Goal: Information Seeking & Learning: Learn about a topic

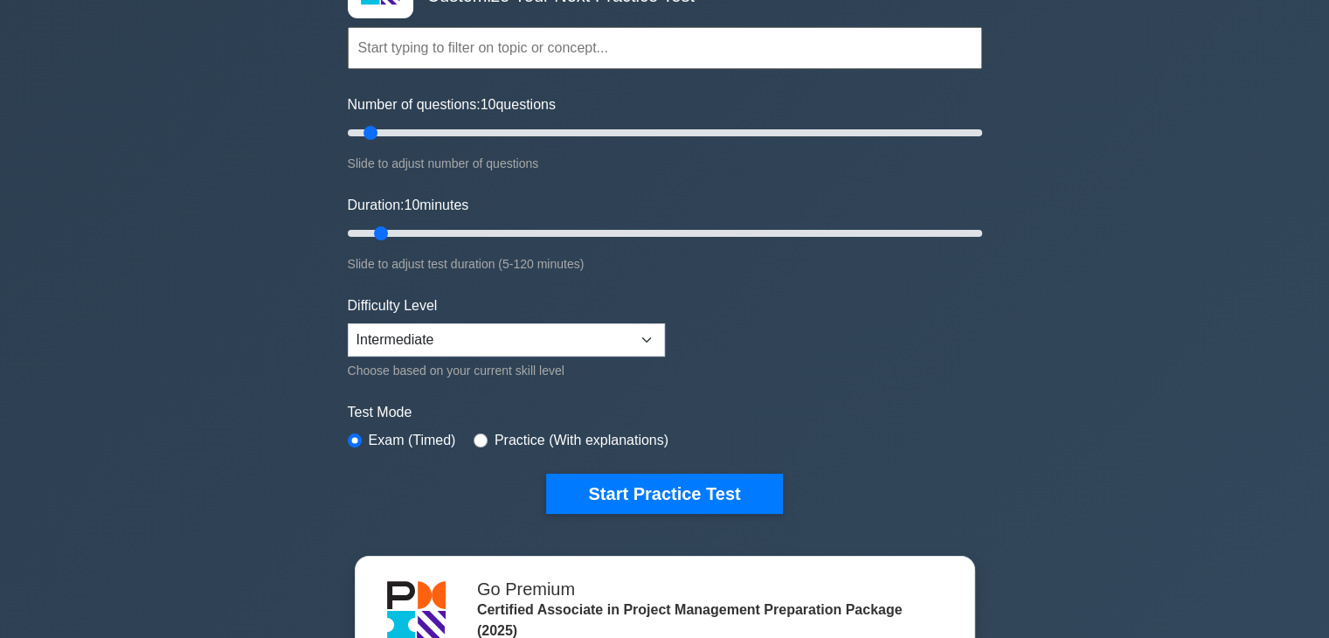
scroll to position [146, 0]
click at [568, 348] on select "Beginner Intermediate Expert" at bounding box center [506, 338] width 317 height 33
click at [865, 329] on form "Topics Project Scope Management Project Time Management Project Cost Management…" at bounding box center [665, 243] width 634 height 540
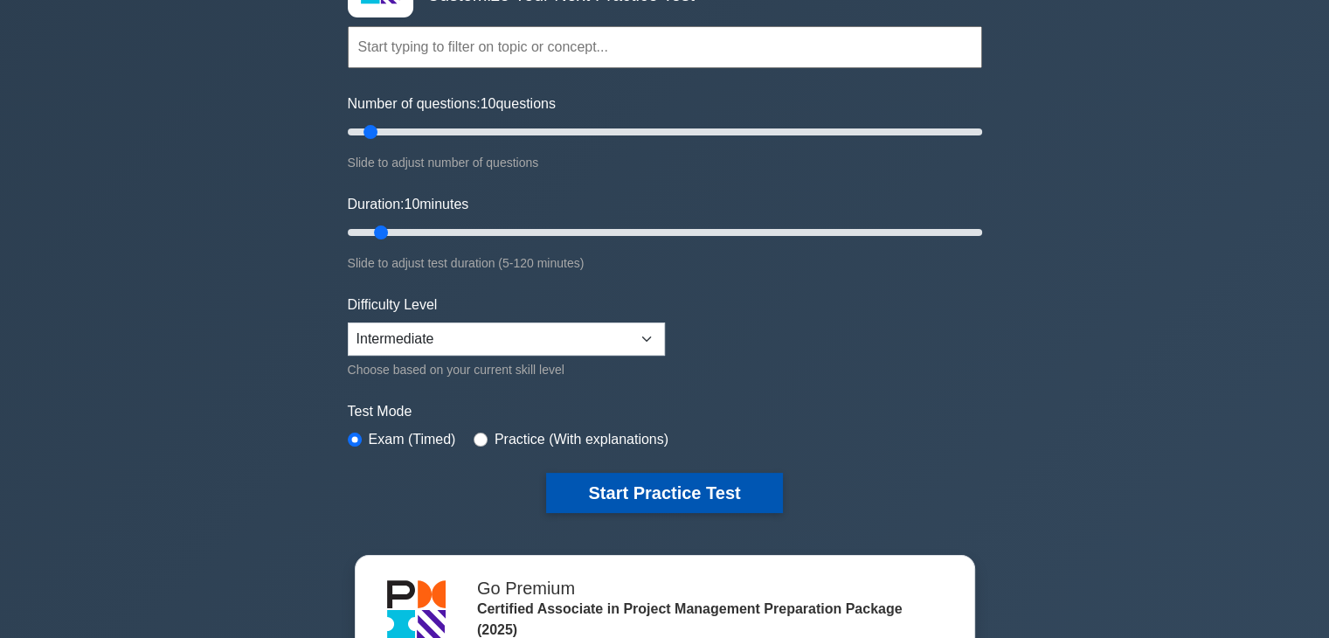
click at [693, 484] on button "Start Practice Test" at bounding box center [664, 493] width 236 height 40
click at [663, 500] on button "Start Practice Test" at bounding box center [664, 493] width 236 height 40
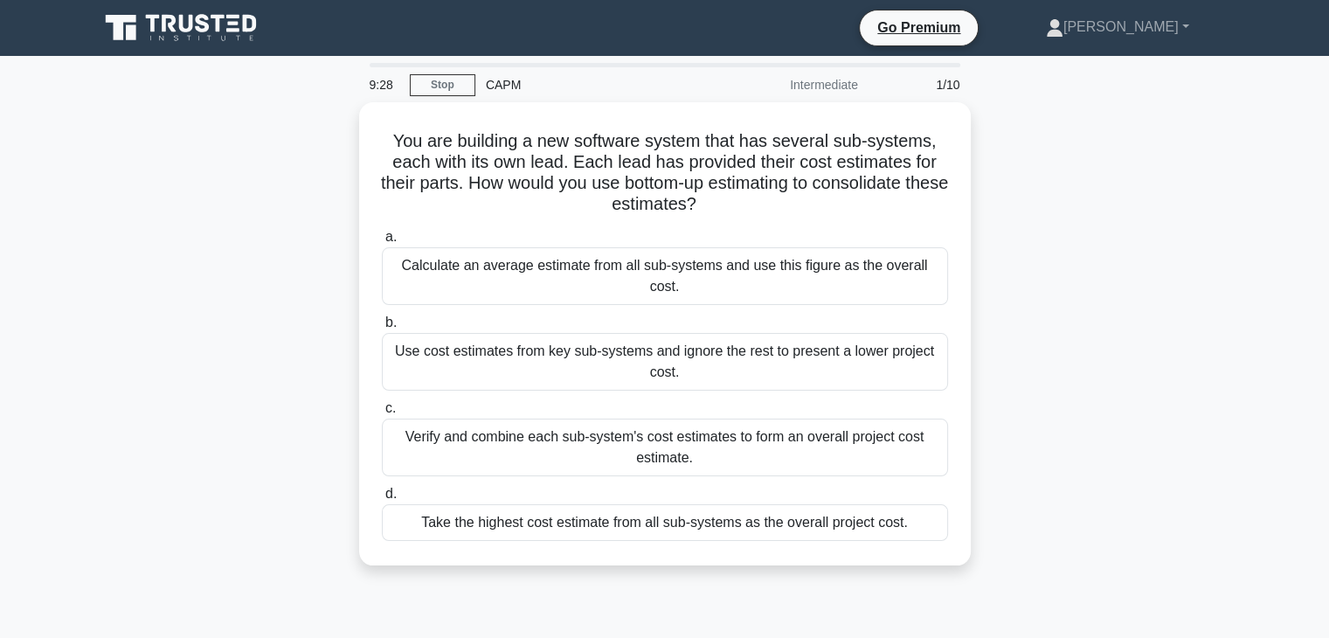
click at [693, 504] on div "Take the highest cost estimate from all sub-systems as the overall project cost." at bounding box center [665, 522] width 566 height 37
click at [382, 488] on input "d. Take the highest cost estimate from all sub-systems as the overall project c…" at bounding box center [382, 493] width 0 height 11
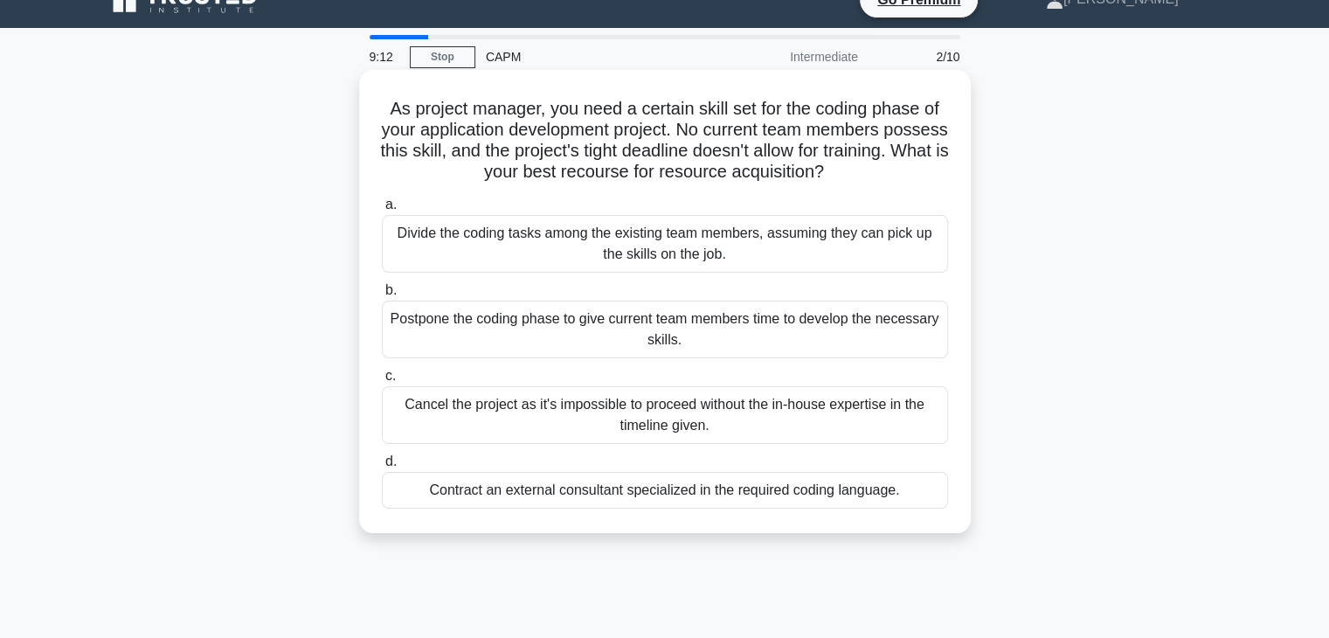
scroll to position [27, 0]
click at [751, 497] on div "Contract an external consultant specialized in the required coding language." at bounding box center [665, 491] width 566 height 37
click at [382, 468] on input "d. Contract an external consultant specialized in the required coding language." at bounding box center [382, 462] width 0 height 11
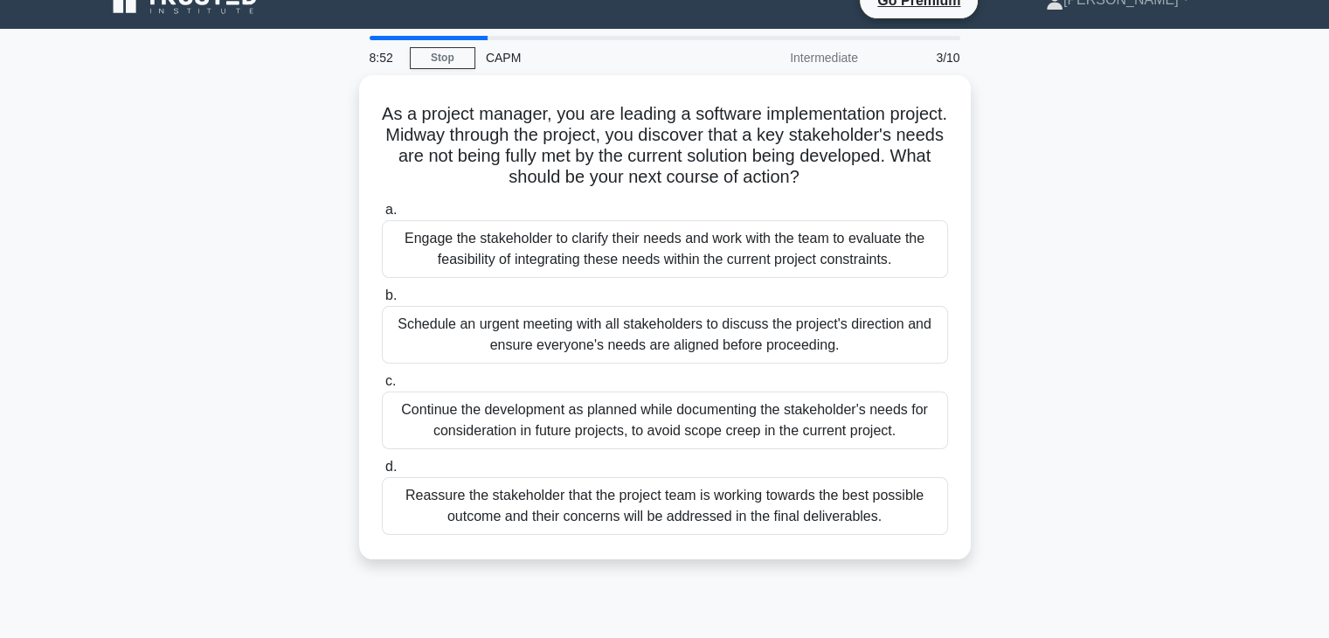
scroll to position [0, 0]
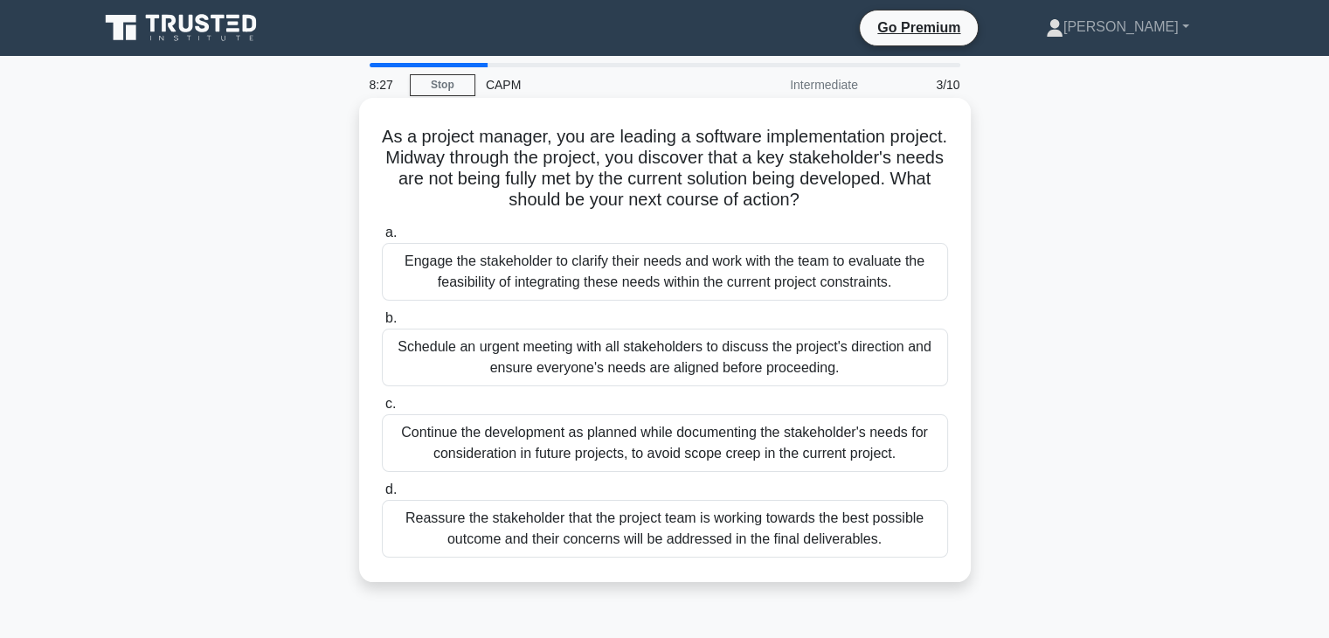
click at [507, 273] on div "Engage the stakeholder to clarify their needs and work with the team to evaluat…" at bounding box center [665, 272] width 566 height 58
click at [382, 239] on input "a. Engage the stakeholder to clarify their needs and work with the team to eval…" at bounding box center [382, 232] width 0 height 11
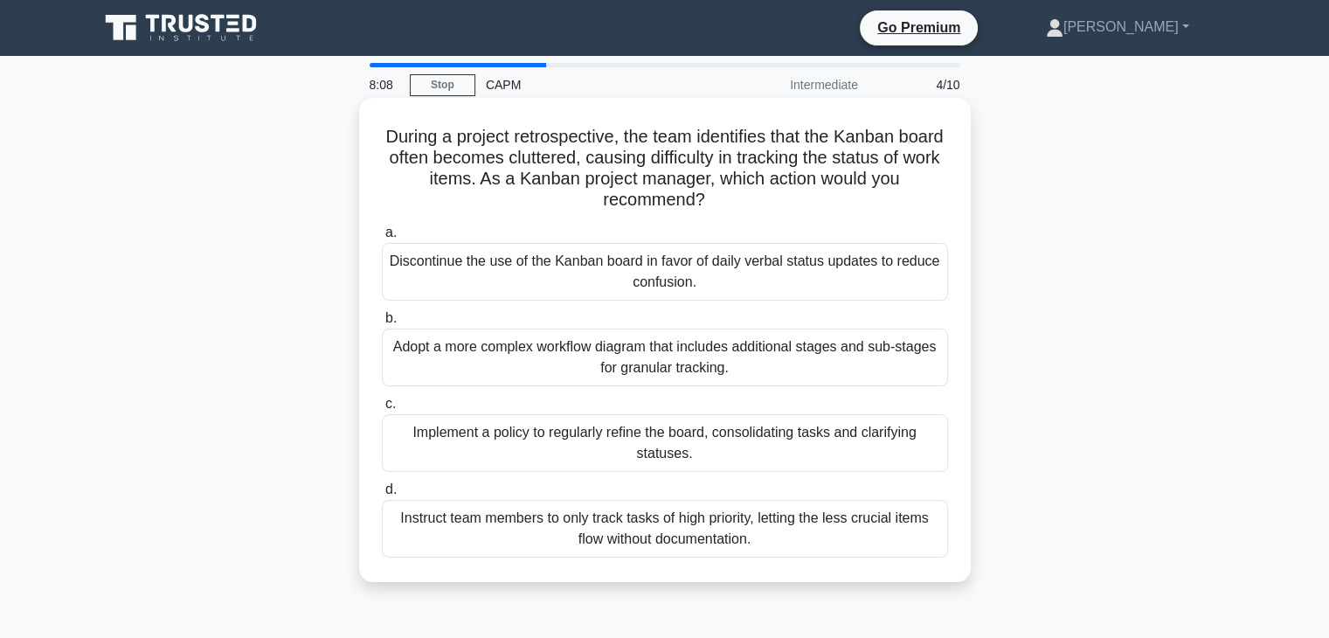
click at [565, 435] on div "Implement a policy to regularly refine the board, consolidating tasks and clari…" at bounding box center [665, 443] width 566 height 58
click at [382, 410] on input "c. Implement a policy to regularly refine the board, consolidating tasks and cl…" at bounding box center [382, 403] width 0 height 11
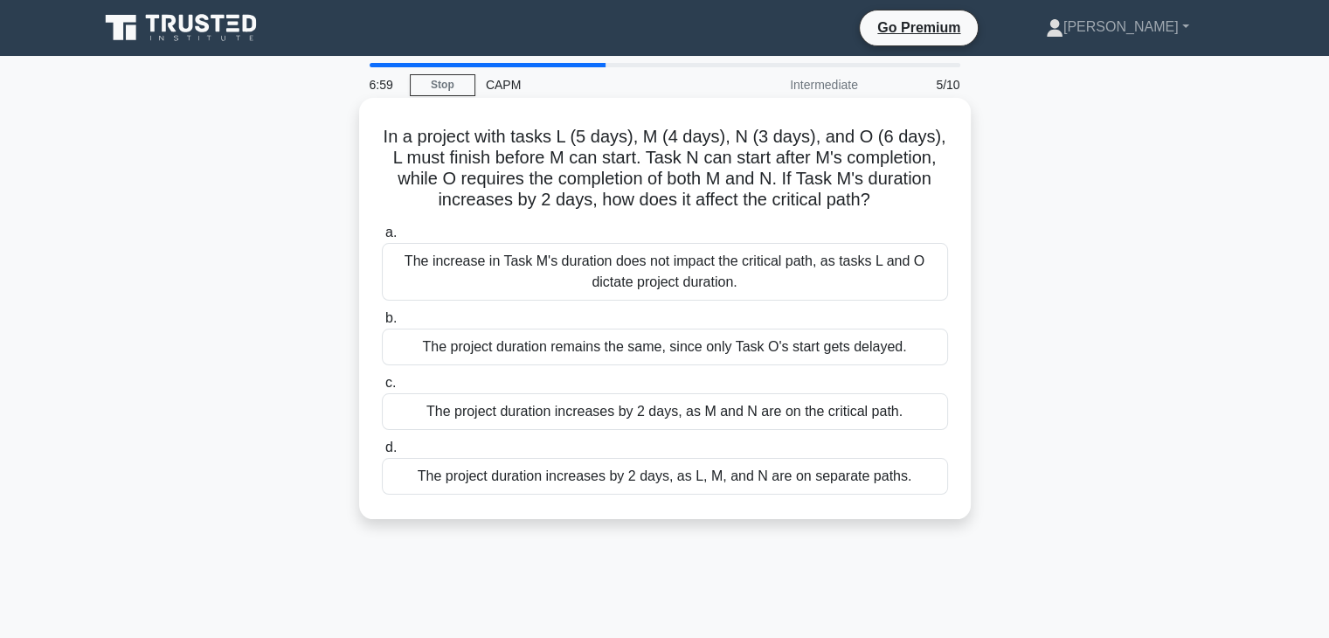
click at [576, 424] on div "The project duration increases by 2 days, as M and N are on the critical path." at bounding box center [665, 411] width 566 height 37
click at [382, 389] on input "c. The project duration increases by 2 days, as M and N are on the critical pat…" at bounding box center [382, 382] width 0 height 11
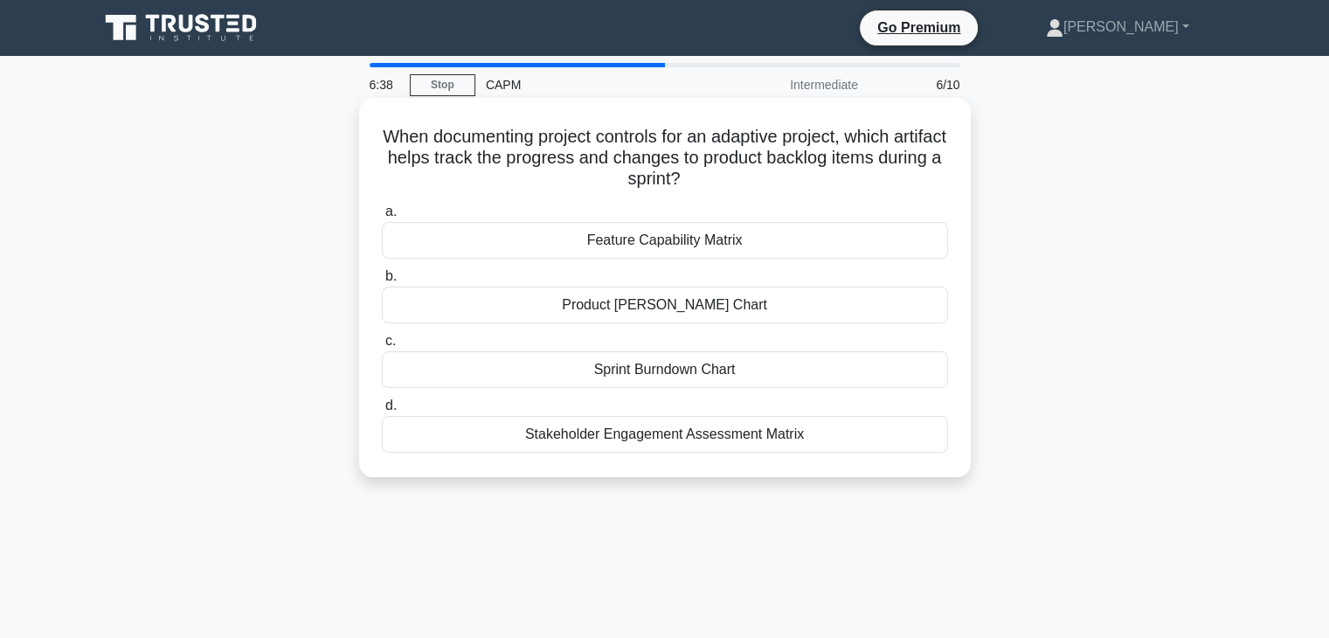
click at [670, 301] on div "Product Gantt Chart" at bounding box center [665, 305] width 566 height 37
click at [382, 282] on input "b. Product Gantt Chart" at bounding box center [382, 276] width 0 height 11
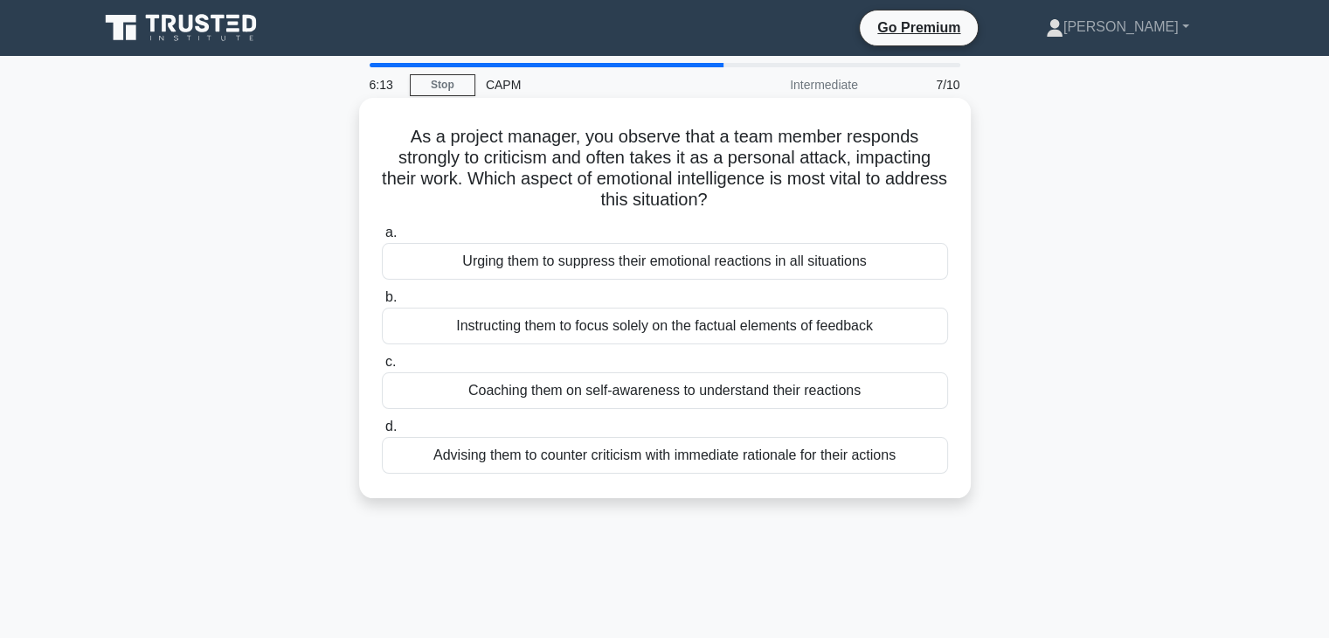
click at [754, 327] on div "Instructing them to focus solely on the factual elements of feedback" at bounding box center [665, 326] width 566 height 37
click at [382, 303] on input "b. Instructing them to focus solely on the factual elements of feedback" at bounding box center [382, 297] width 0 height 11
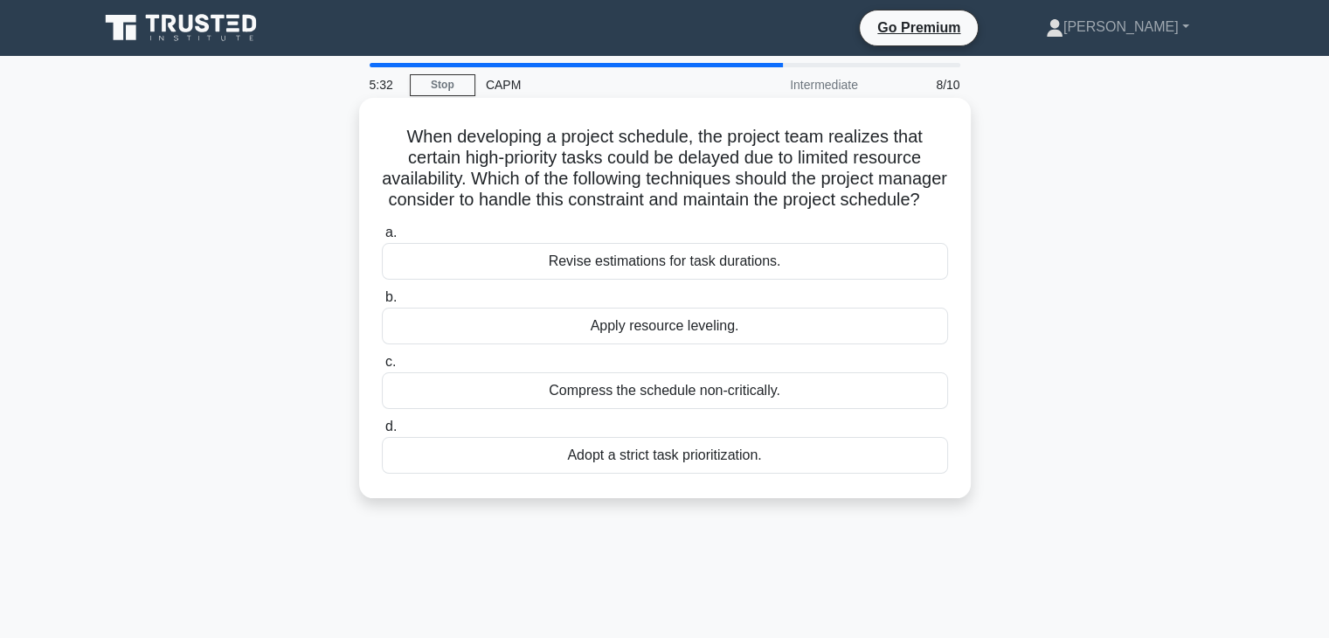
click at [754, 344] on div "Apply resource leveling." at bounding box center [665, 326] width 566 height 37
click at [382, 303] on input "b. Apply resource leveling." at bounding box center [382, 297] width 0 height 11
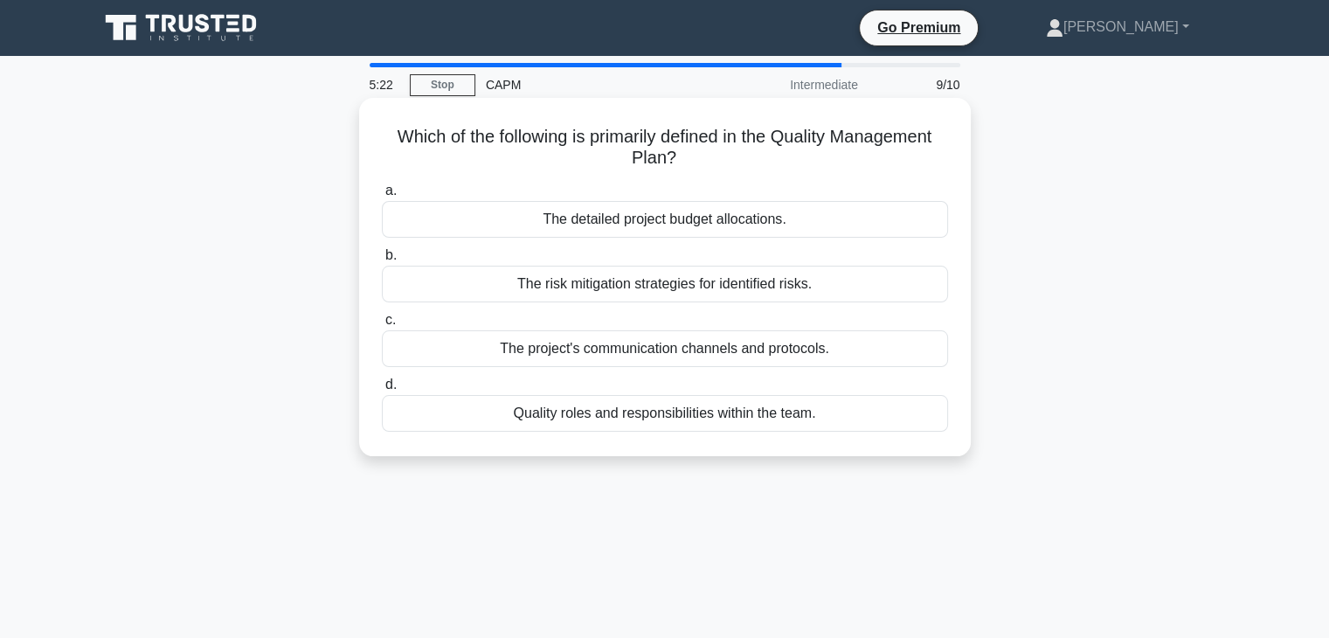
click at [765, 419] on div "Quality roles and responsibilities within the team." at bounding box center [665, 413] width 566 height 37
click at [382, 391] on input "d. Quality roles and responsibilities within the team." at bounding box center [382, 384] width 0 height 11
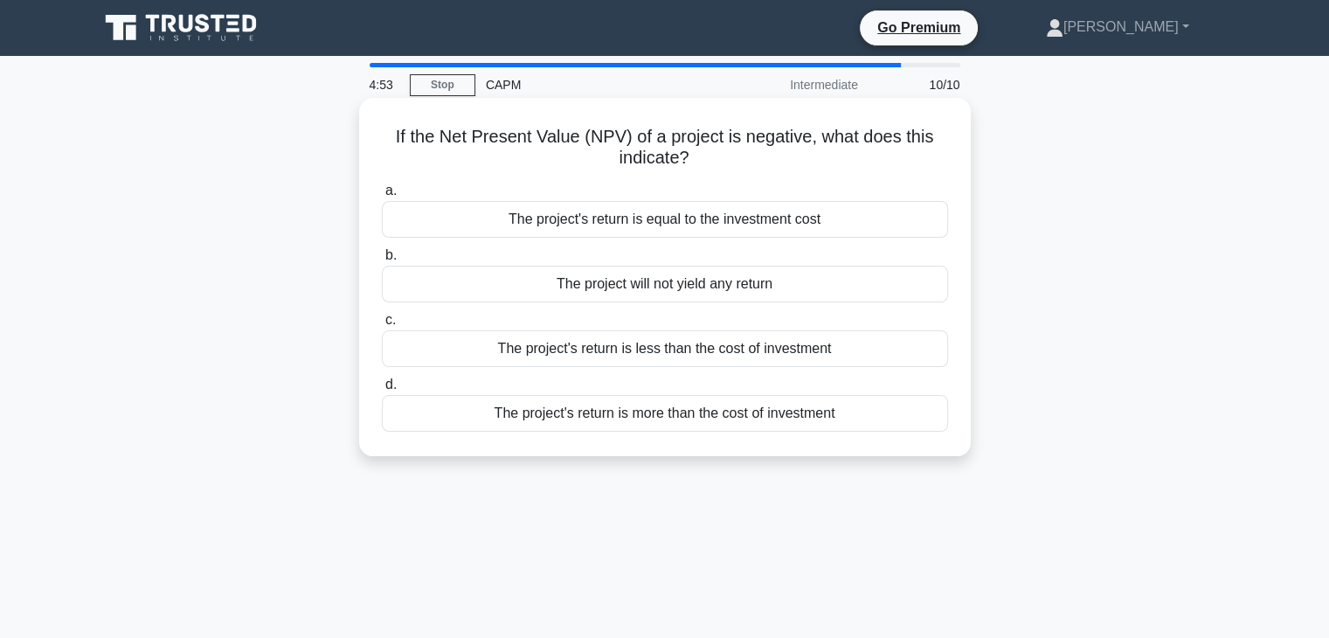
click at [778, 361] on div "The project's return is less than the cost of investment" at bounding box center [665, 348] width 566 height 37
click at [382, 326] on input "c. The project's return is less than the cost of investment" at bounding box center [382, 320] width 0 height 11
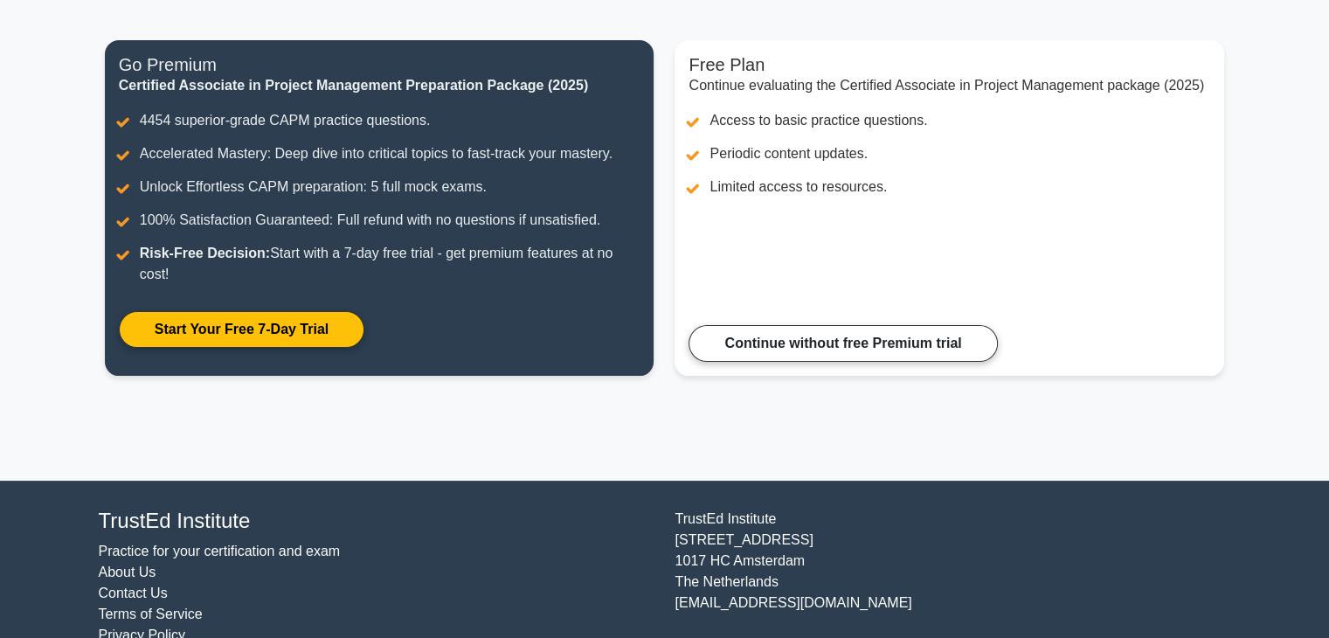
scroll to position [190, 0]
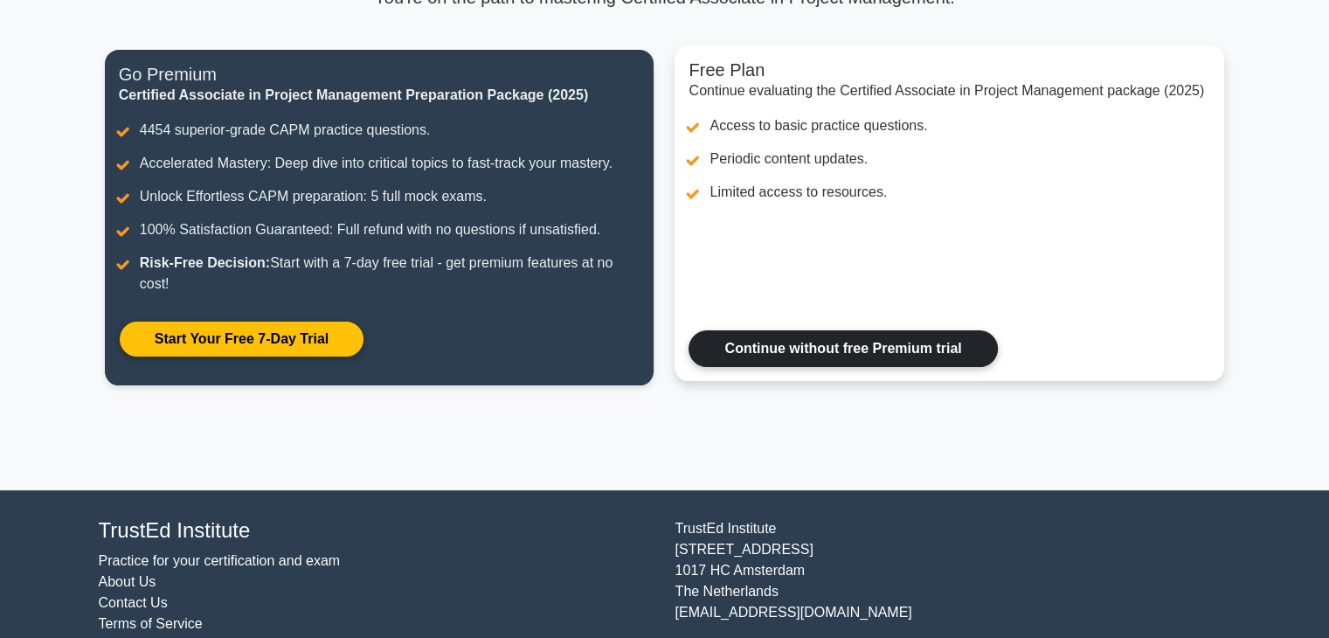
click at [789, 339] on link "Continue without free Premium trial" at bounding box center [843, 348] width 308 height 37
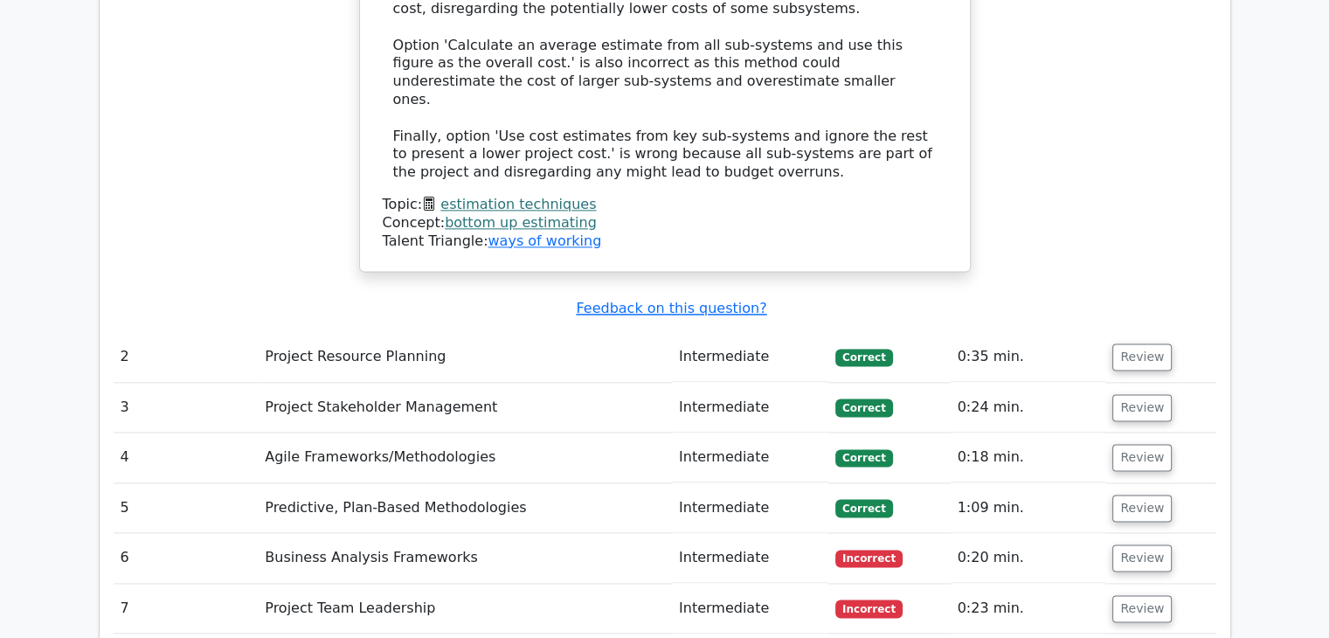
scroll to position [2369, 0]
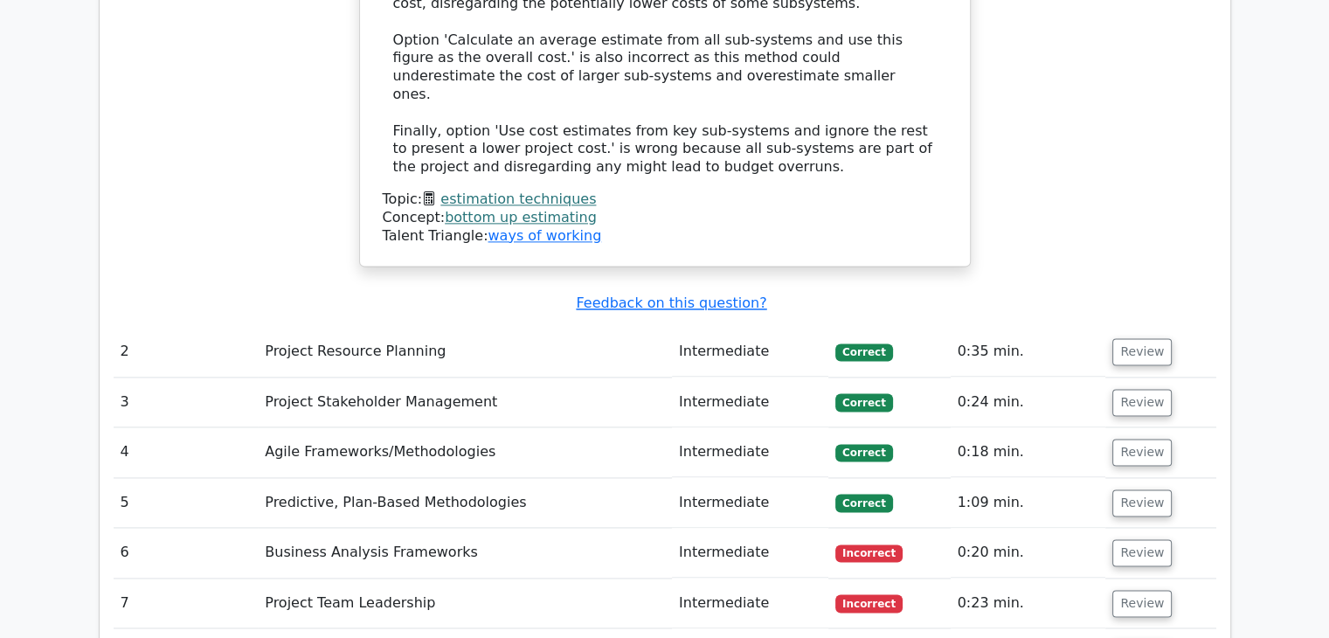
click at [881, 544] on span "Incorrect" at bounding box center [868, 552] width 67 height 17
click at [1125, 539] on button "Review" at bounding box center [1141, 552] width 59 height 27
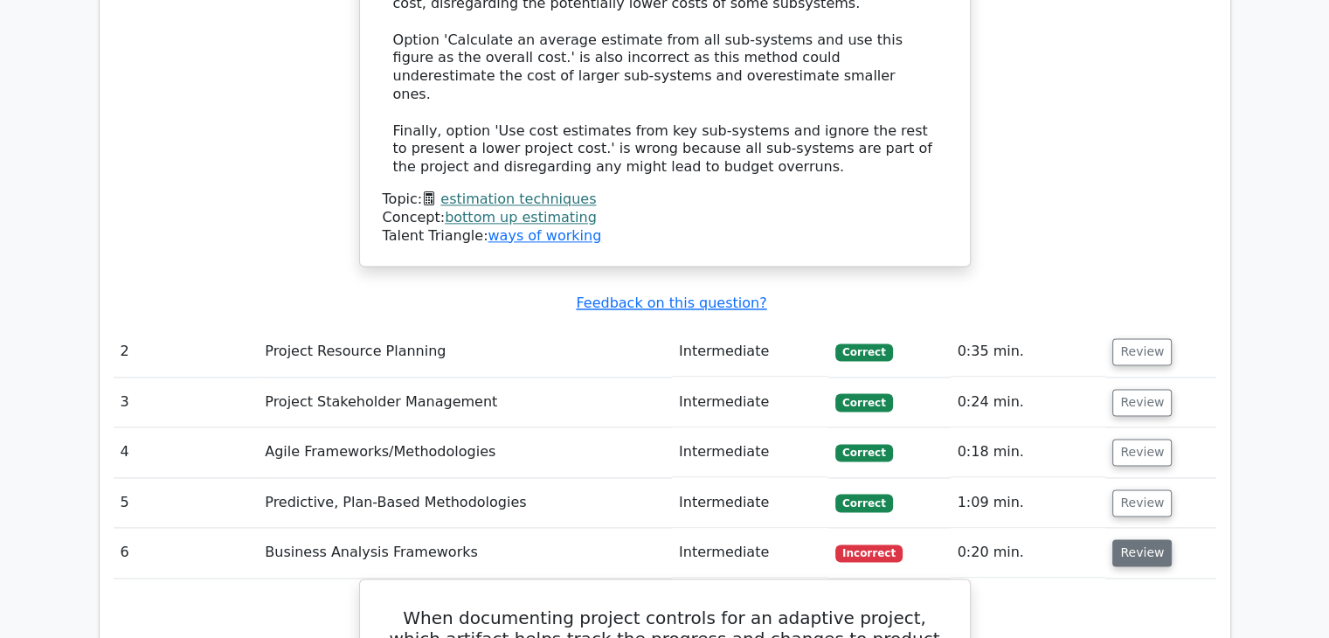
click at [1125, 539] on button "Review" at bounding box center [1141, 552] width 59 height 27
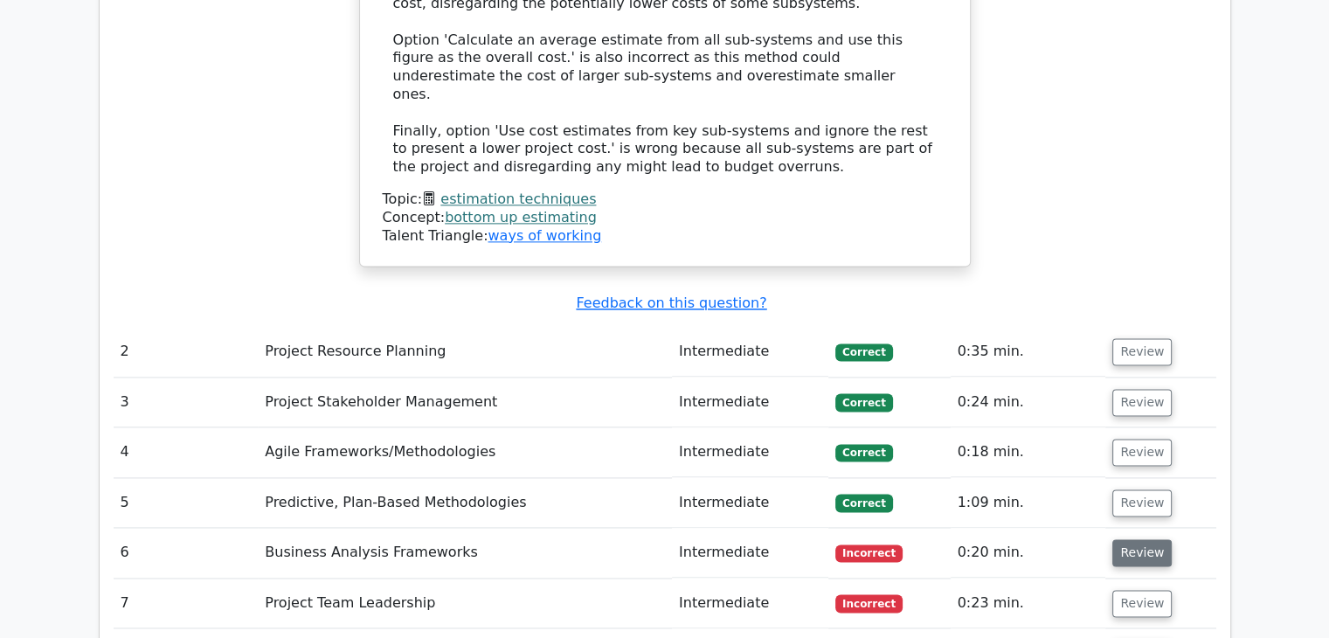
click at [1125, 539] on button "Review" at bounding box center [1141, 552] width 59 height 27
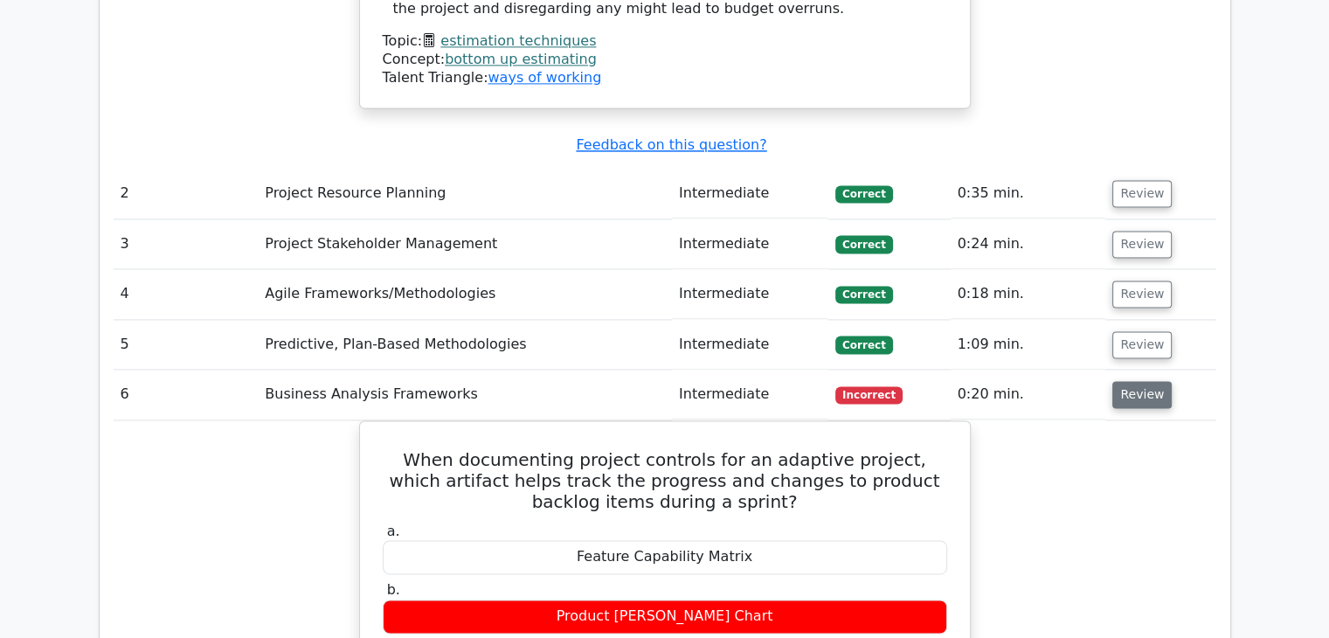
scroll to position [2527, 0]
click at [1130, 381] on button "Review" at bounding box center [1141, 394] width 59 height 27
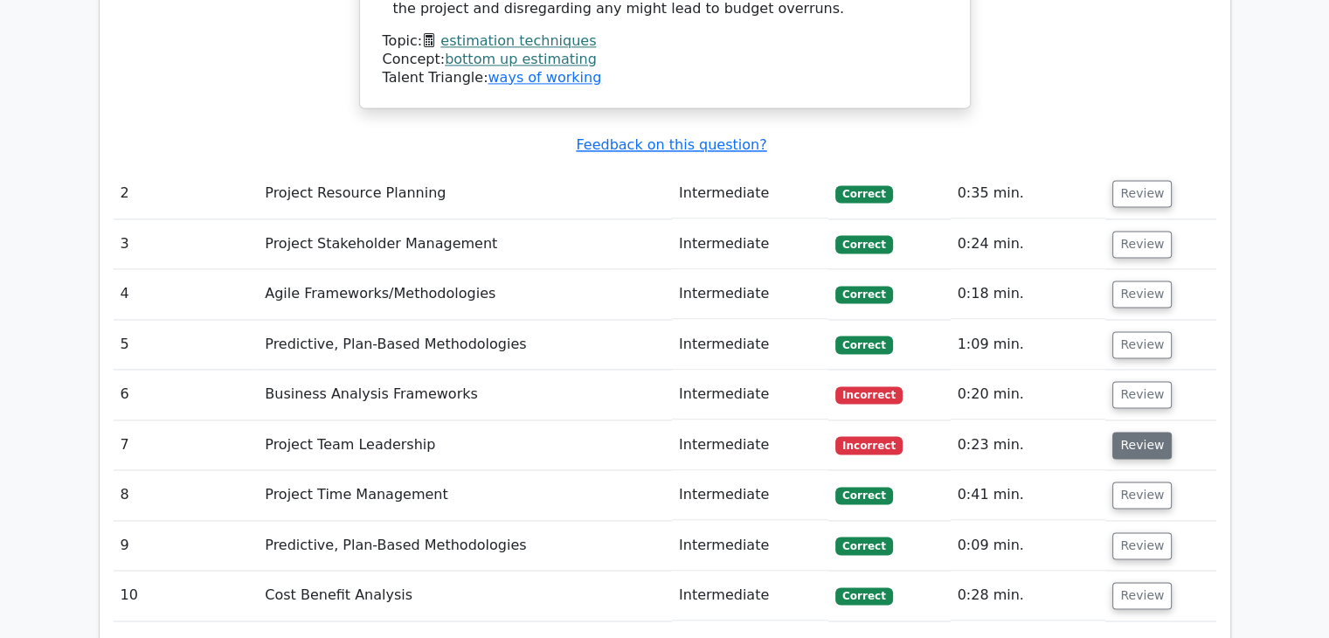
click at [1139, 432] on button "Review" at bounding box center [1141, 445] width 59 height 27
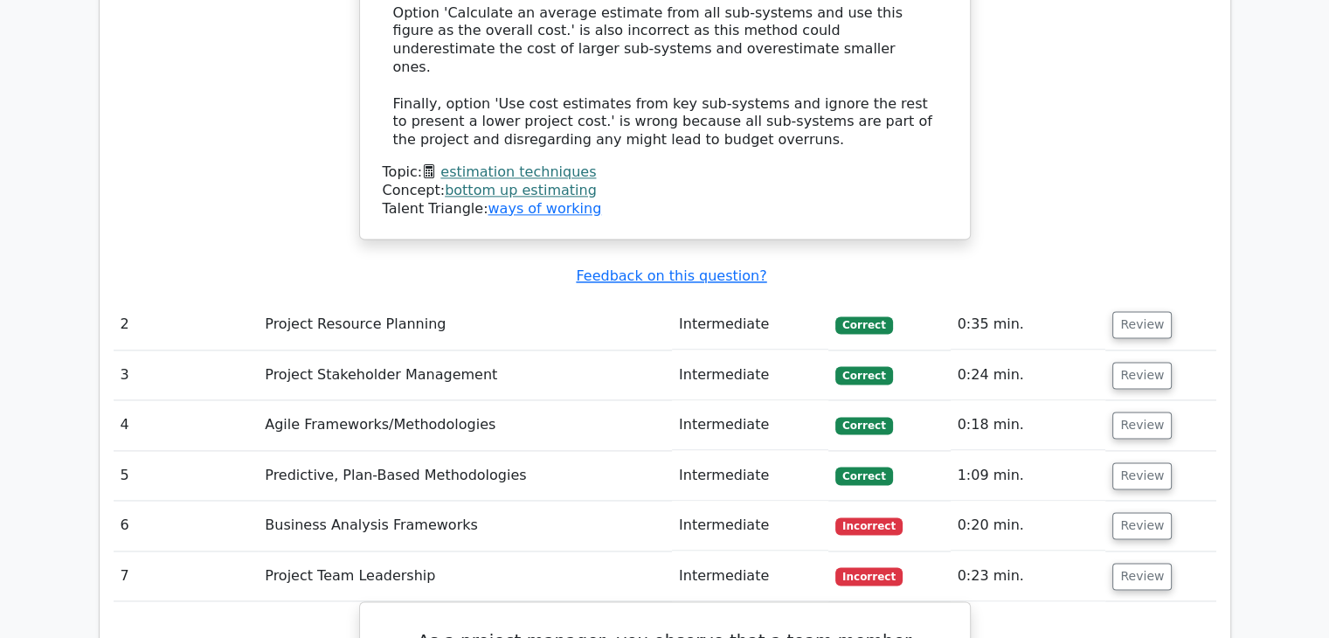
scroll to position [2394, 0]
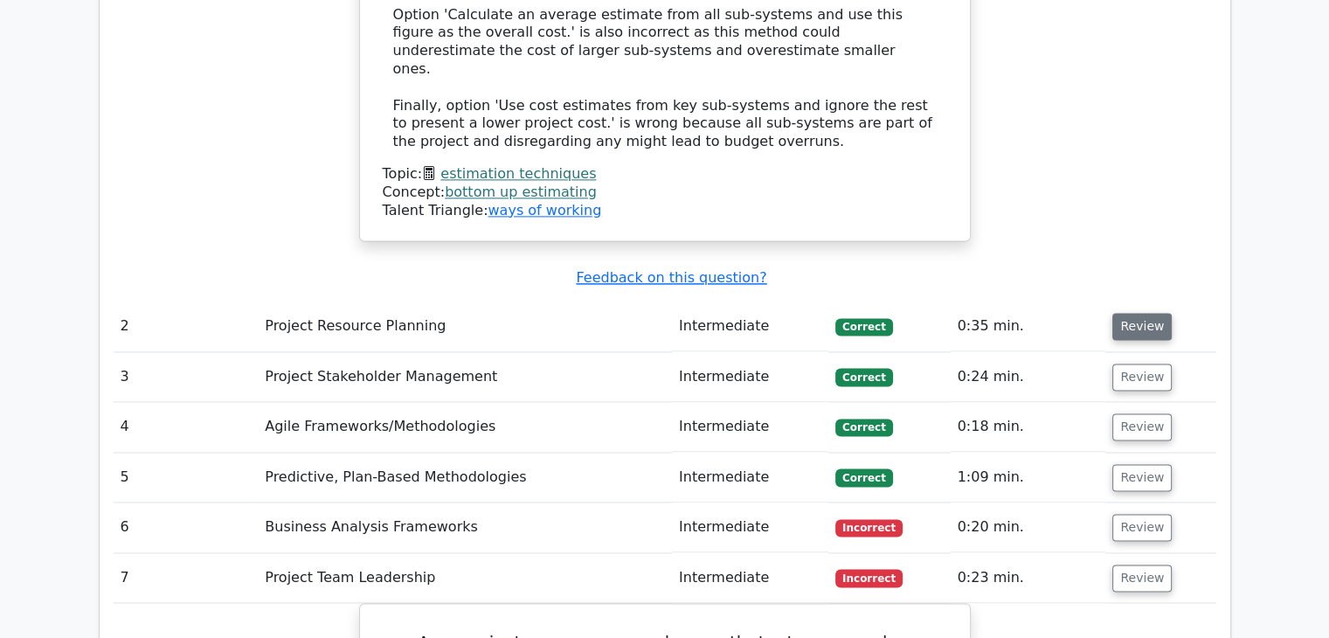
click at [1127, 313] on button "Review" at bounding box center [1141, 326] width 59 height 27
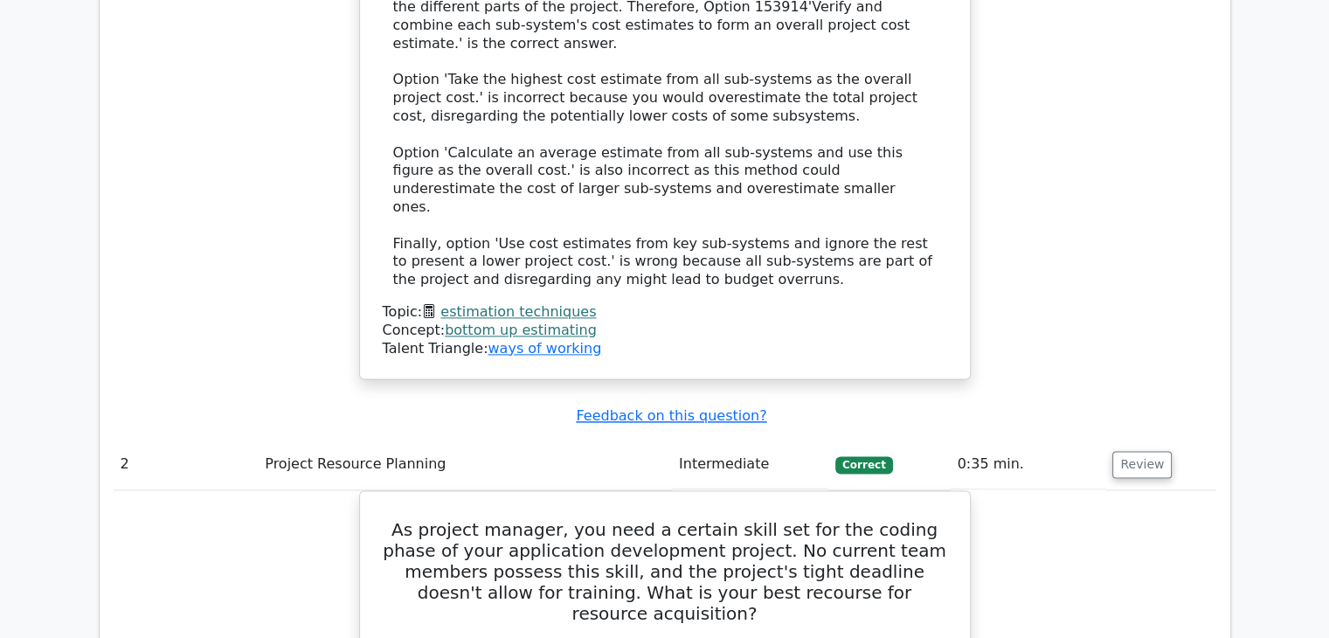
scroll to position [2257, 0]
click at [1148, 450] on button "Review" at bounding box center [1141, 463] width 59 height 27
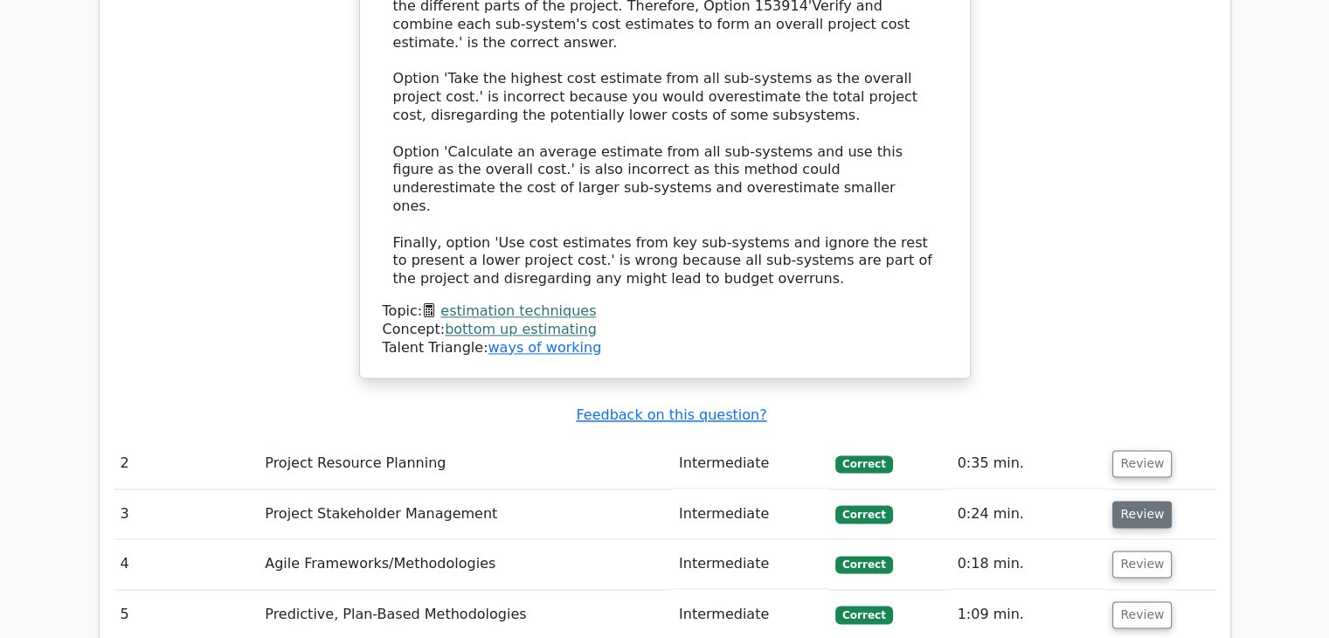
click at [1146, 501] on button "Review" at bounding box center [1141, 514] width 59 height 27
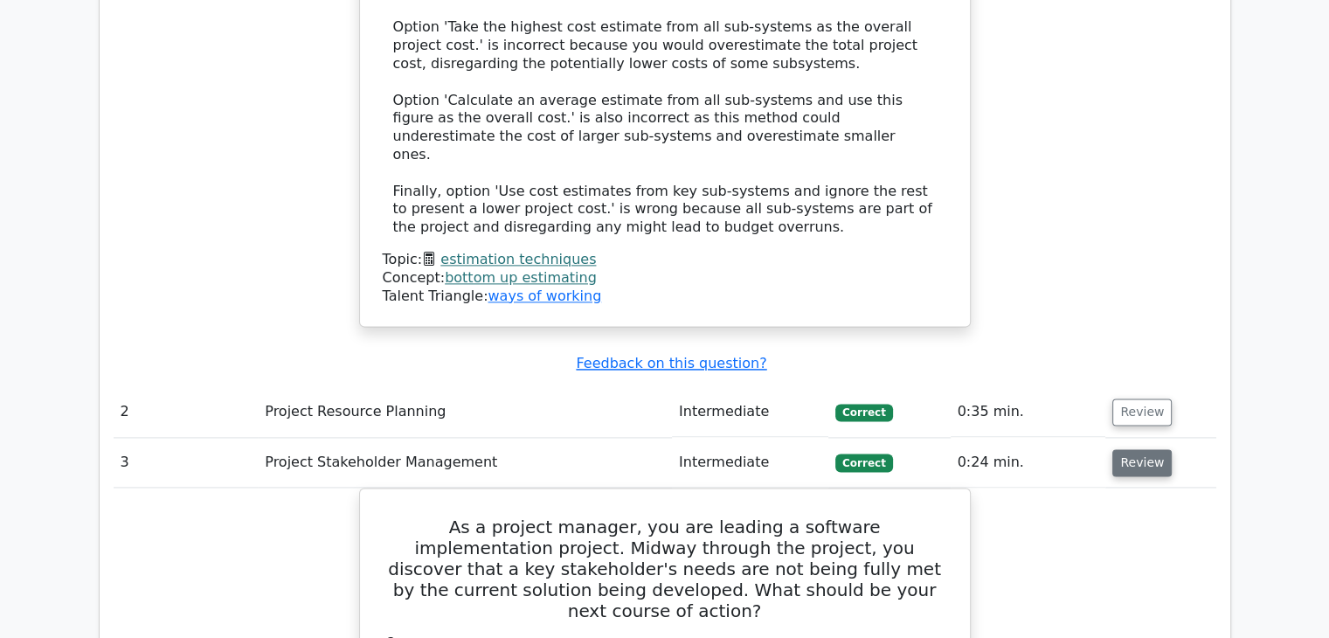
scroll to position [2309, 0]
click at [1136, 448] on button "Review" at bounding box center [1141, 461] width 59 height 27
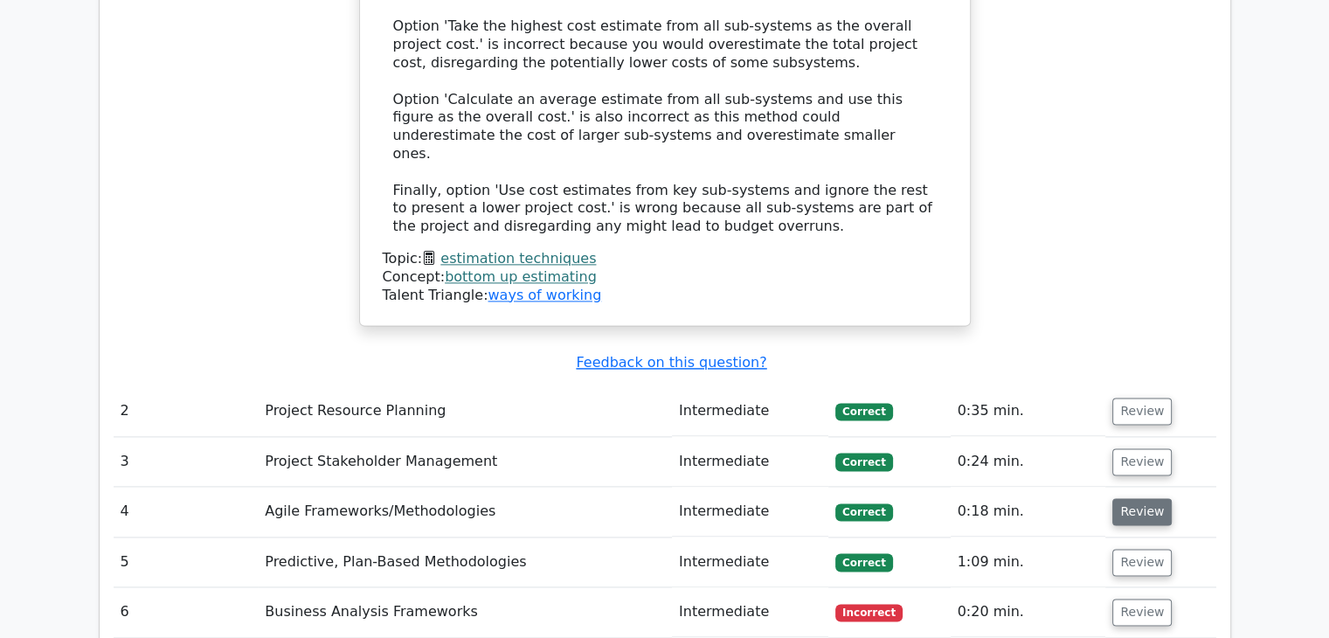
click at [1143, 498] on button "Review" at bounding box center [1141, 511] width 59 height 27
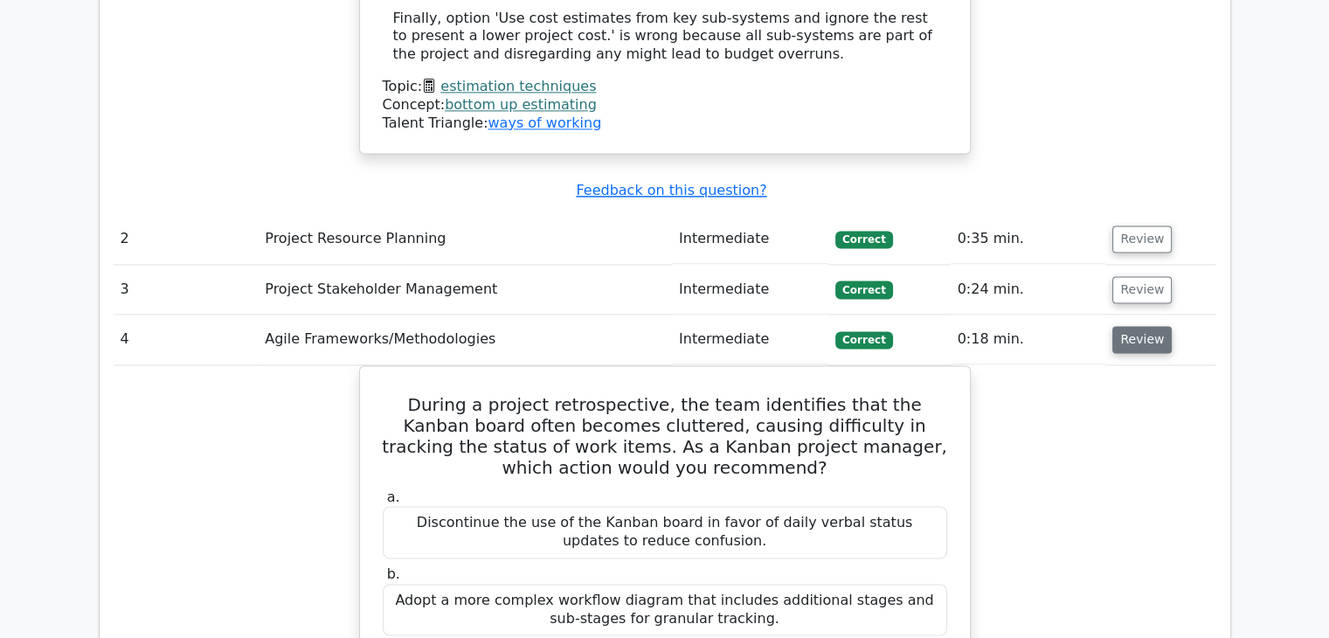
scroll to position [2483, 0]
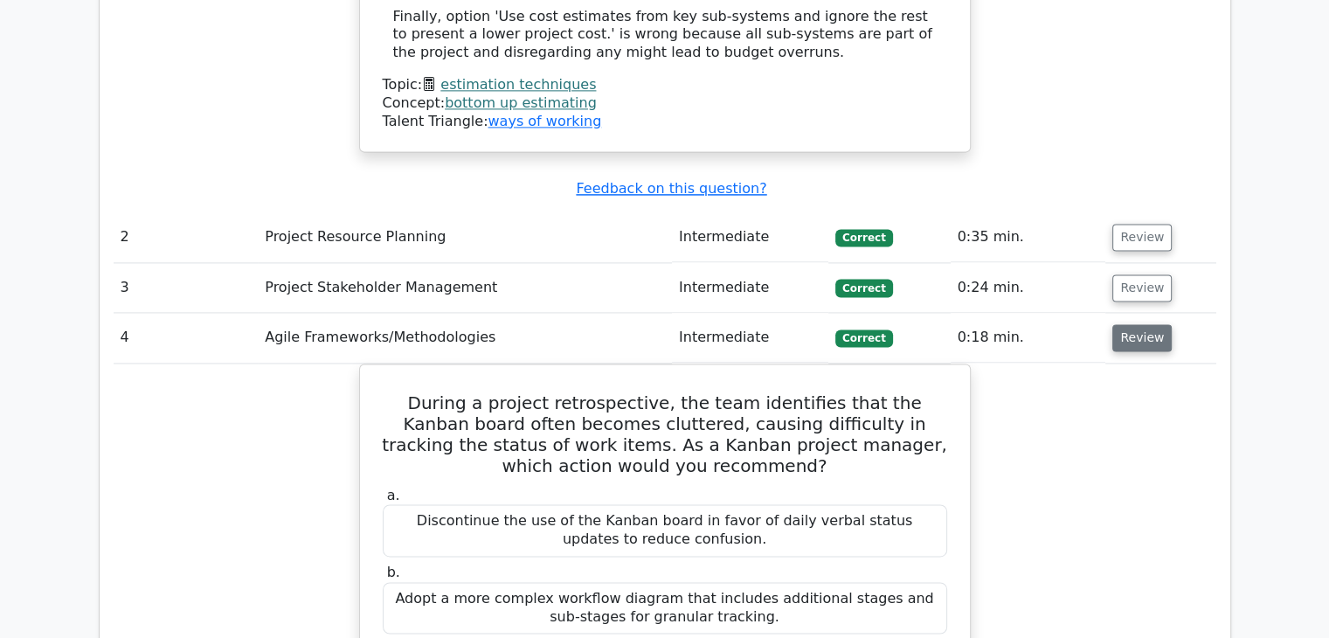
click at [1118, 324] on button "Review" at bounding box center [1141, 337] width 59 height 27
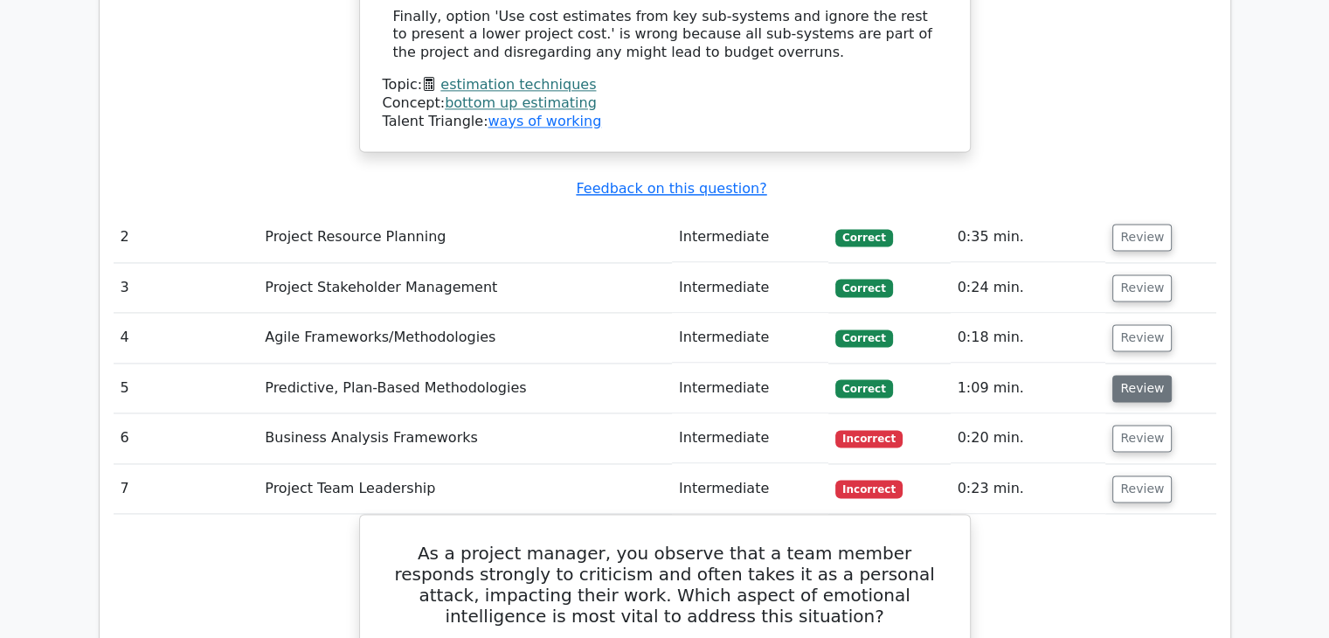
click at [1130, 375] on button "Review" at bounding box center [1141, 388] width 59 height 27
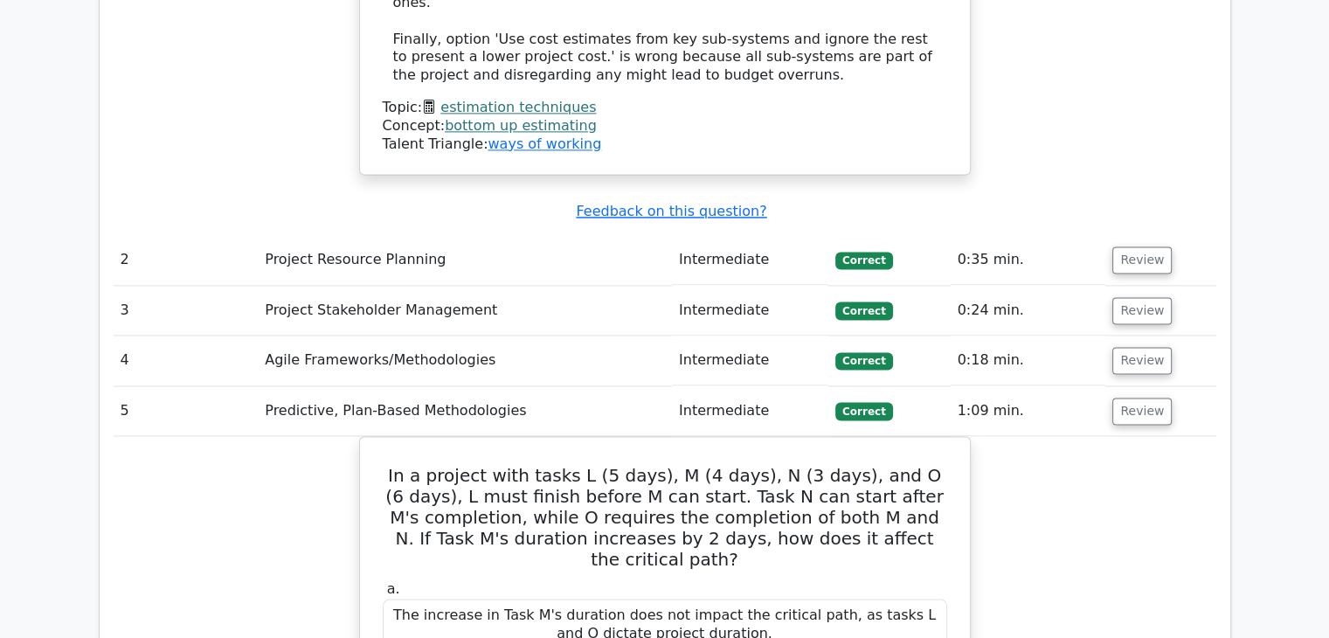
scroll to position [2375, 0]
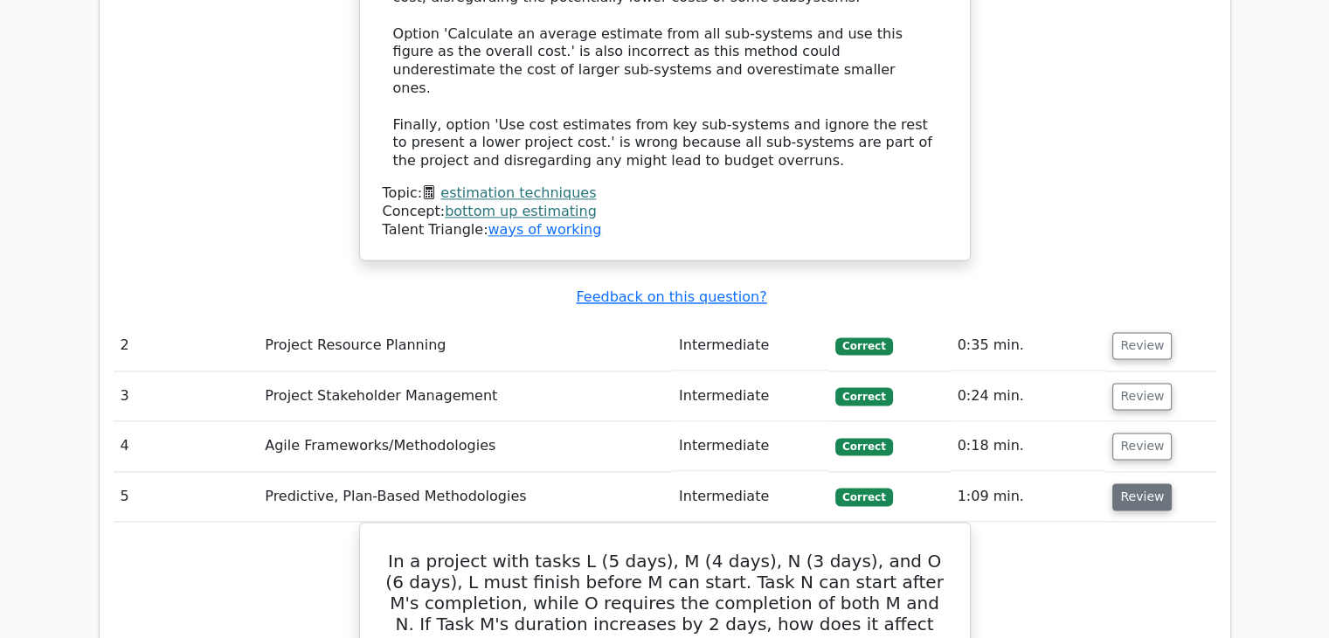
click at [1142, 483] on button "Review" at bounding box center [1141, 496] width 59 height 27
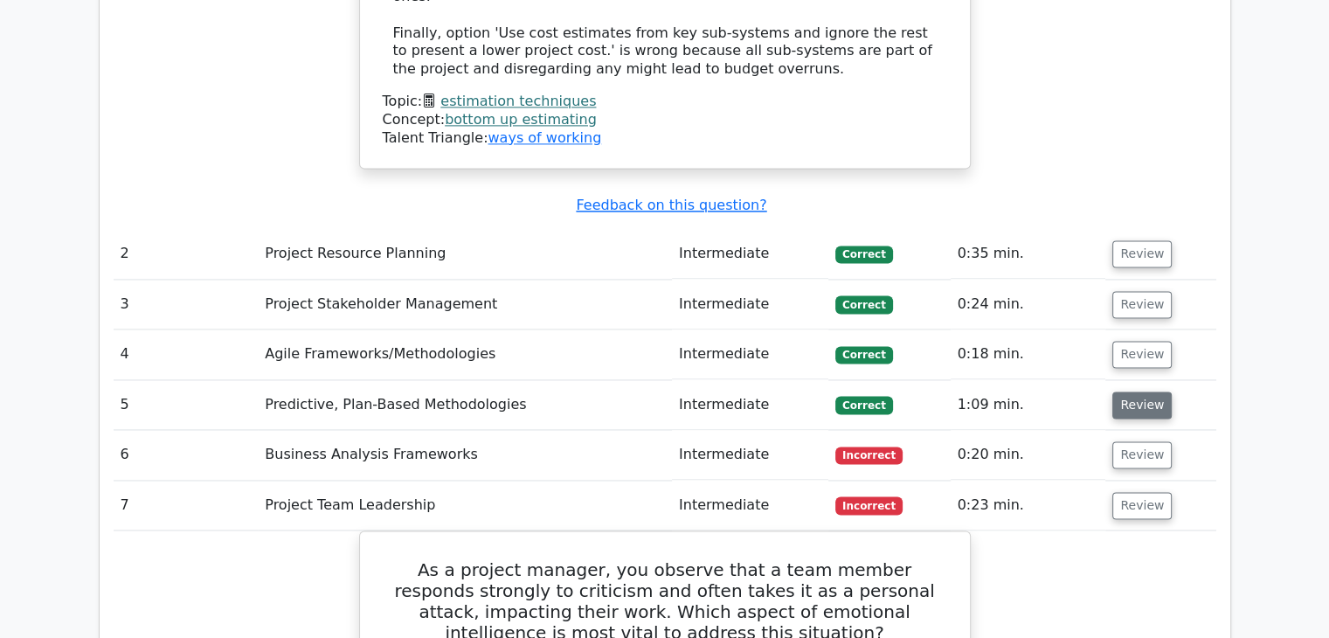
scroll to position [2468, 0]
click at [1140, 491] on button "Review" at bounding box center [1141, 504] width 59 height 27
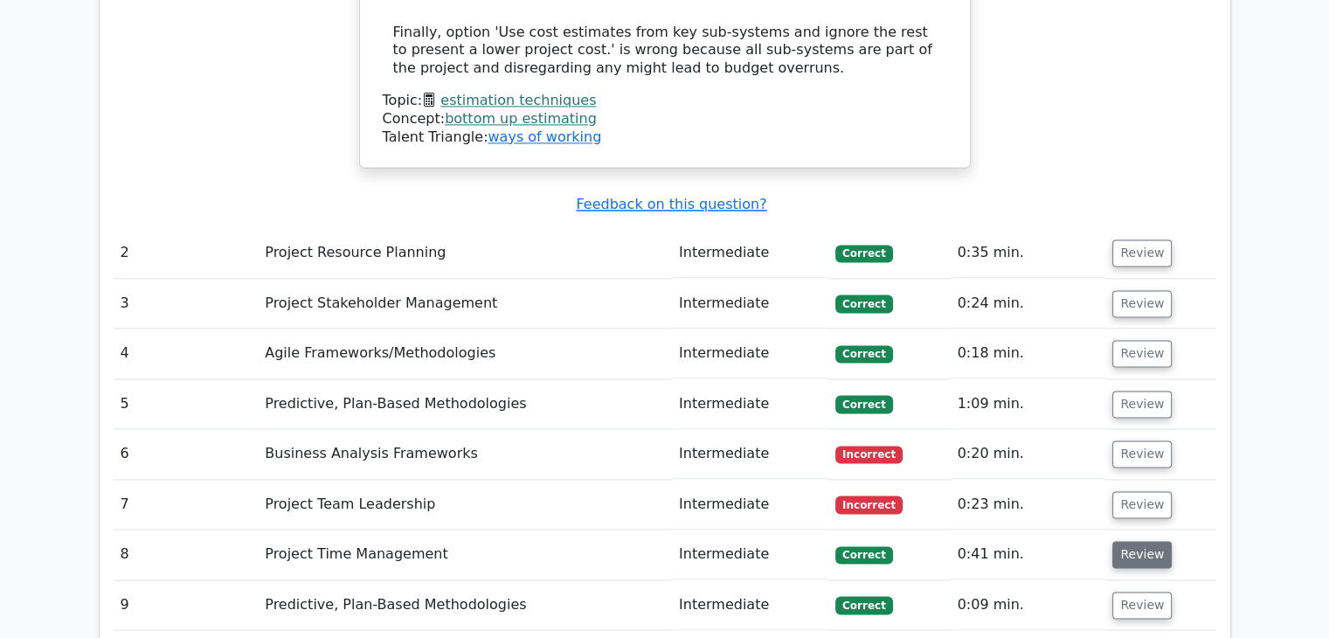
click at [1133, 541] on button "Review" at bounding box center [1141, 554] width 59 height 27
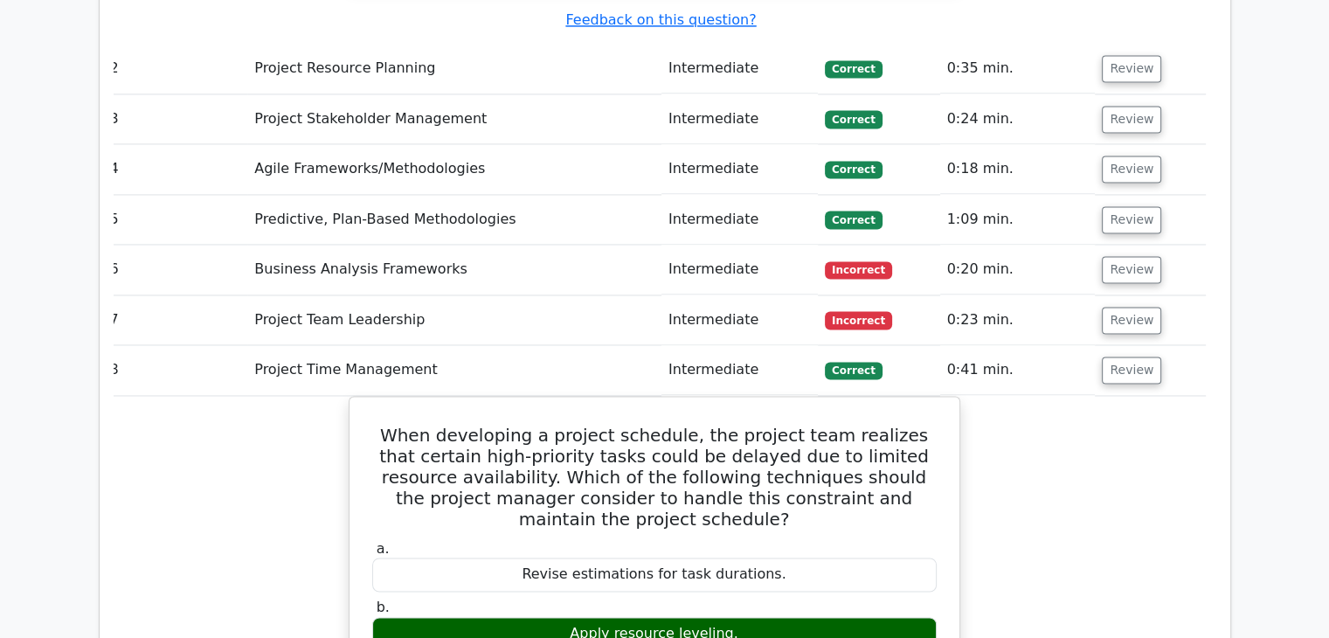
scroll to position [2648, 0]
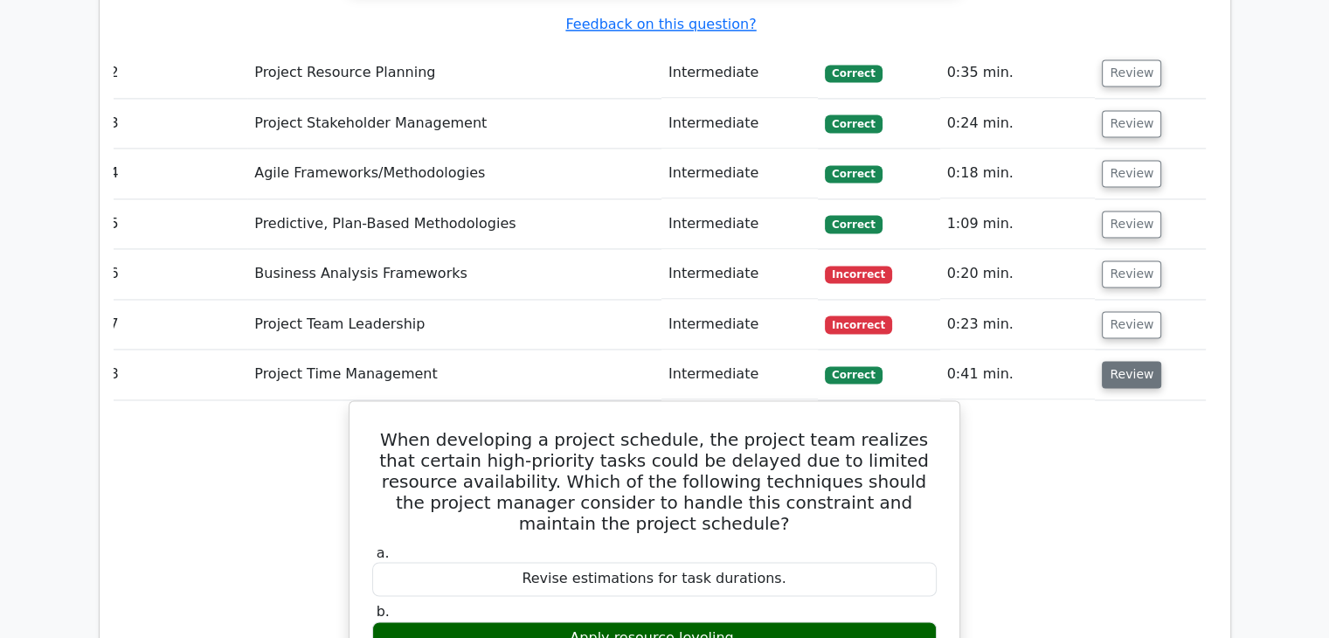
click at [1117, 361] on button "Review" at bounding box center [1131, 374] width 59 height 27
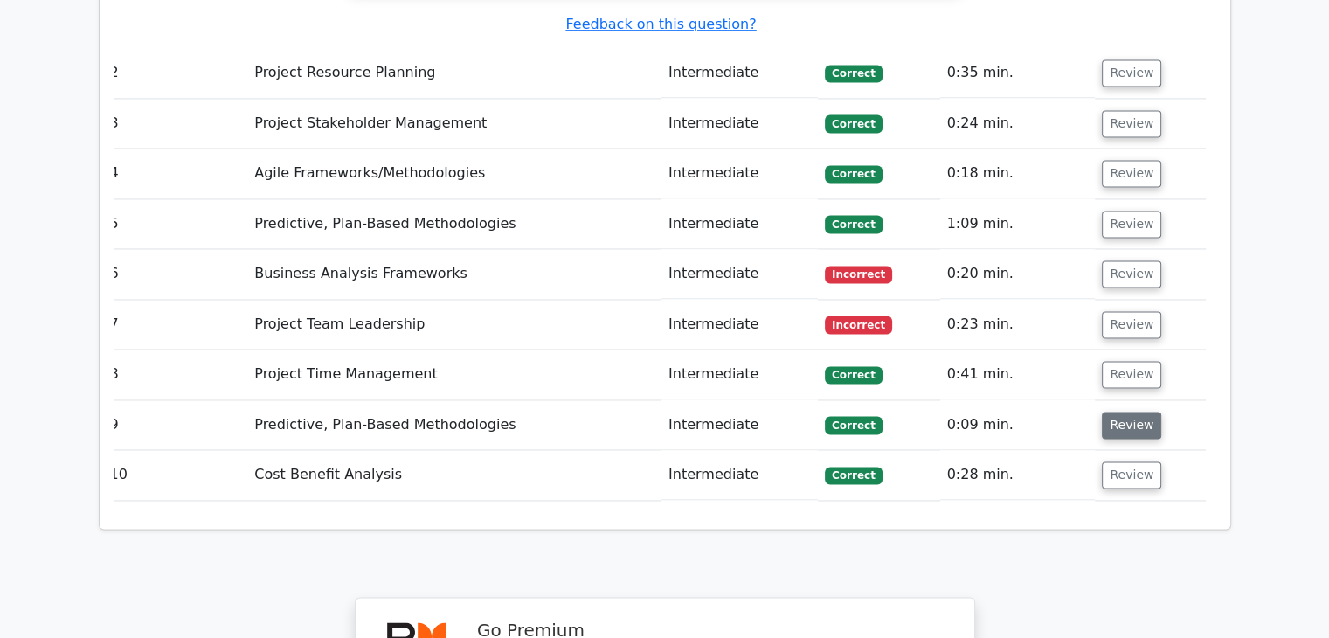
click at [1115, 412] on button "Review" at bounding box center [1131, 425] width 59 height 27
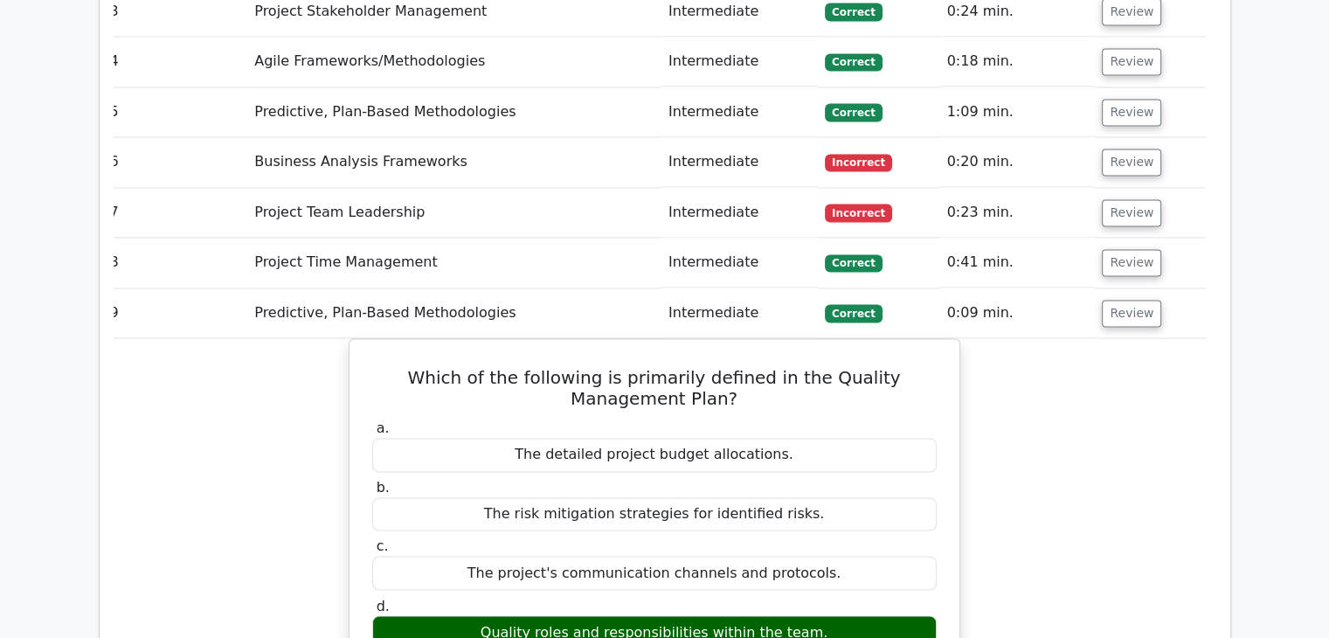
scroll to position [2758, 0]
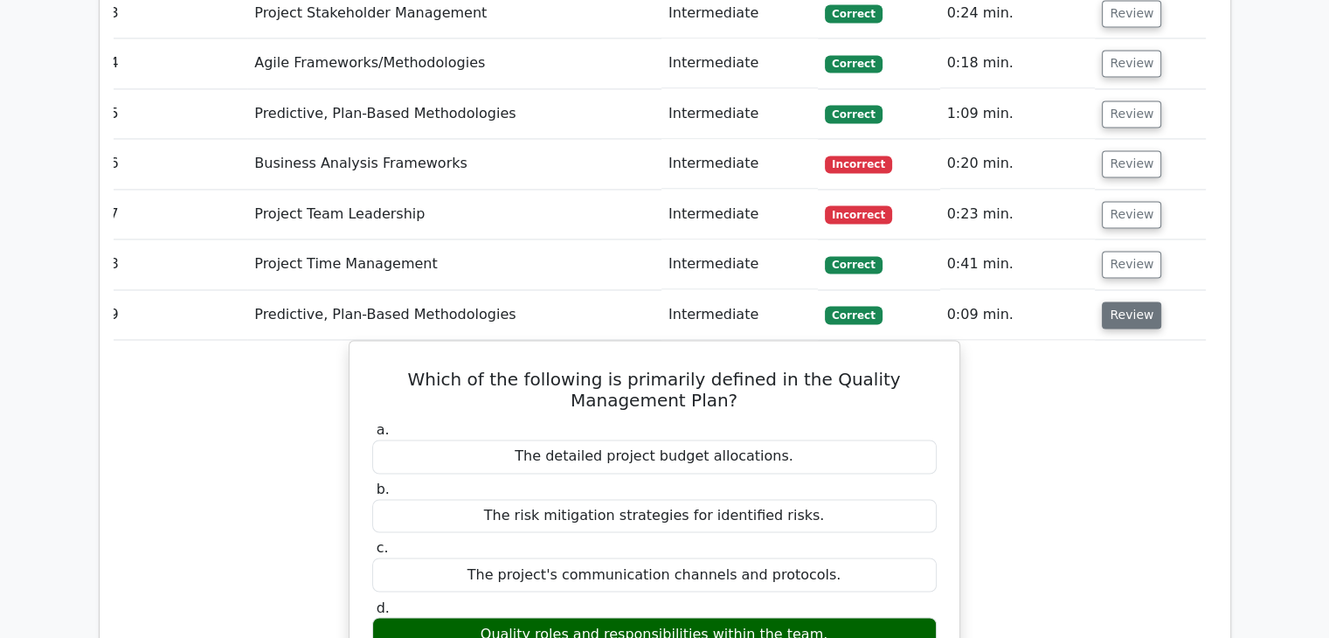
click at [1121, 301] on button "Review" at bounding box center [1131, 314] width 59 height 27
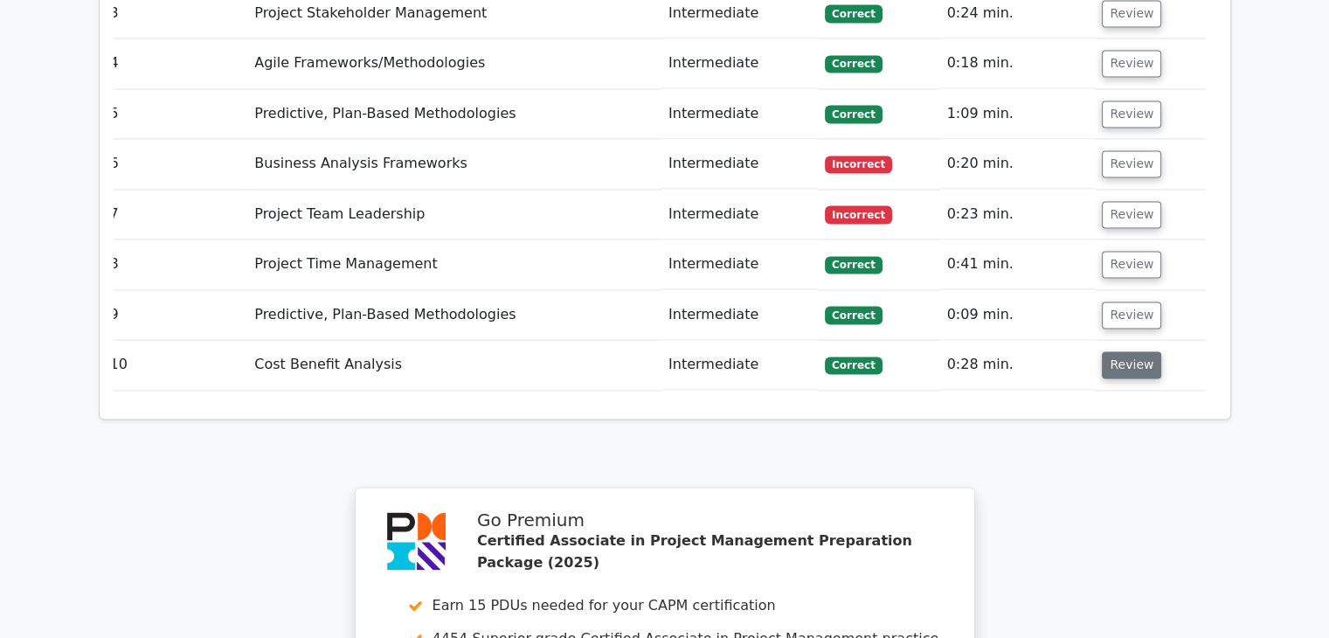
click at [1122, 351] on button "Review" at bounding box center [1131, 364] width 59 height 27
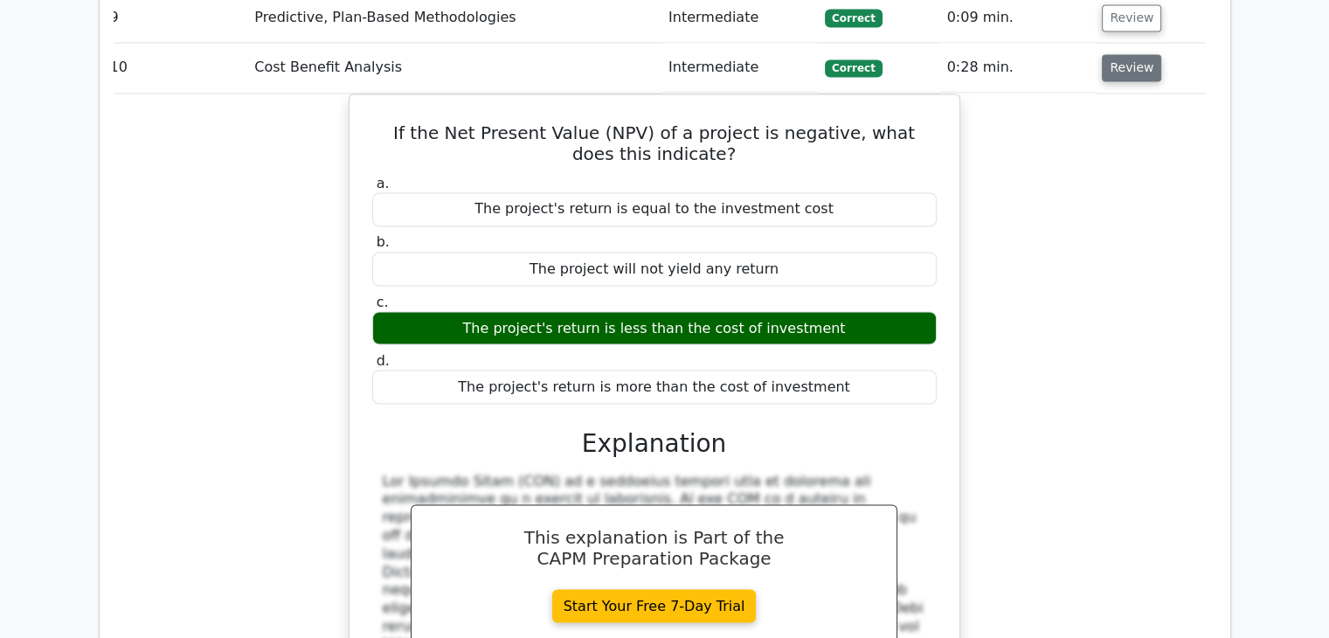
scroll to position [2653, 0]
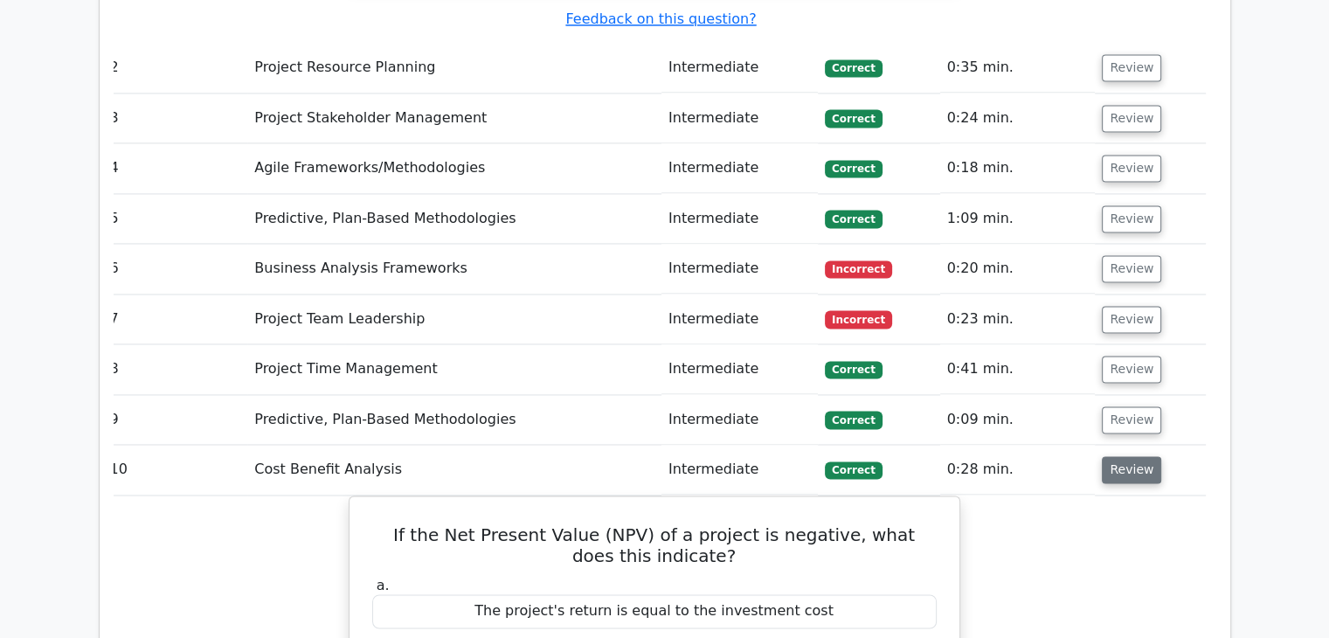
click at [1134, 456] on button "Review" at bounding box center [1131, 469] width 59 height 27
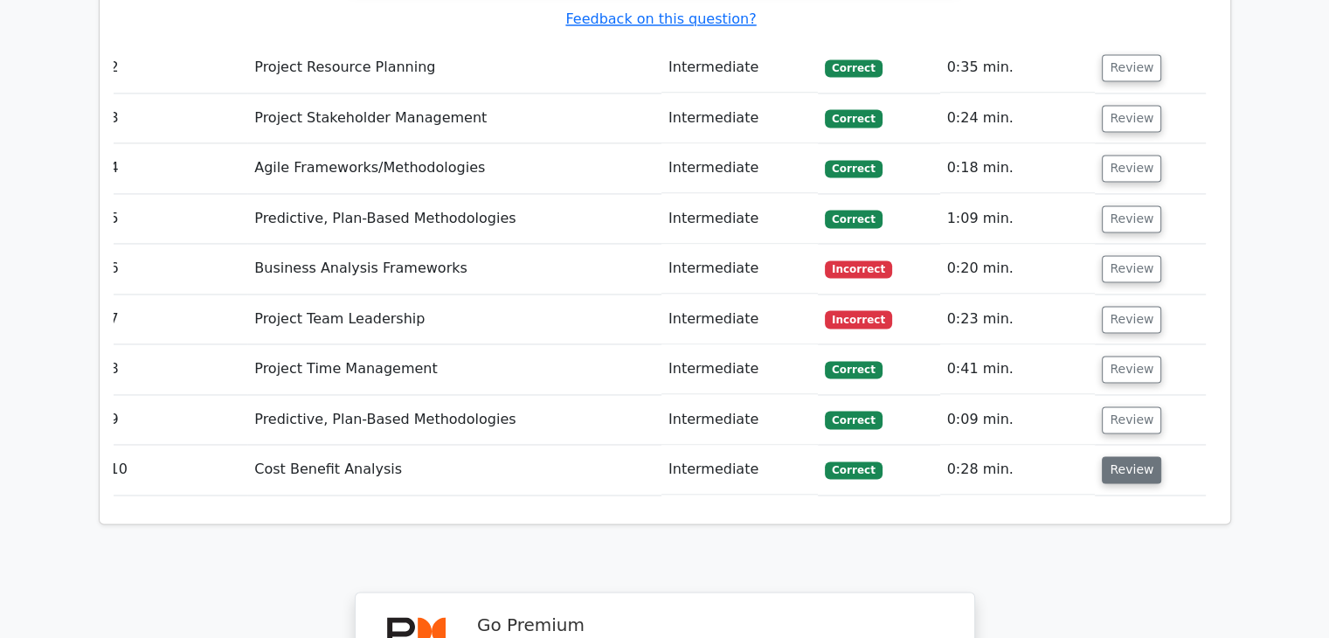
scroll to position [3248, 0]
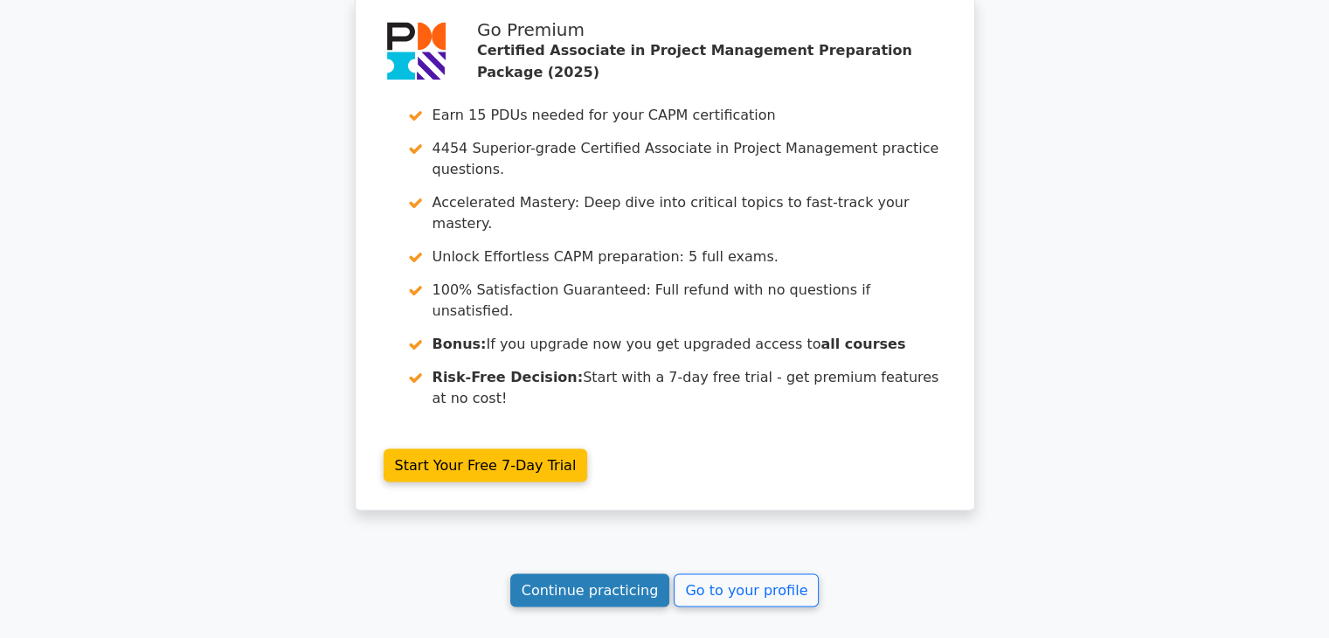
click at [643, 573] on link "Continue practicing" at bounding box center [590, 589] width 160 height 33
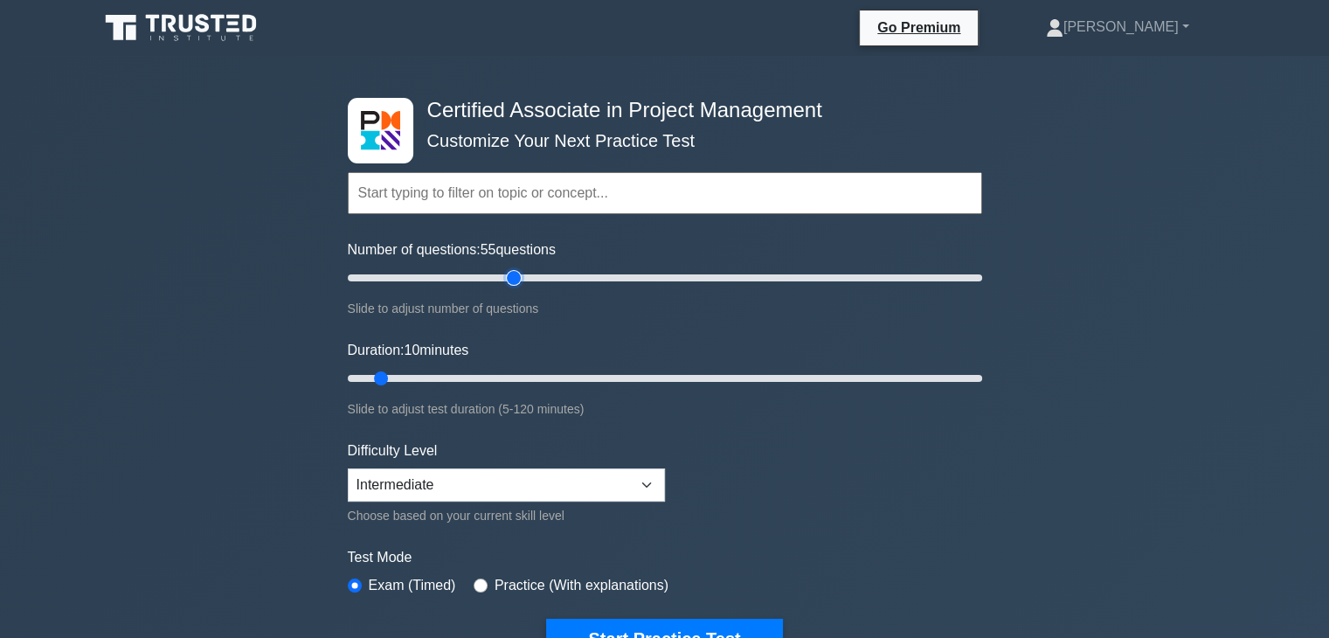
click at [517, 273] on input "Number of questions: 55 questions" at bounding box center [665, 277] width 634 height 21
click at [474, 284] on input "Number of questions: 45 questions" at bounding box center [665, 277] width 634 height 21
click at [458, 284] on input "Number of questions: 40 questions" at bounding box center [665, 277] width 634 height 21
type input "35"
click at [443, 281] on input "Number of questions: 35 questions" at bounding box center [665, 277] width 634 height 21
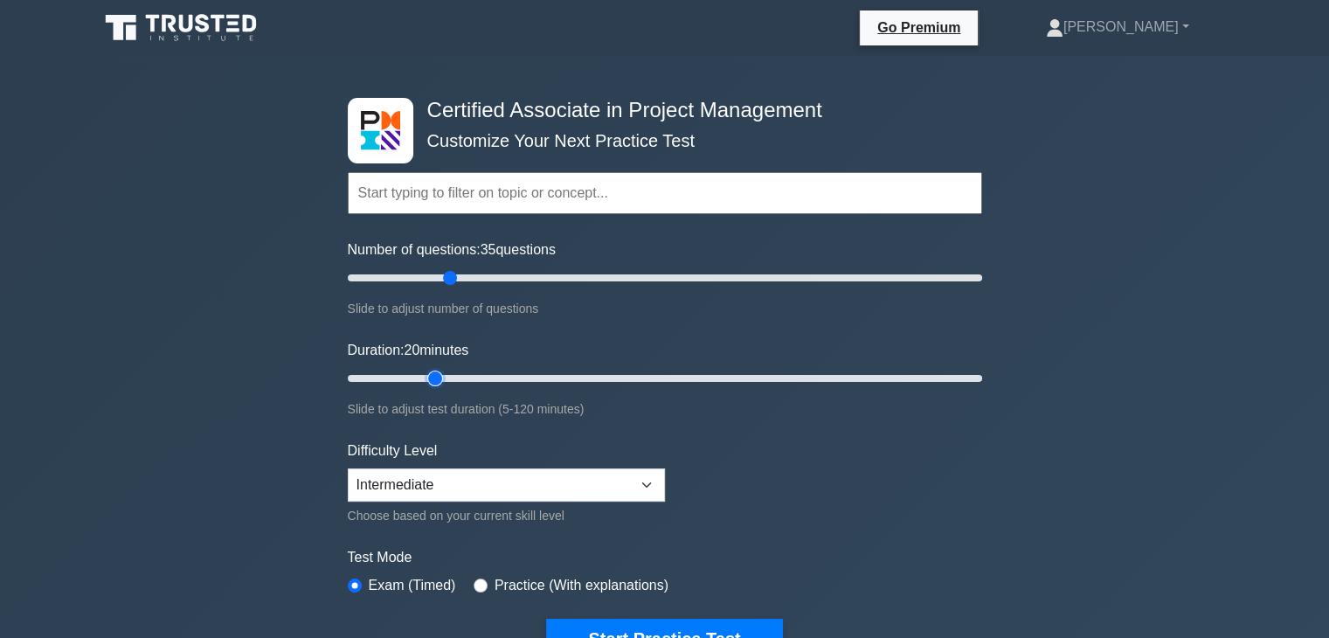
type input "20"
click at [444, 372] on input "Duration: 20 minutes" at bounding box center [665, 378] width 634 height 21
click at [469, 273] on input "Number of questions: 40 questions" at bounding box center [665, 277] width 634 height 21
click at [476, 270] on input "Number of questions: 45 questions" at bounding box center [665, 277] width 634 height 21
type input "50"
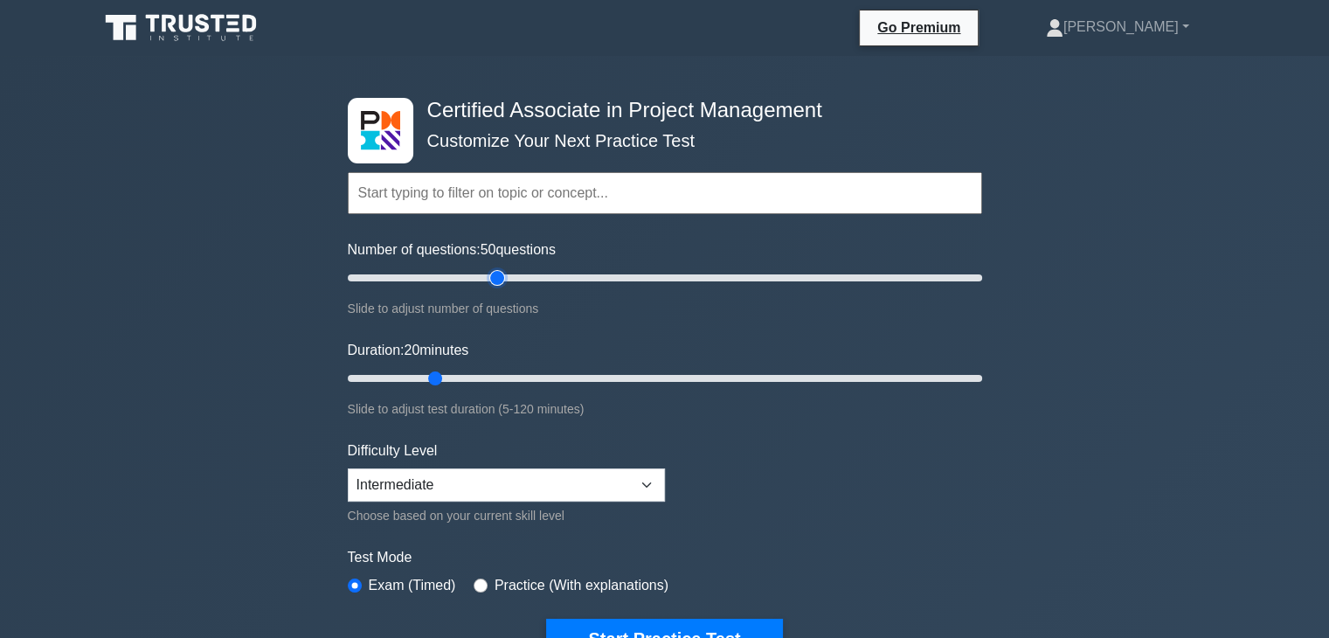
click at [489, 273] on input "Number of questions: 50 questions" at bounding box center [665, 277] width 634 height 21
click at [522, 477] on select "Beginner Intermediate Expert" at bounding box center [506, 484] width 317 height 33
click at [348, 468] on select "Beginner Intermediate Expert" at bounding box center [506, 484] width 317 height 33
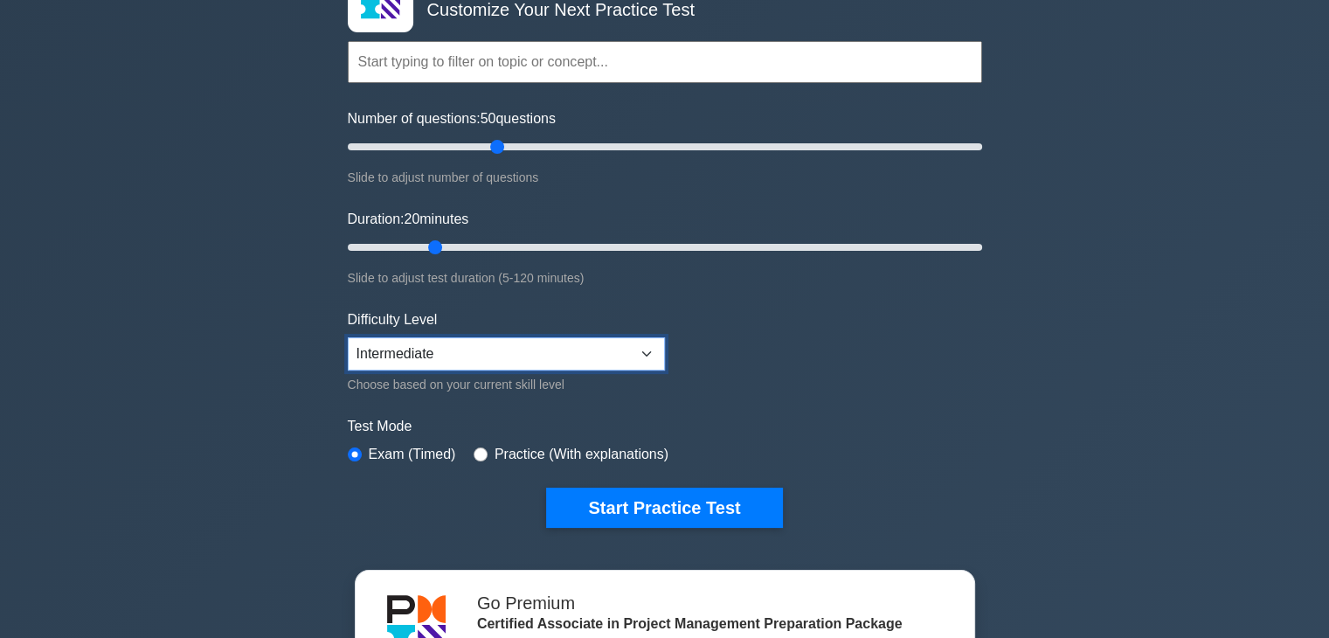
scroll to position [132, 0]
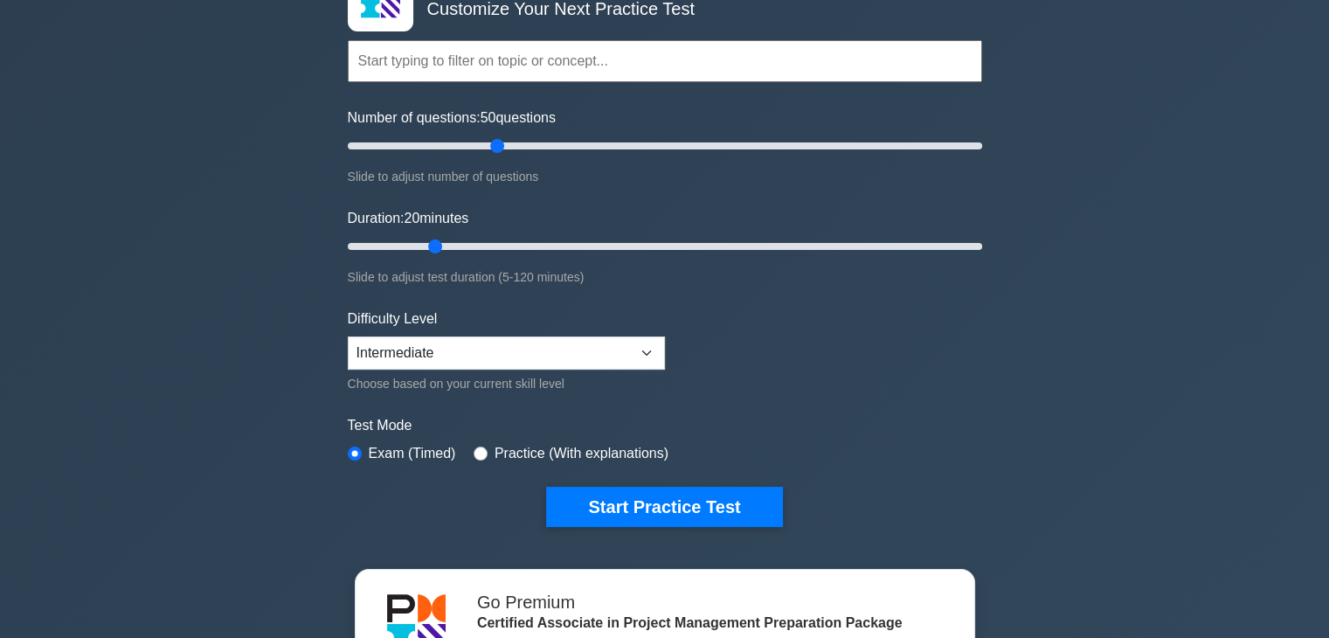
click at [587, 72] on input "text" at bounding box center [665, 61] width 634 height 42
type input ","
click at [481, 444] on div "Practice (With explanations)" at bounding box center [571, 453] width 195 height 21
click at [479, 446] on input "radio" at bounding box center [481, 453] width 14 height 14
radio input "true"
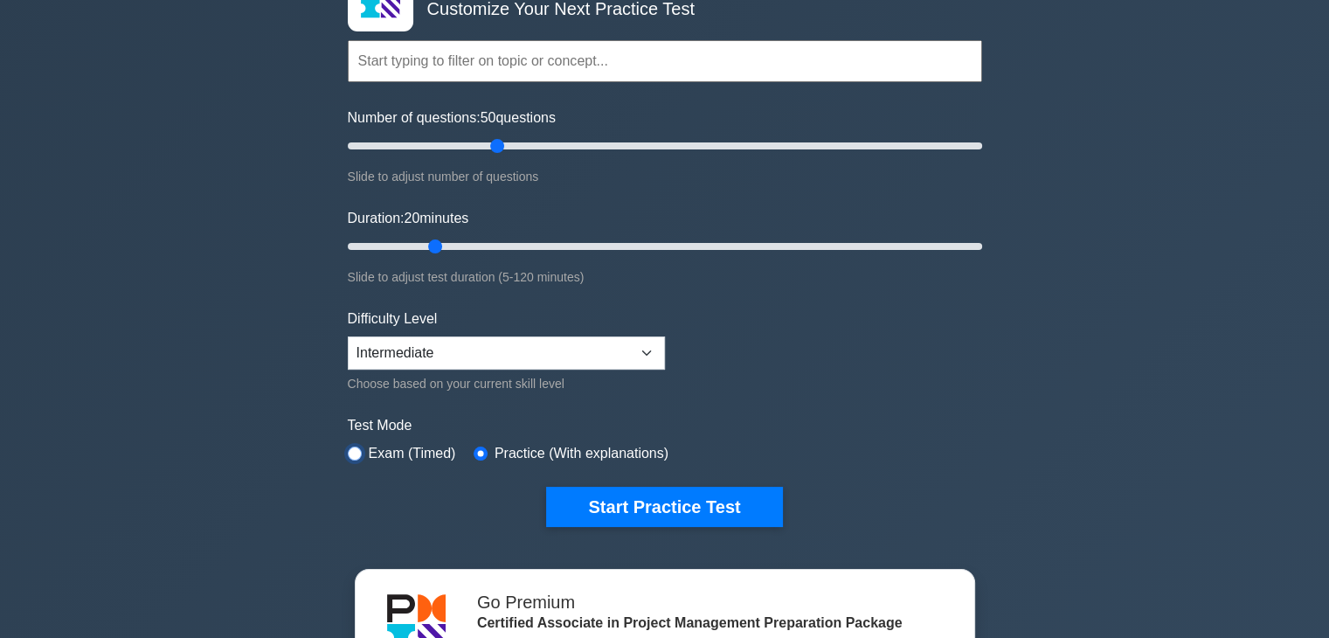
click at [360, 446] on input "radio" at bounding box center [355, 453] width 14 height 14
radio input "true"
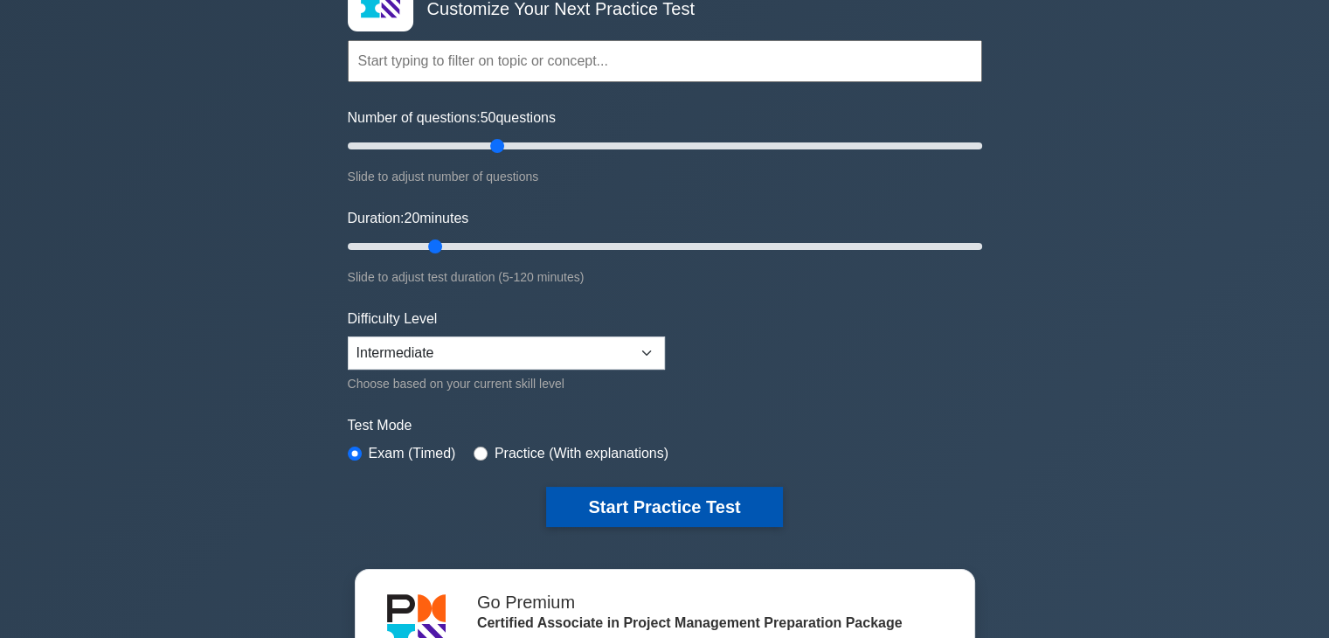
click at [606, 504] on button "Start Practice Test" at bounding box center [664, 507] width 236 height 40
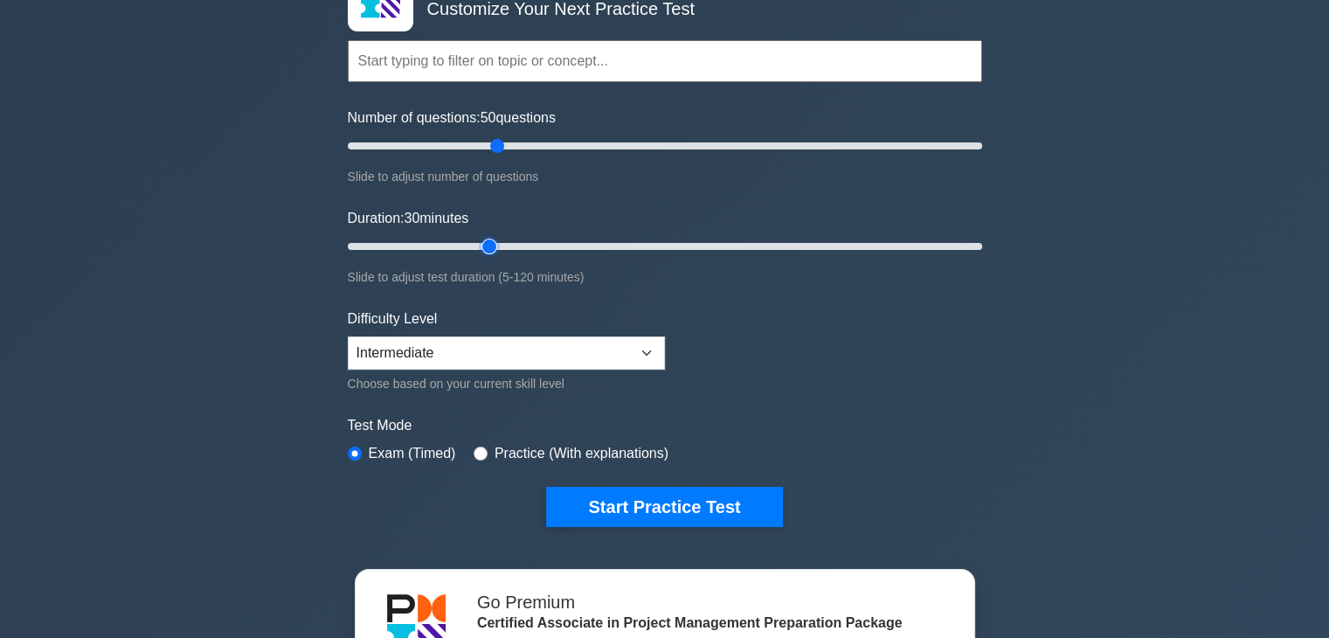
type input "30"
click at [486, 242] on input "Duration: 30 minutes" at bounding box center [665, 246] width 634 height 21
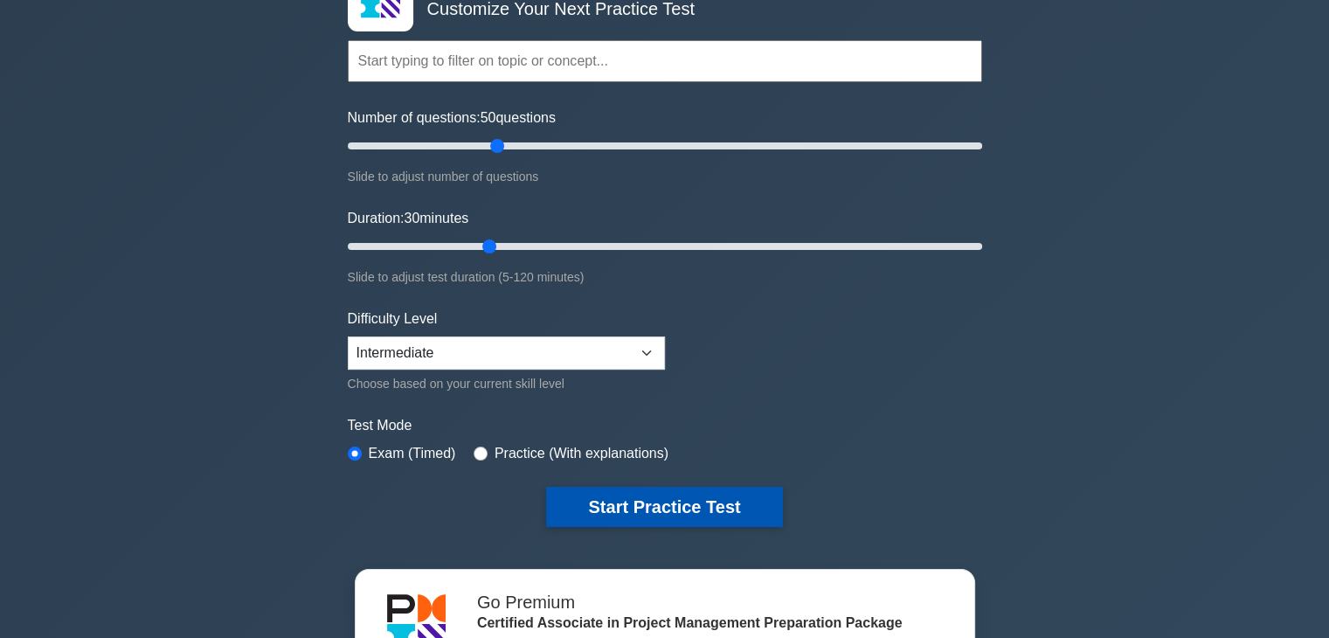
click at [642, 492] on button "Start Practice Test" at bounding box center [664, 507] width 236 height 40
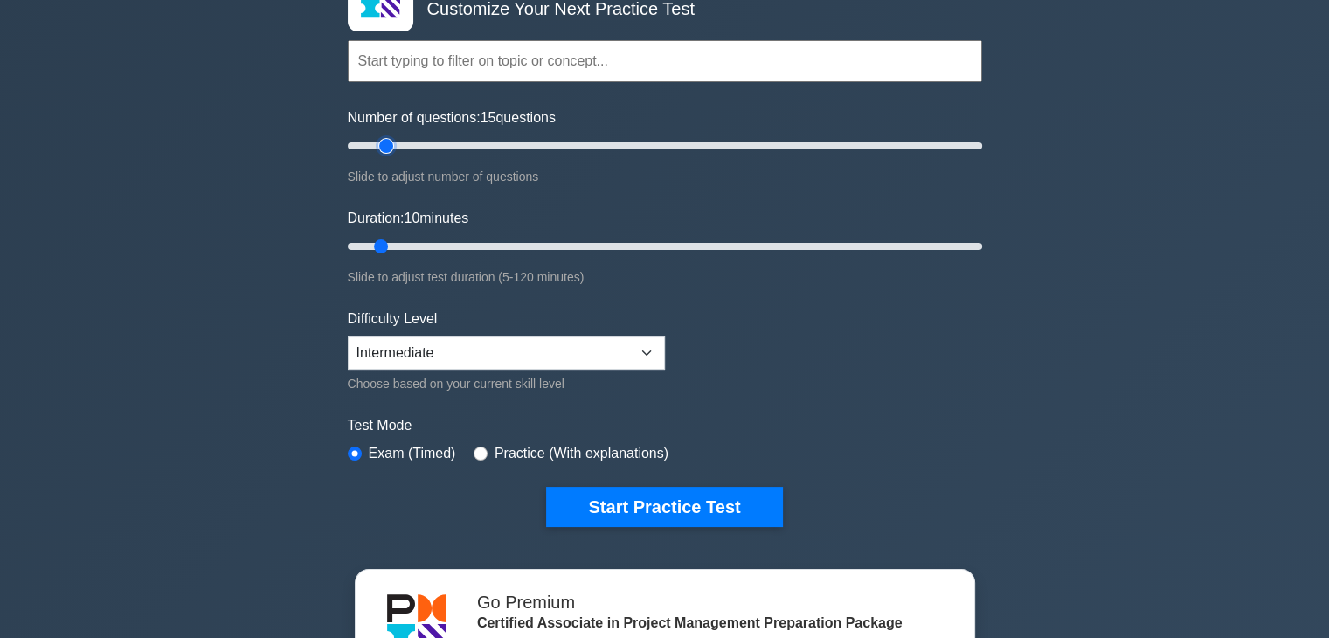
type input "15"
click at [392, 143] on input "Number of questions: 15 questions" at bounding box center [665, 145] width 634 height 21
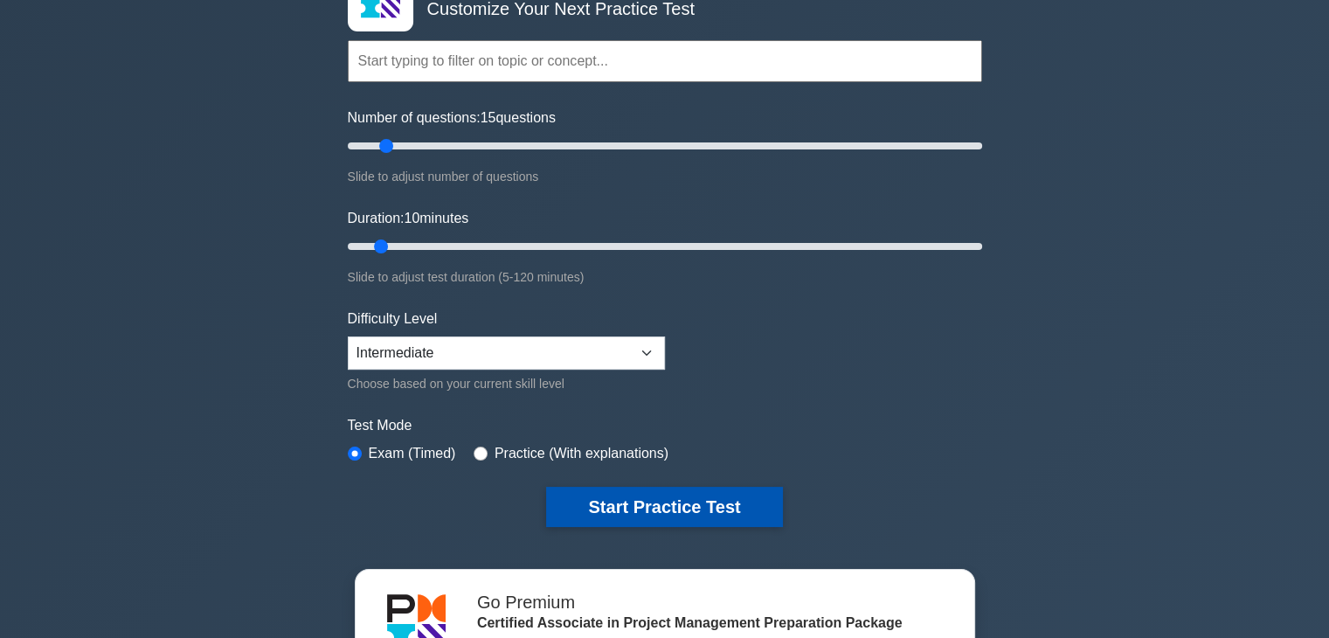
click at [682, 501] on button "Start Practice Test" at bounding box center [664, 507] width 236 height 40
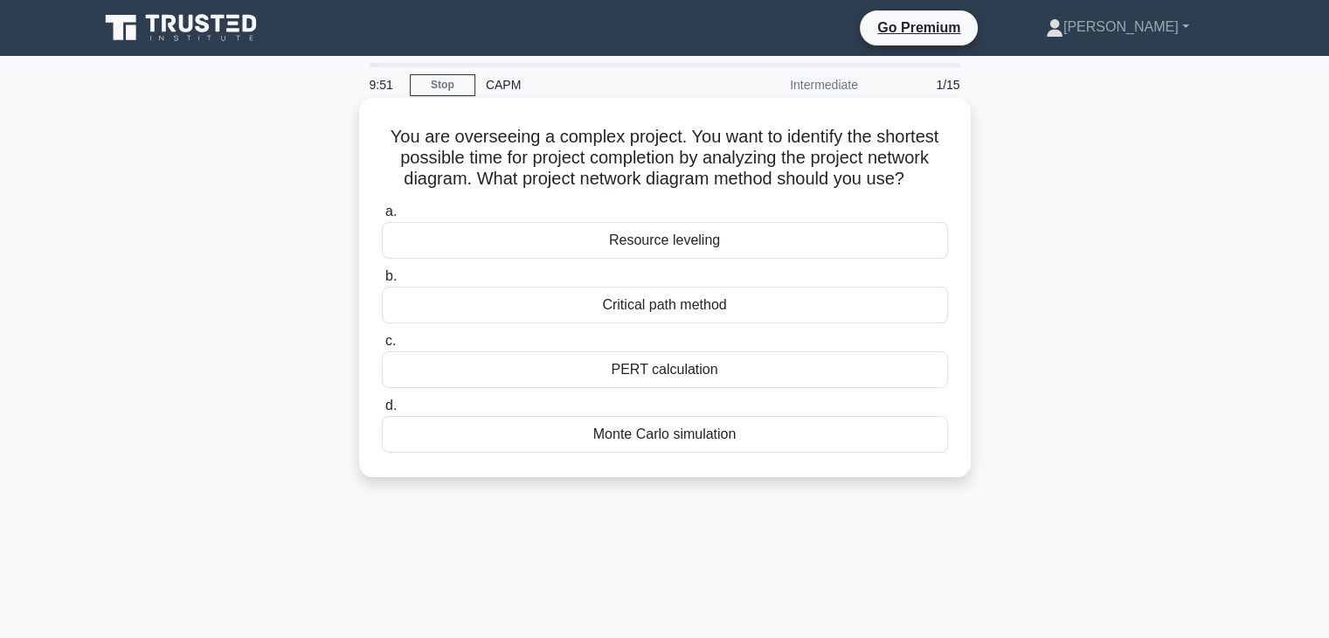
click at [663, 315] on div "Critical path method" at bounding box center [665, 305] width 566 height 37
click at [382, 282] on input "b. Critical path method" at bounding box center [382, 276] width 0 height 11
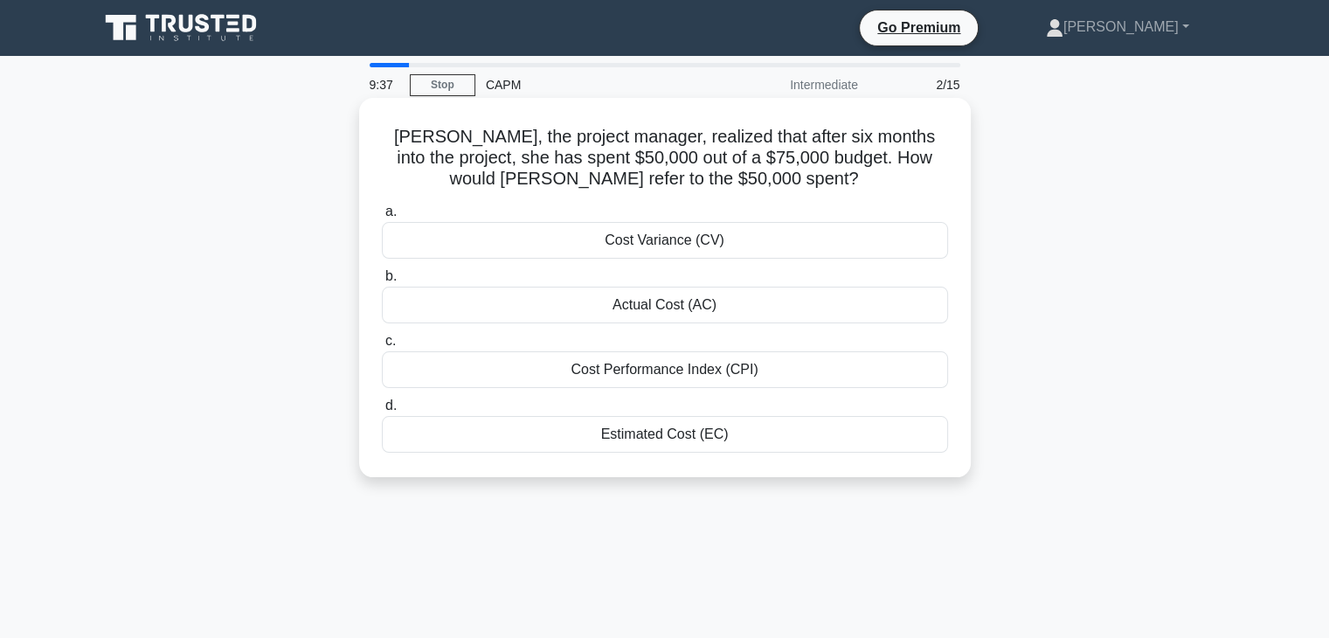
click at [675, 370] on div "Cost Performance Index (CPI)" at bounding box center [665, 369] width 566 height 37
click at [382, 347] on input "c. Cost Performance Index (CPI)" at bounding box center [382, 341] width 0 height 11
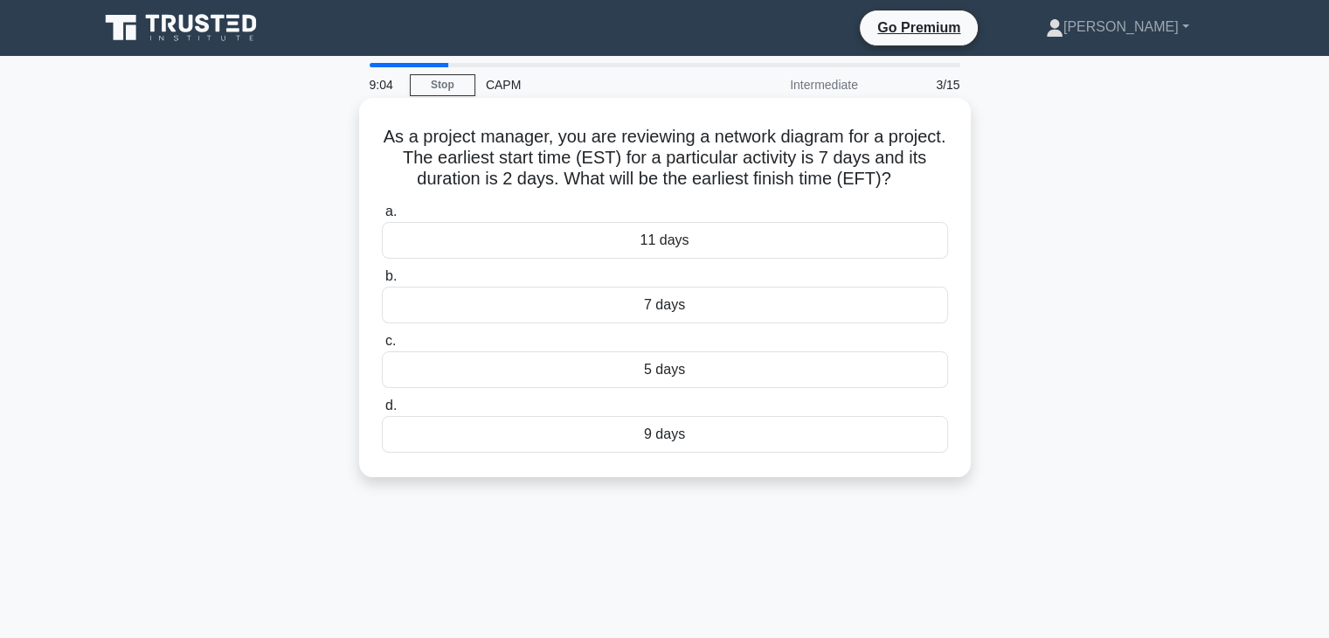
click at [730, 446] on div "9 days" at bounding box center [665, 434] width 566 height 37
click at [382, 412] on input "d. 9 days" at bounding box center [382, 405] width 0 height 11
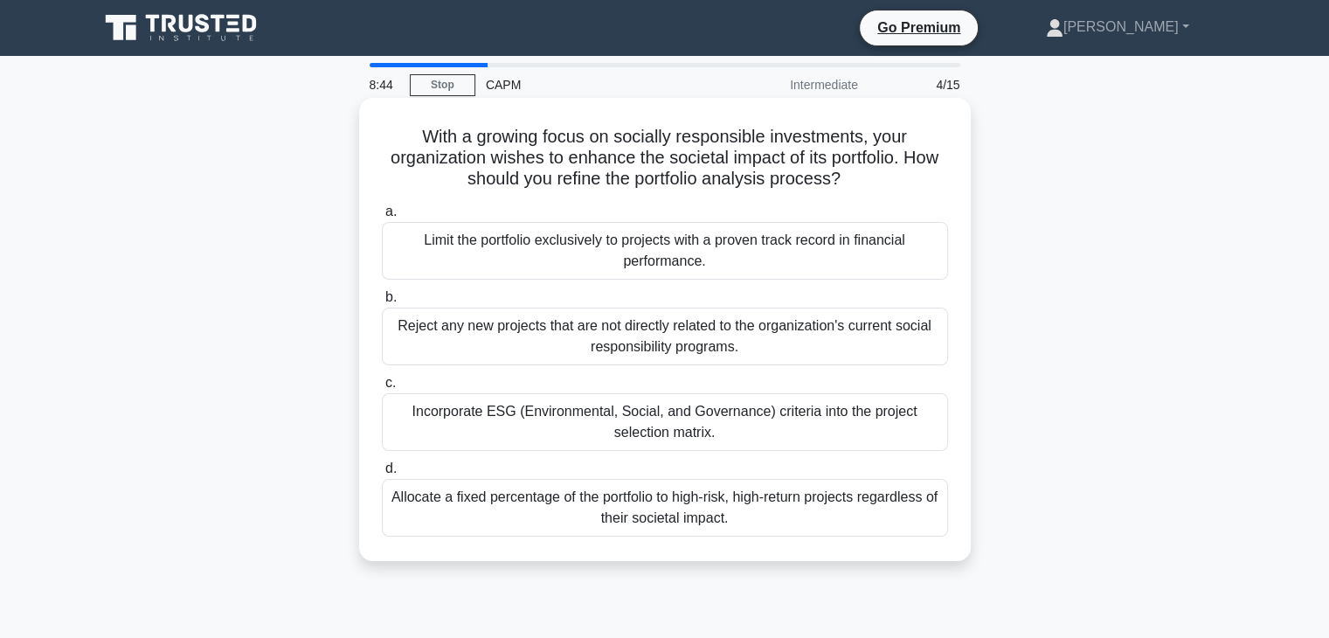
click at [720, 423] on div "Incorporate ESG (Environmental, Social, and Governance) criteria into the proje…" at bounding box center [665, 422] width 566 height 58
click at [382, 389] on input "c. Incorporate ESG (Environmental, Social, and Governance) criteria into the pr…" at bounding box center [382, 382] width 0 height 11
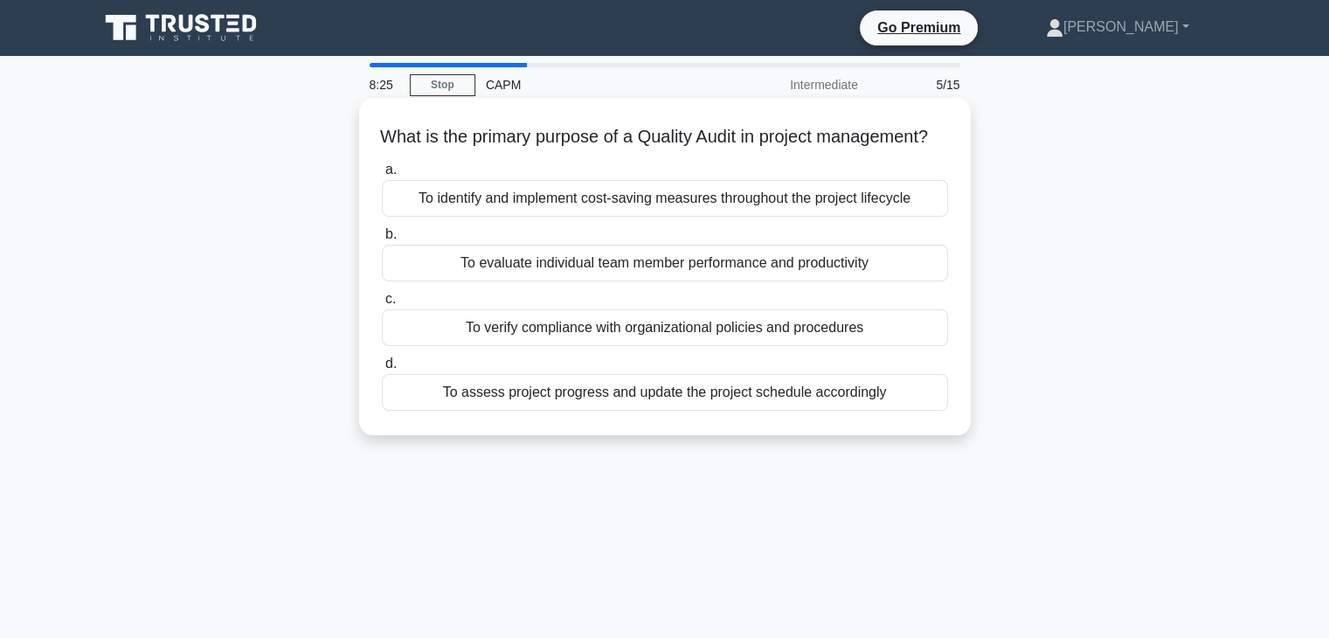
click at [766, 217] on div "To identify and implement cost-saving measures throughout the project lifecycle" at bounding box center [665, 198] width 566 height 37
click at [382, 176] on input "a. To identify and implement cost-saving measures throughout the project lifecy…" at bounding box center [382, 169] width 0 height 11
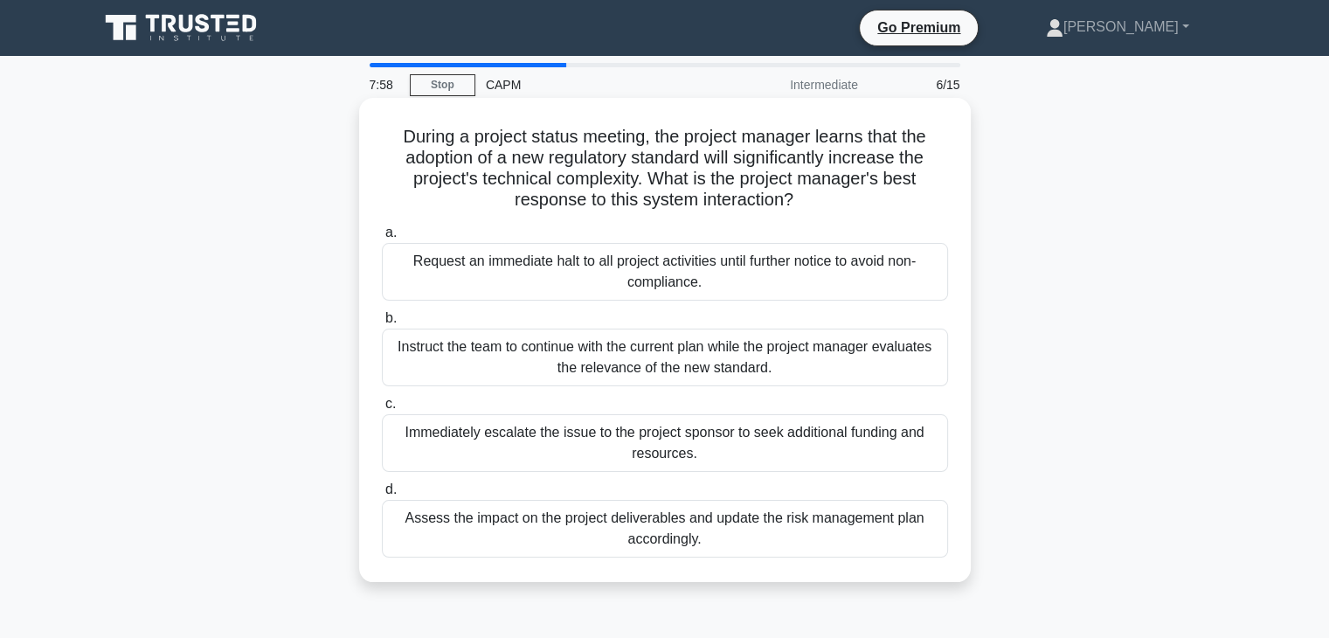
click at [758, 359] on div "Instruct the team to continue with the current plan while the project manager e…" at bounding box center [665, 358] width 566 height 58
click at [382, 324] on input "b. Instruct the team to continue with the current plan while the project manage…" at bounding box center [382, 318] width 0 height 11
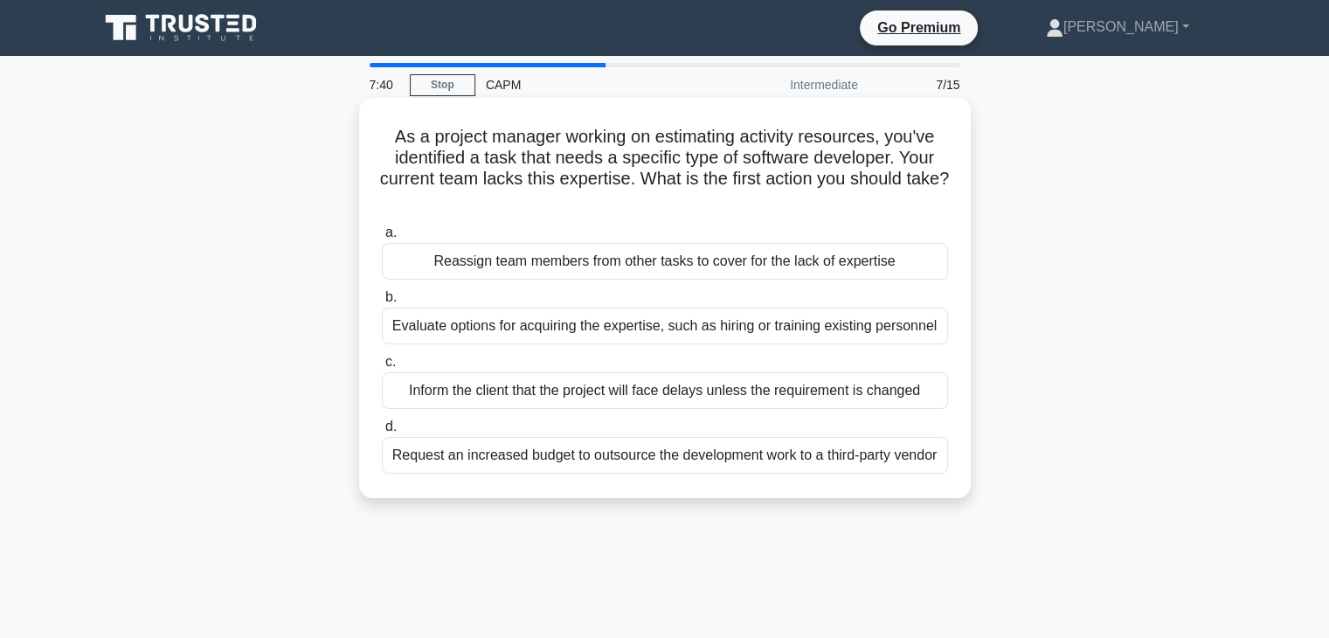
click at [761, 329] on div "Evaluate options for acquiring the expertise, such as hiring or training existi…" at bounding box center [665, 326] width 566 height 37
click at [382, 303] on input "b. Evaluate options for acquiring the expertise, such as hiring or training exi…" at bounding box center [382, 297] width 0 height 11
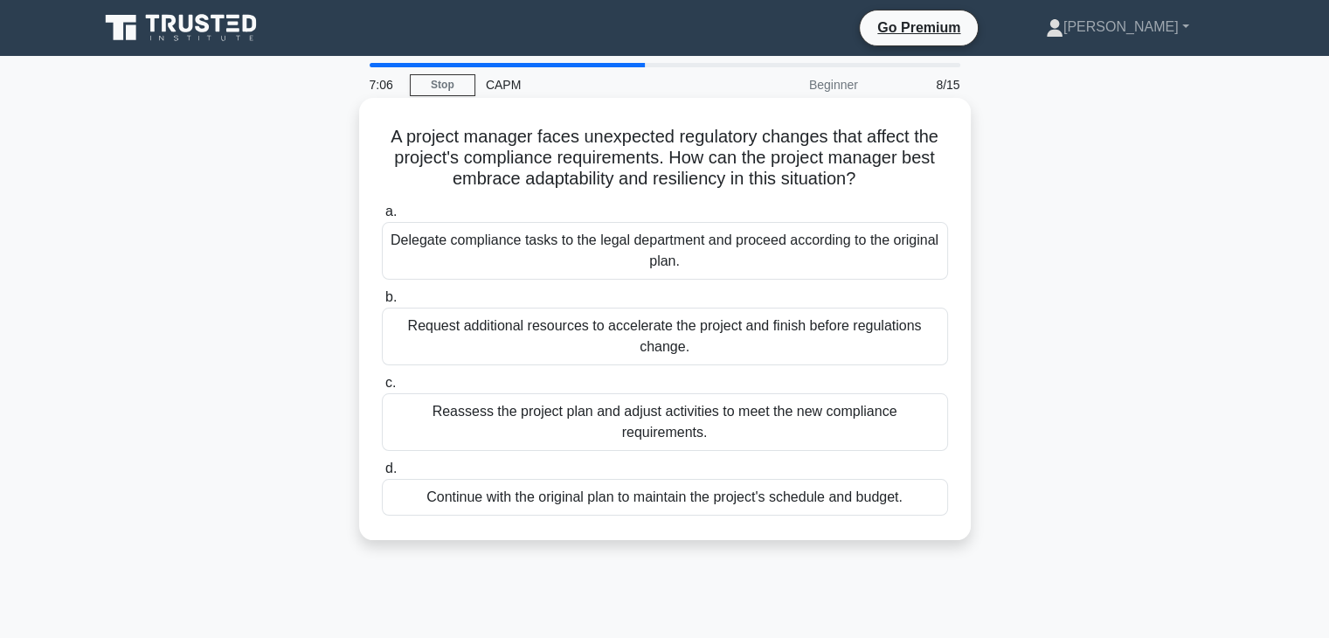
click at [745, 277] on div "Delegate compliance tasks to the legal department and proceed according to the …" at bounding box center [665, 251] width 566 height 58
click at [382, 218] on input "a. Delegate compliance tasks to the legal department and proceed according to t…" at bounding box center [382, 211] width 0 height 11
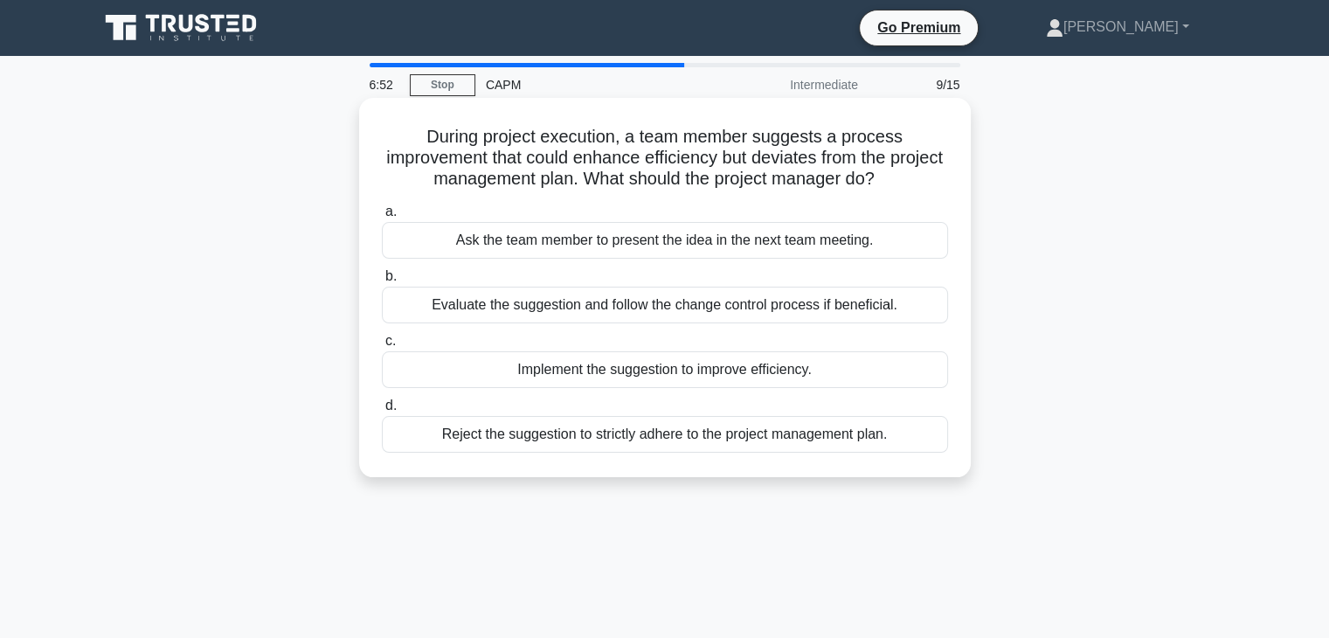
click at [703, 238] on div "Ask the team member to present the idea in the next team meeting." at bounding box center [665, 240] width 566 height 37
click at [382, 218] on input "a. Ask the team member to present the idea in the next team meeting." at bounding box center [382, 211] width 0 height 11
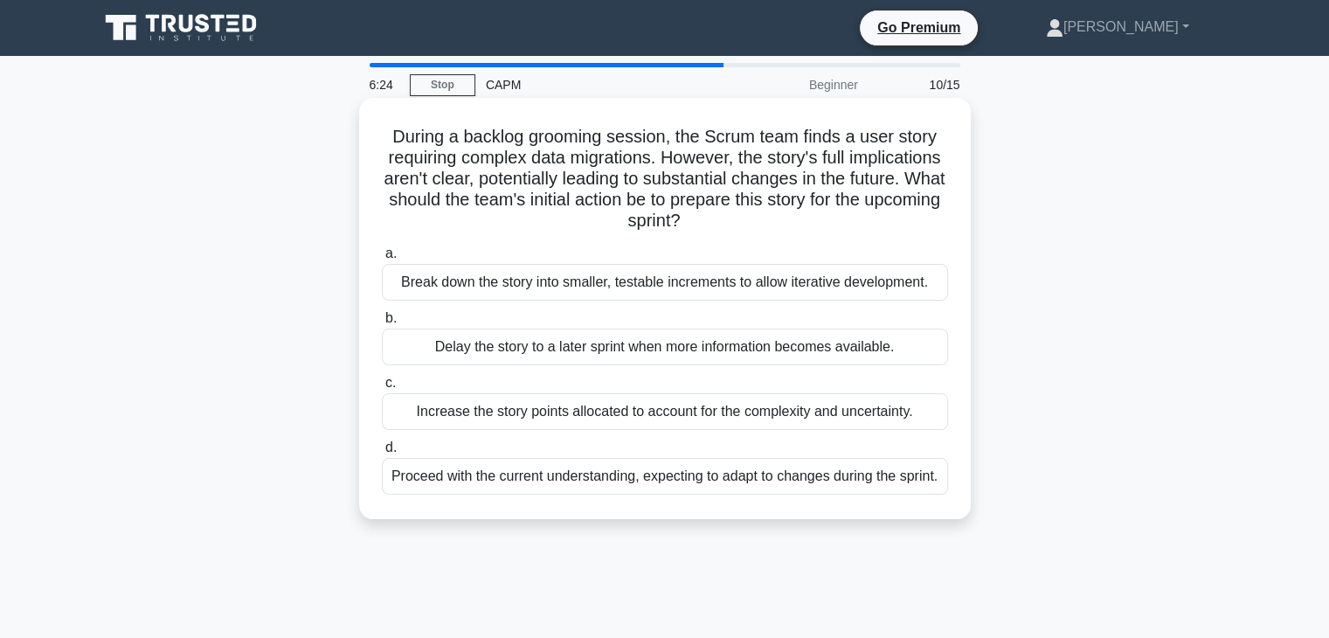
click at [719, 273] on div "Break down the story into smaller, testable increments to allow iterative devel…" at bounding box center [665, 282] width 566 height 37
click at [382, 260] on input "a. Break down the story into smaller, testable increments to allow iterative de…" at bounding box center [382, 253] width 0 height 11
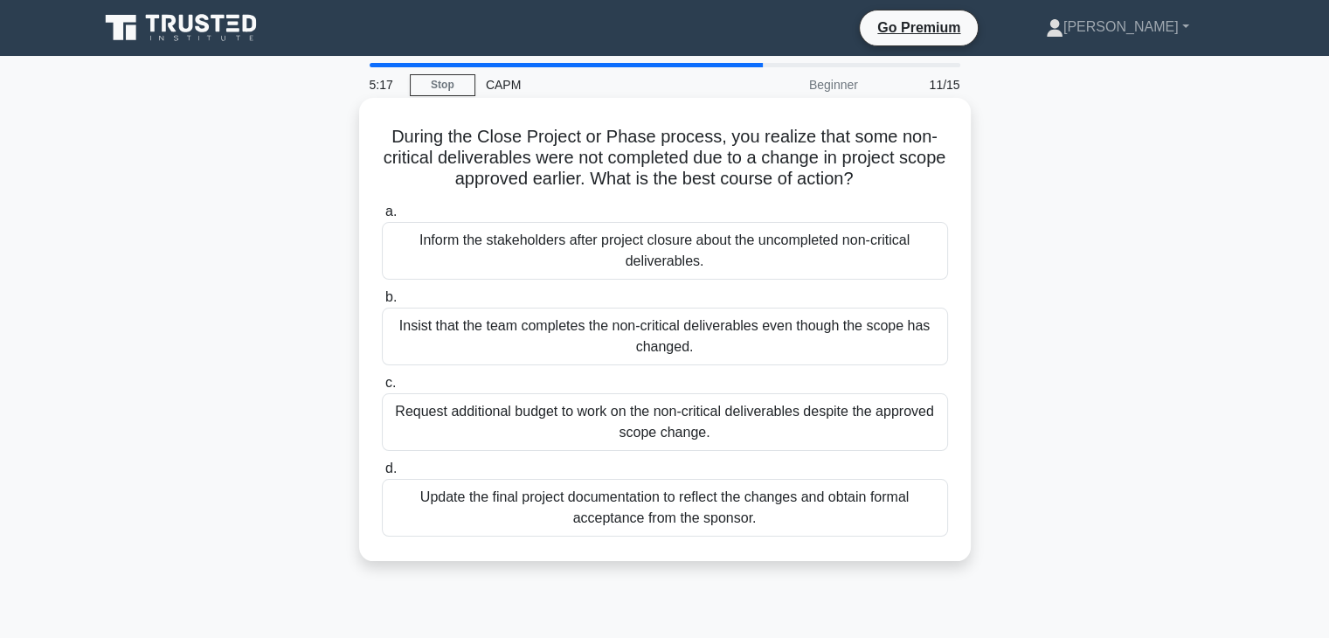
click at [712, 253] on div "Inform the stakeholders after project closure about the uncompleted non-critica…" at bounding box center [665, 251] width 566 height 58
click at [382, 218] on input "a. Inform the stakeholders after project closure about the uncompleted non-crit…" at bounding box center [382, 211] width 0 height 11
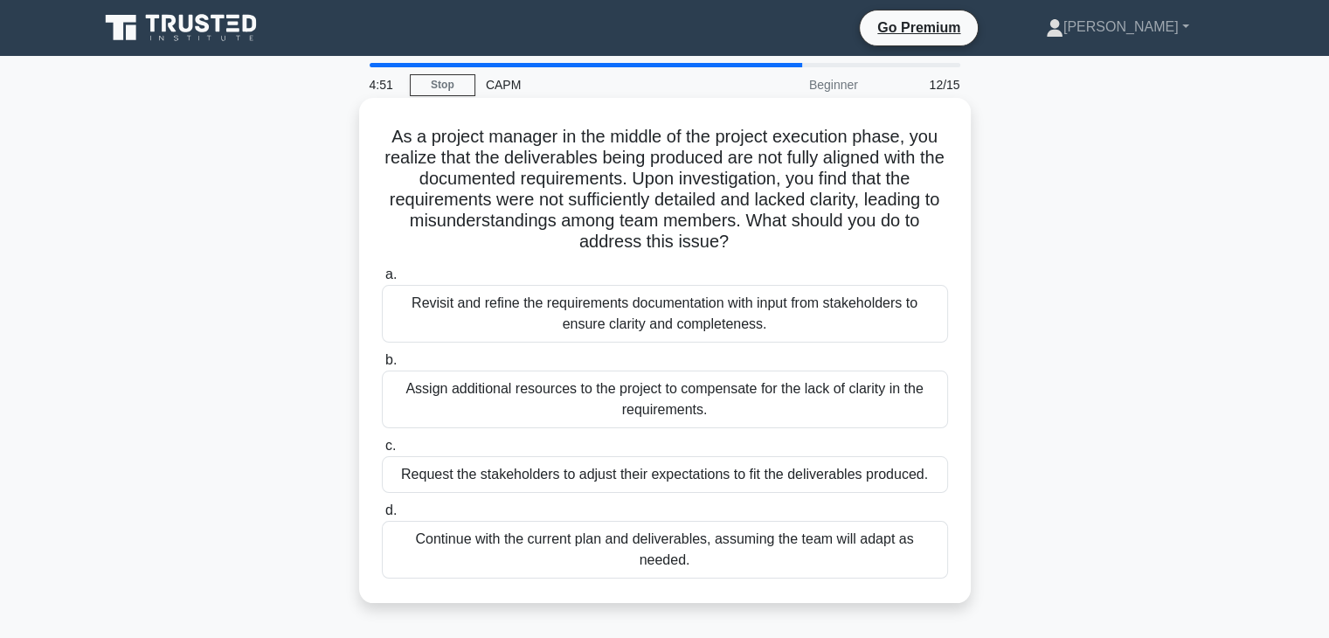
click at [758, 321] on div "Revisit and refine the requirements documentation with input from stakeholders …" at bounding box center [665, 314] width 566 height 58
click at [382, 280] on input "a. Revisit and refine the requirements documentation with input from stakeholde…" at bounding box center [382, 274] width 0 height 11
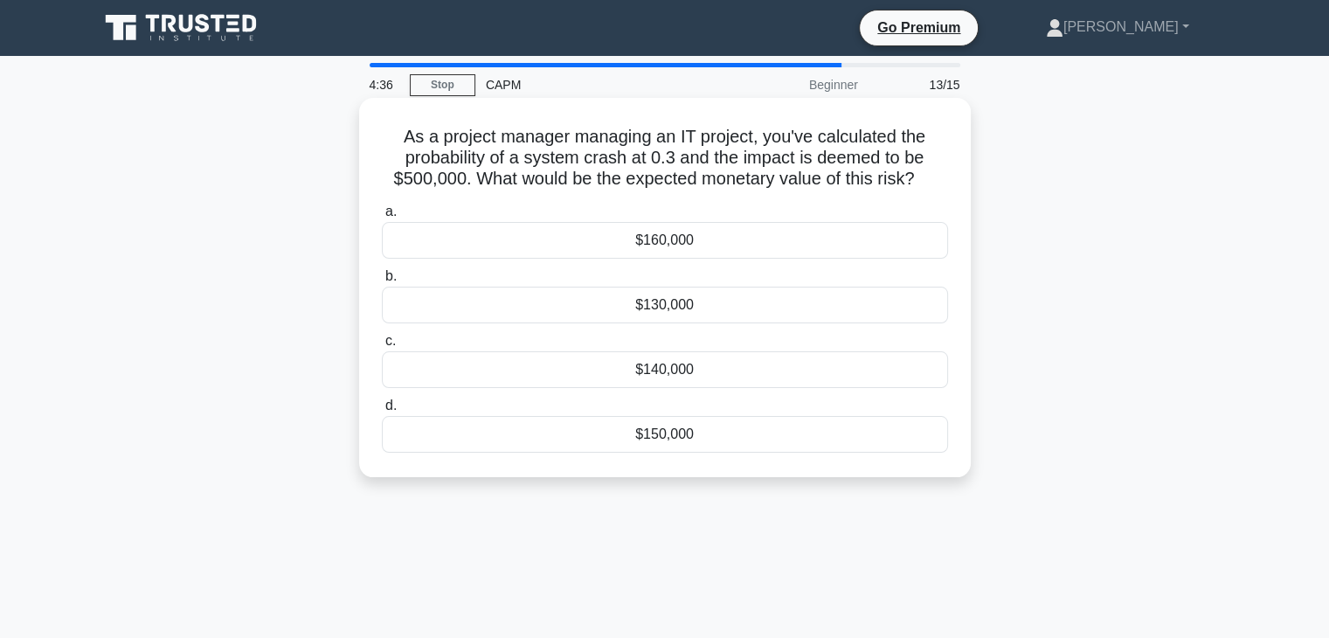
click at [744, 438] on div "$150,000" at bounding box center [665, 434] width 566 height 37
click at [382, 412] on input "d. $150,000" at bounding box center [382, 405] width 0 height 11
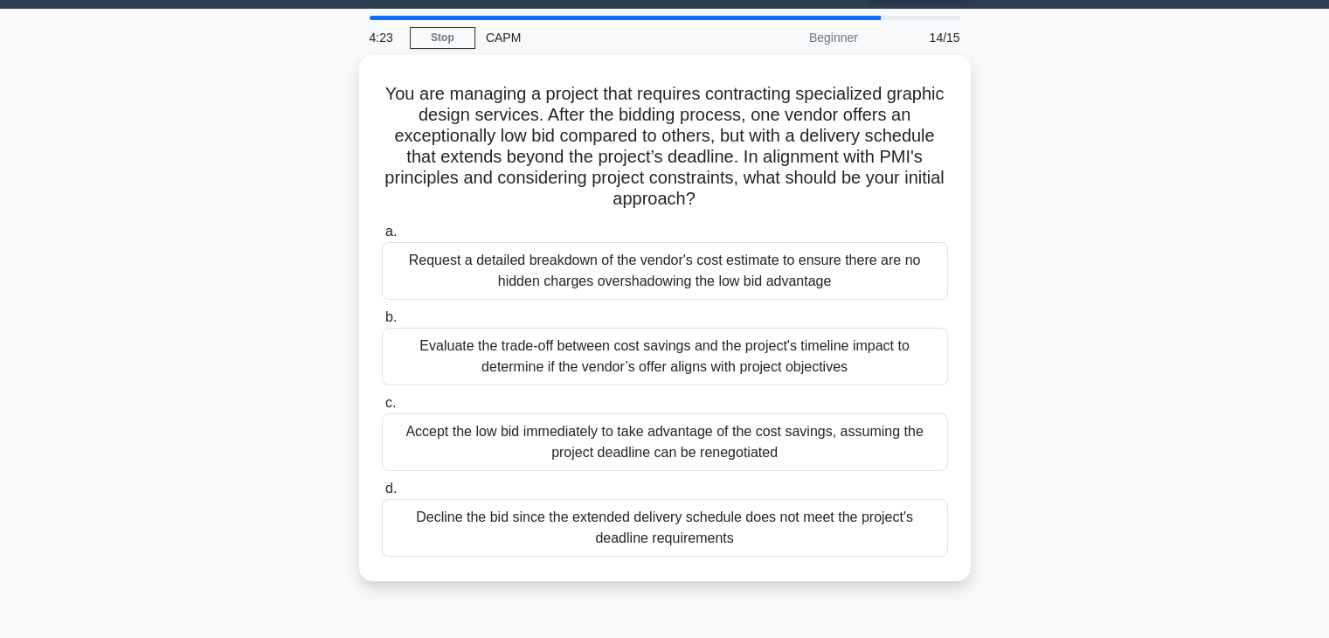
scroll to position [48, 0]
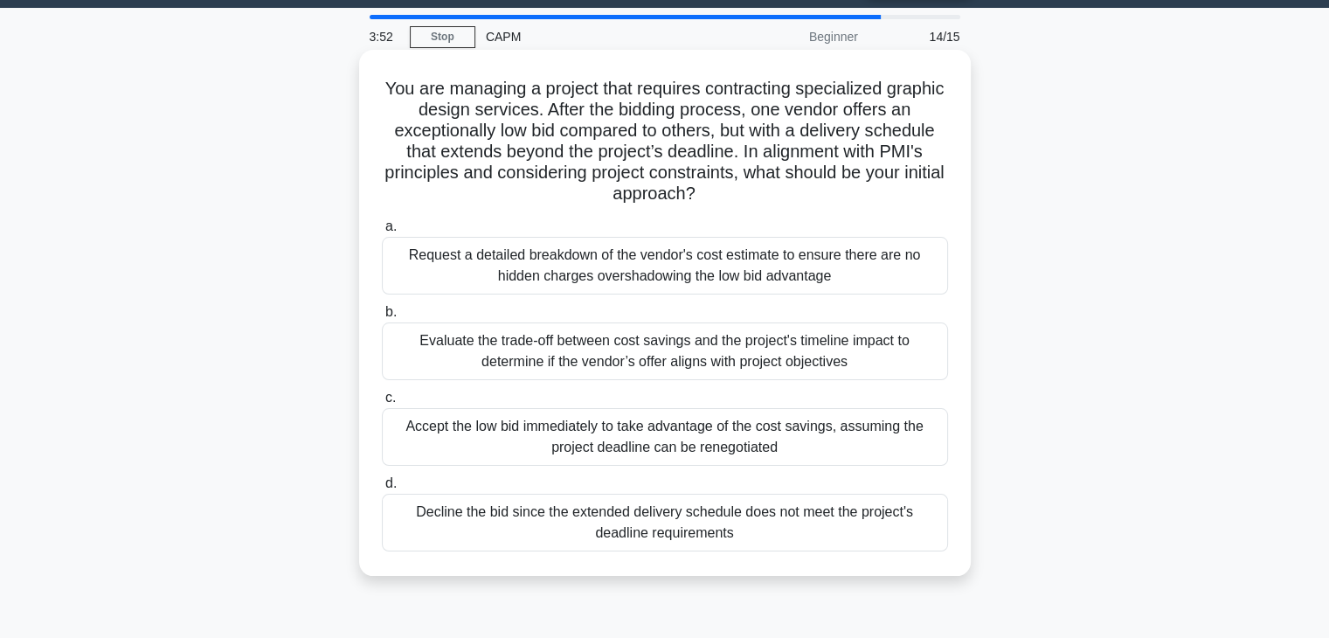
click at [833, 266] on div "Request a detailed breakdown of the vendor's cost estimate to ensure there are …" at bounding box center [665, 266] width 566 height 58
click at [382, 232] on input "a. Request a detailed breakdown of the vendor's cost estimate to ensure there a…" at bounding box center [382, 226] width 0 height 11
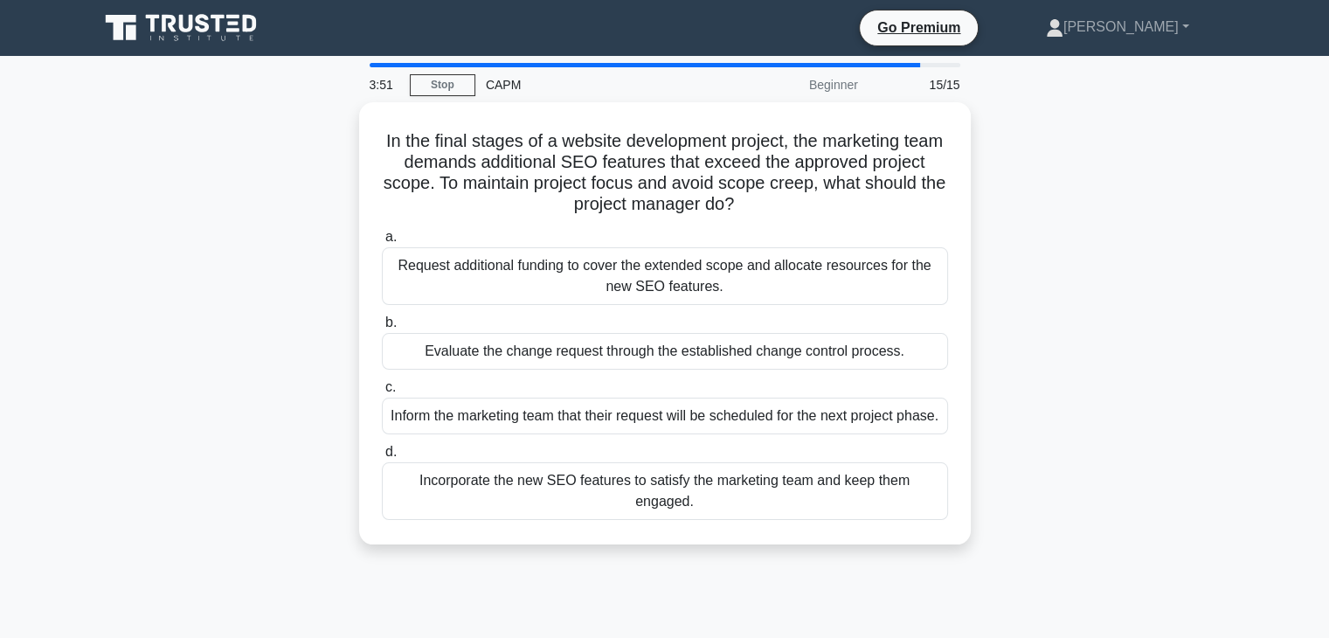
scroll to position [0, 0]
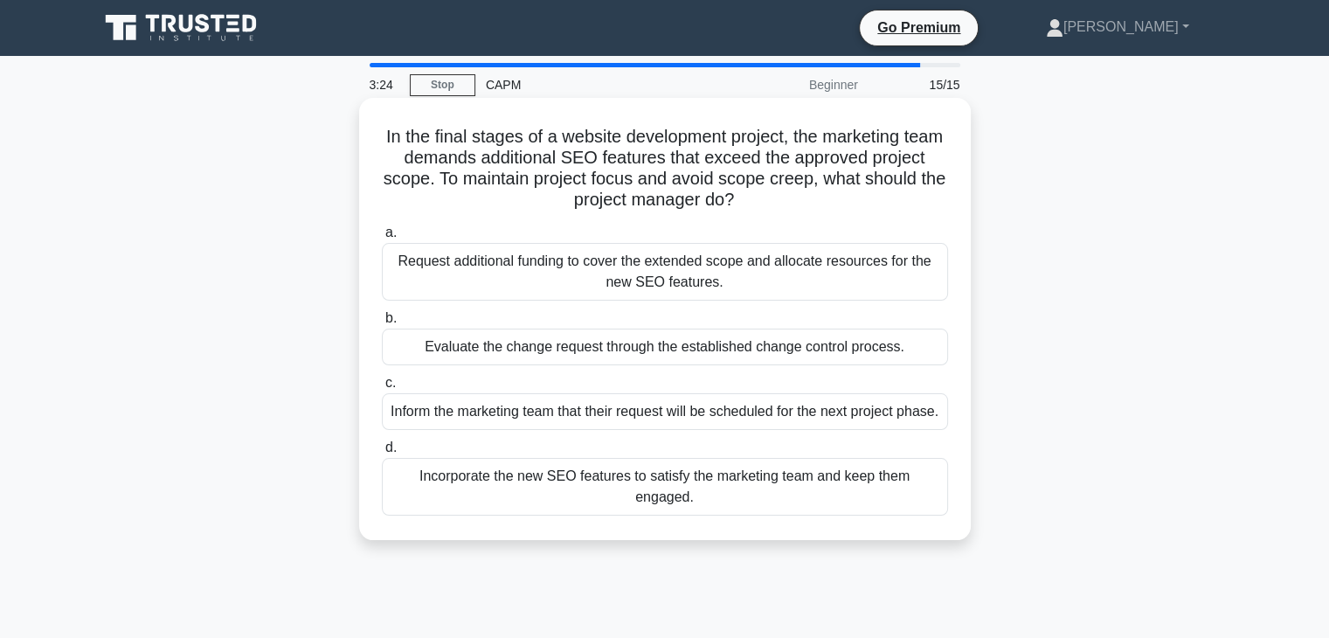
click at [898, 345] on div "Evaluate the change request through the established change control process." at bounding box center [665, 347] width 566 height 37
click at [382, 324] on input "b. Evaluate the change request through the established change control process." at bounding box center [382, 318] width 0 height 11
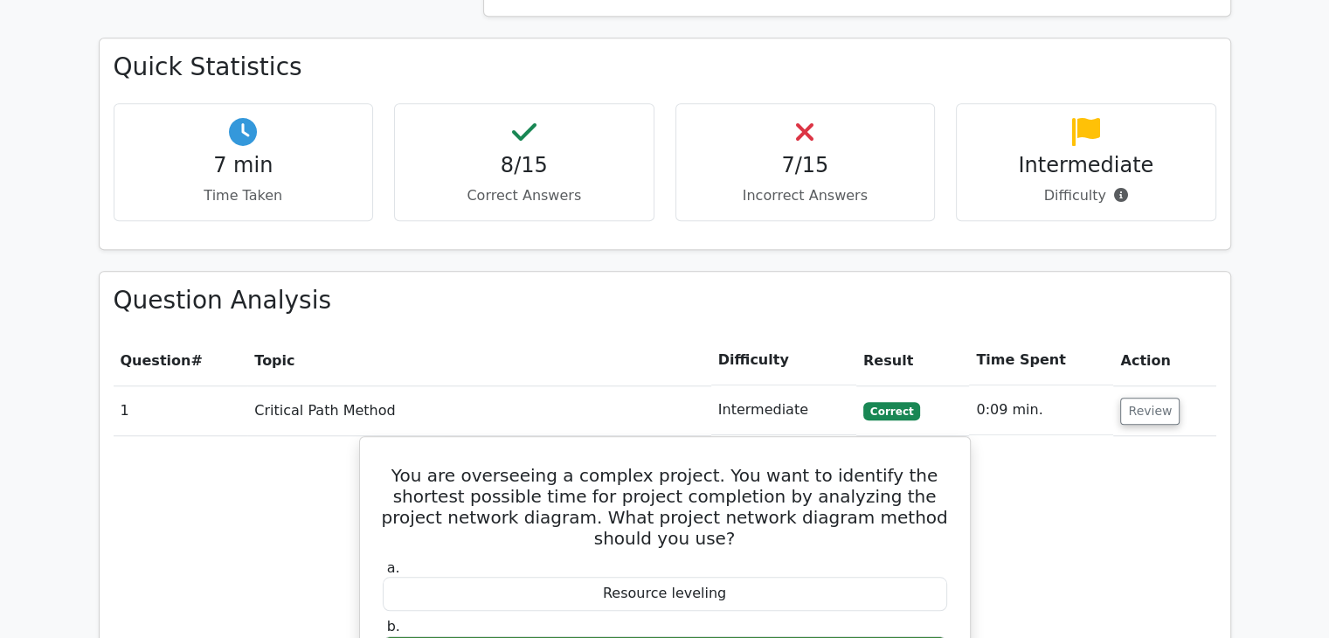
scroll to position [1372, 0]
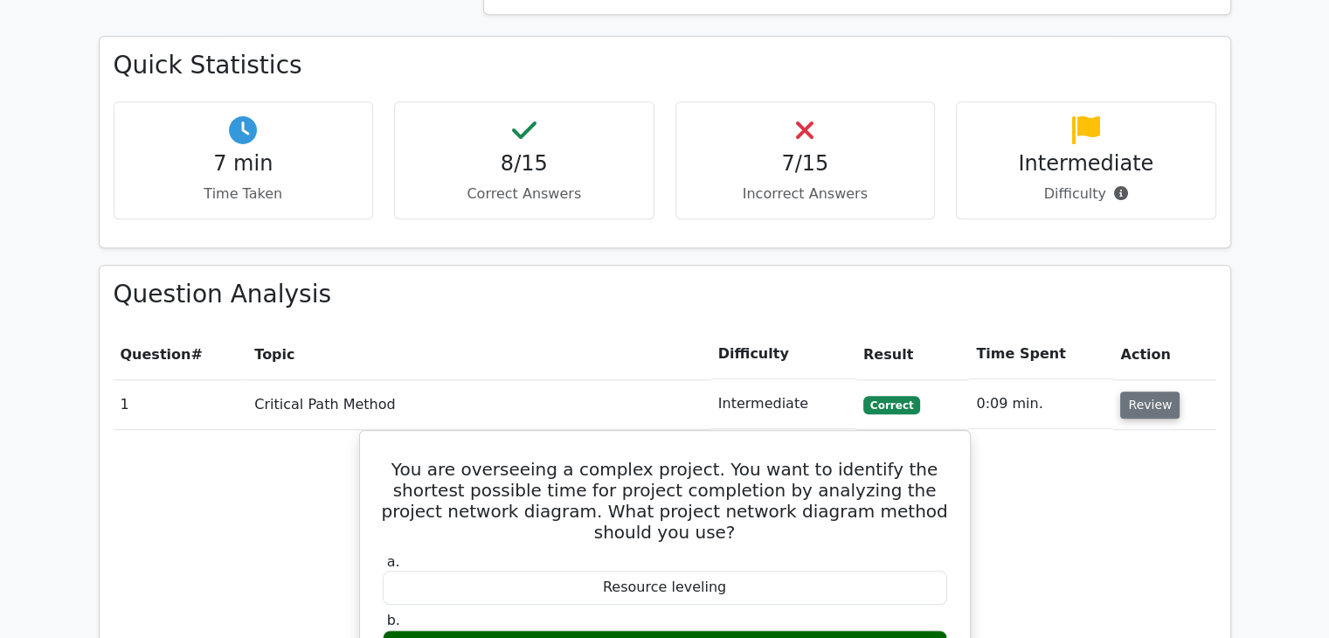
click at [1143, 391] on button "Review" at bounding box center [1149, 404] width 59 height 27
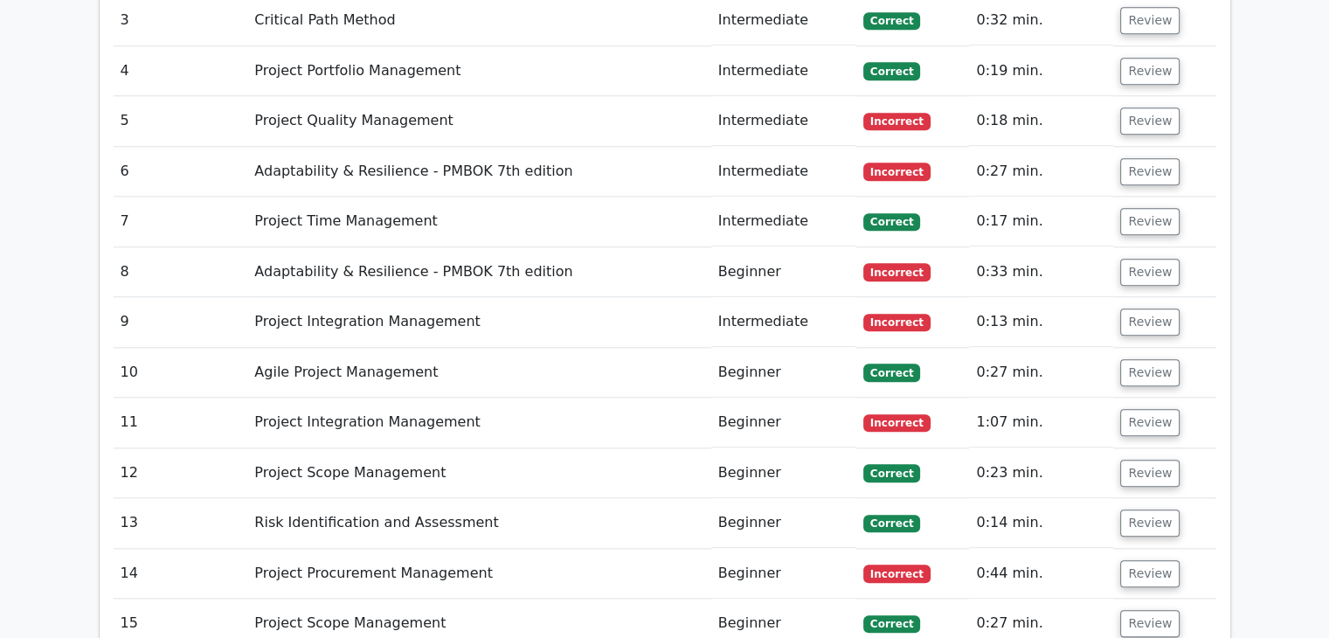
scroll to position [1855, 0]
click at [1159, 611] on button "Review" at bounding box center [1149, 624] width 59 height 27
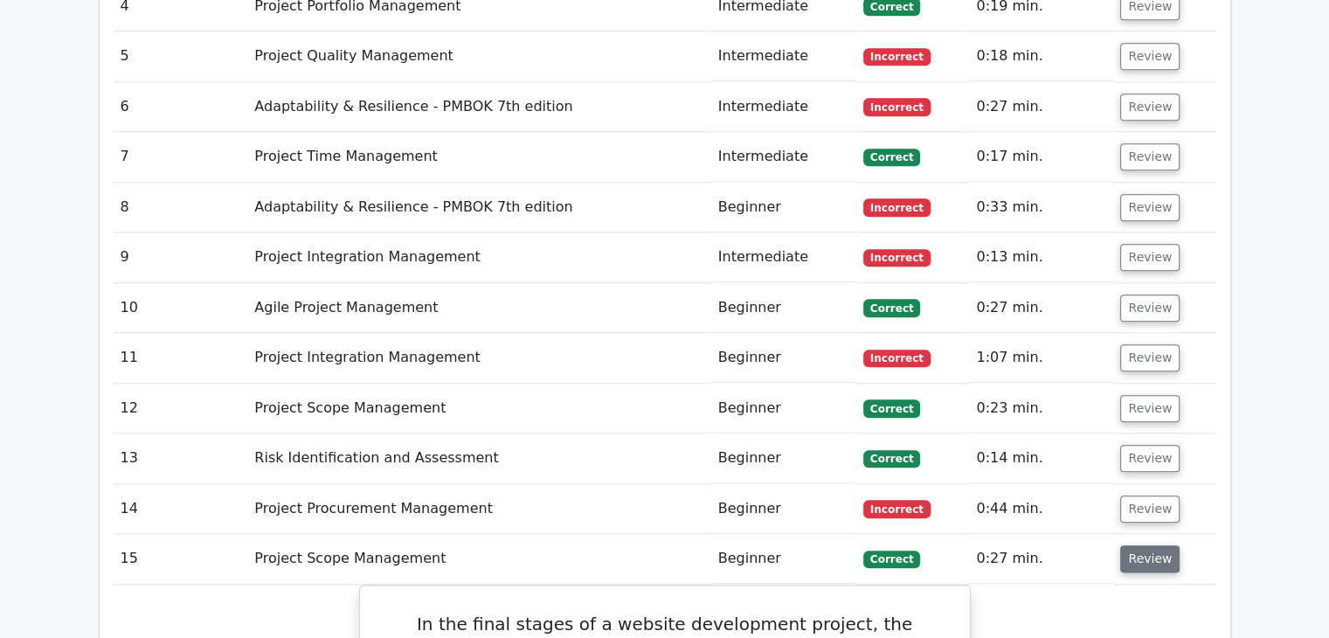
scroll to position [1919, 0]
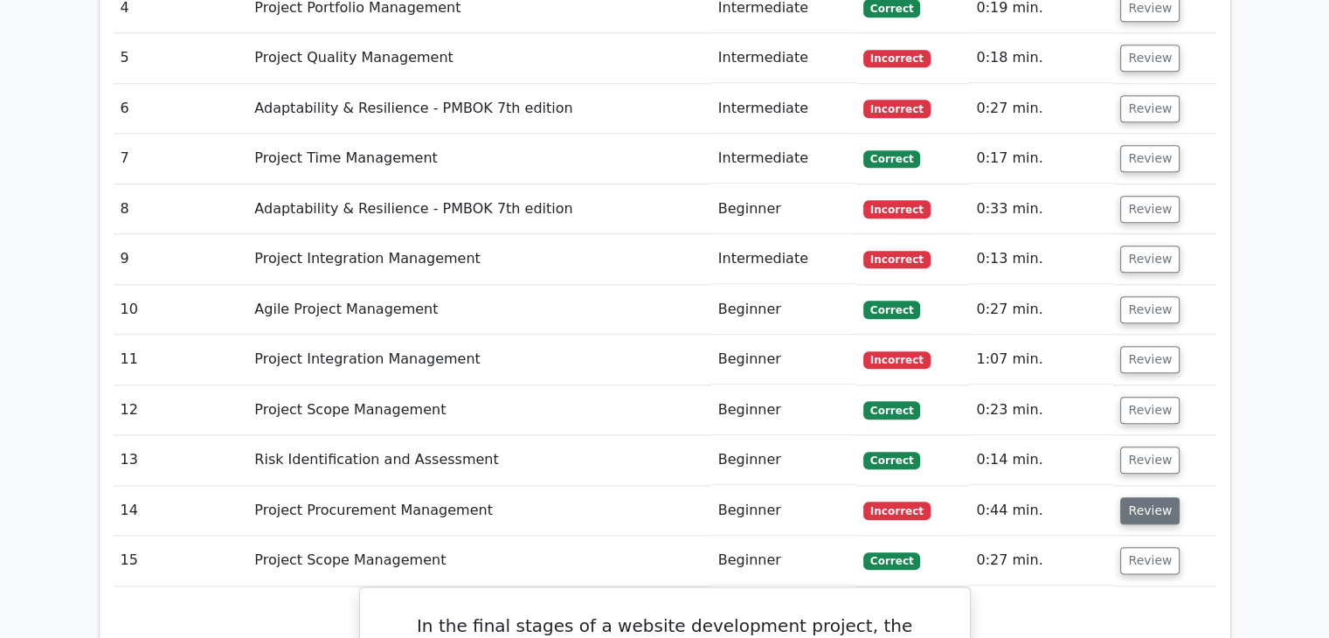
click at [1139, 497] on button "Review" at bounding box center [1149, 510] width 59 height 27
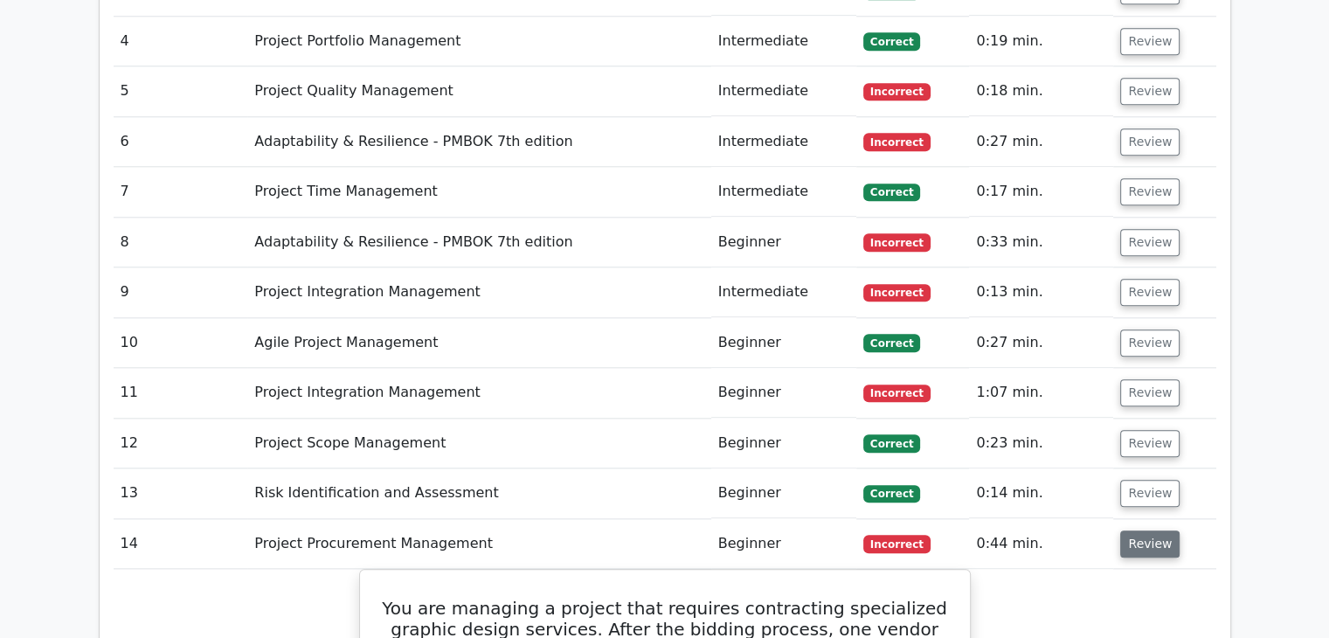
scroll to position [1879, 0]
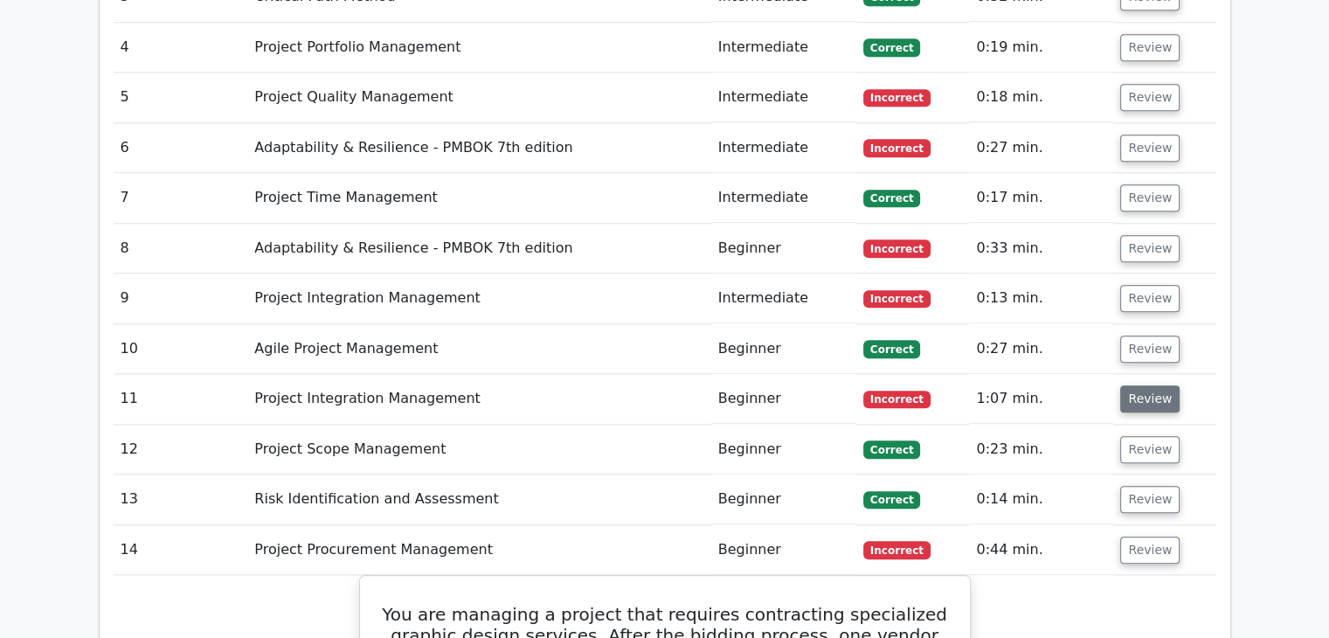
click at [1136, 385] on button "Review" at bounding box center [1149, 398] width 59 height 27
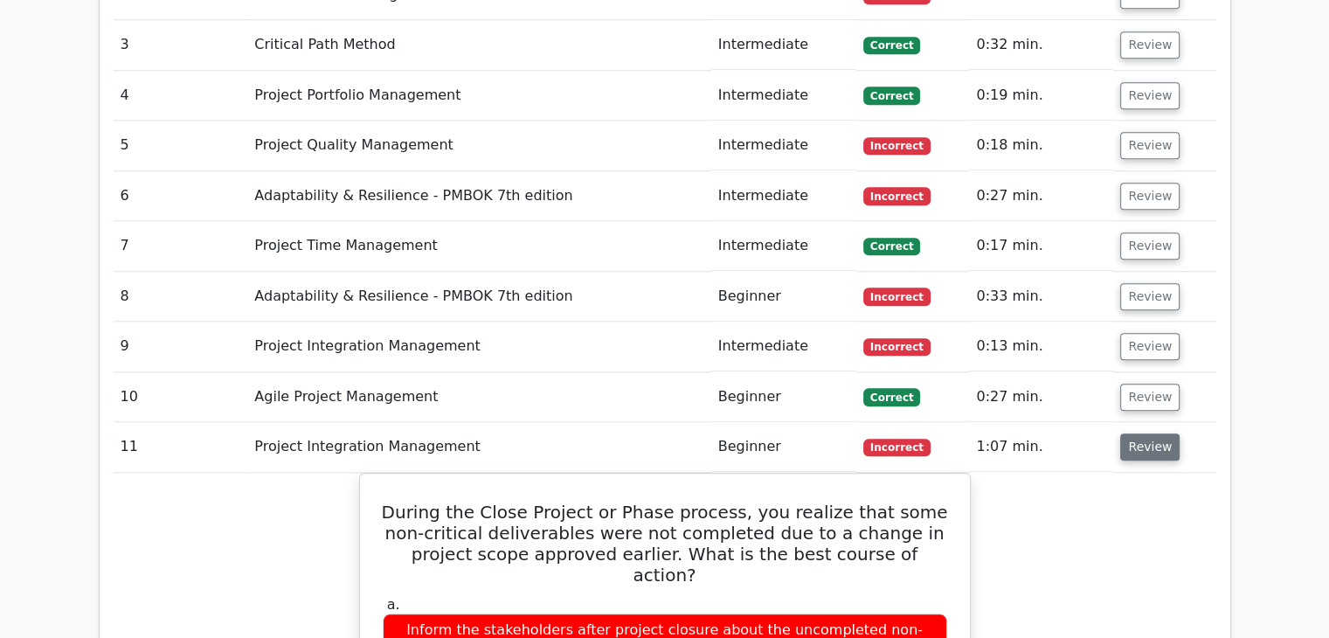
scroll to position [1803, 0]
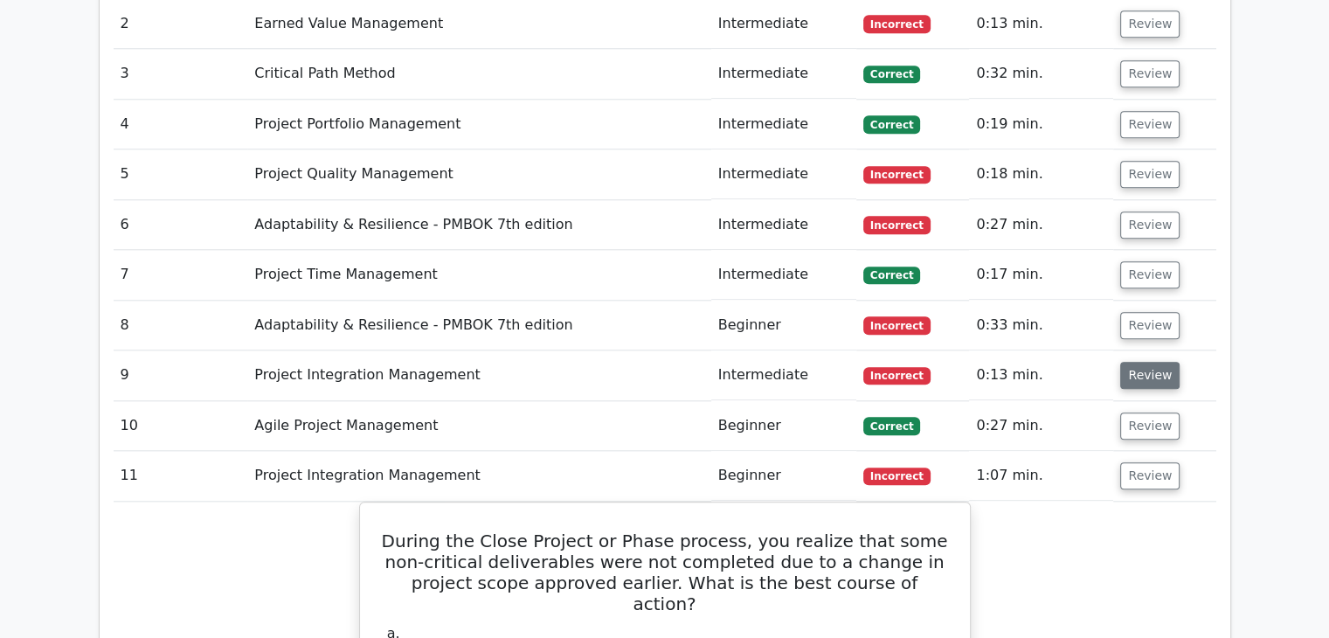
click at [1137, 362] on button "Review" at bounding box center [1149, 375] width 59 height 27
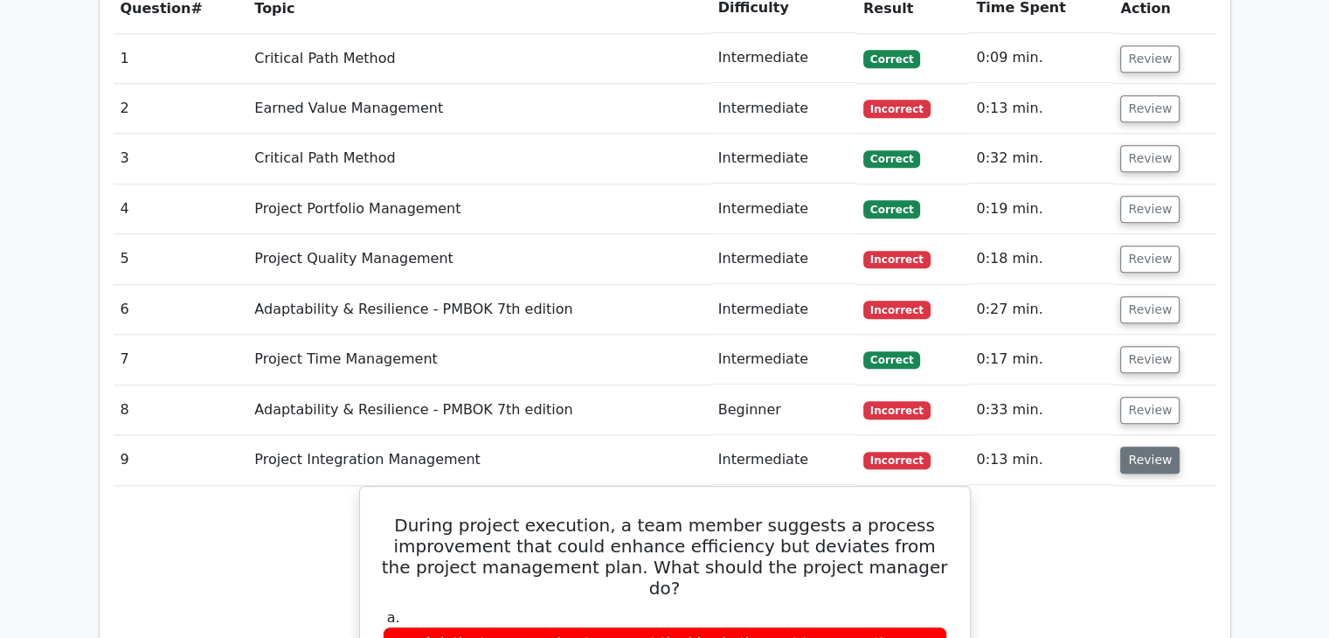
scroll to position [1716, 0]
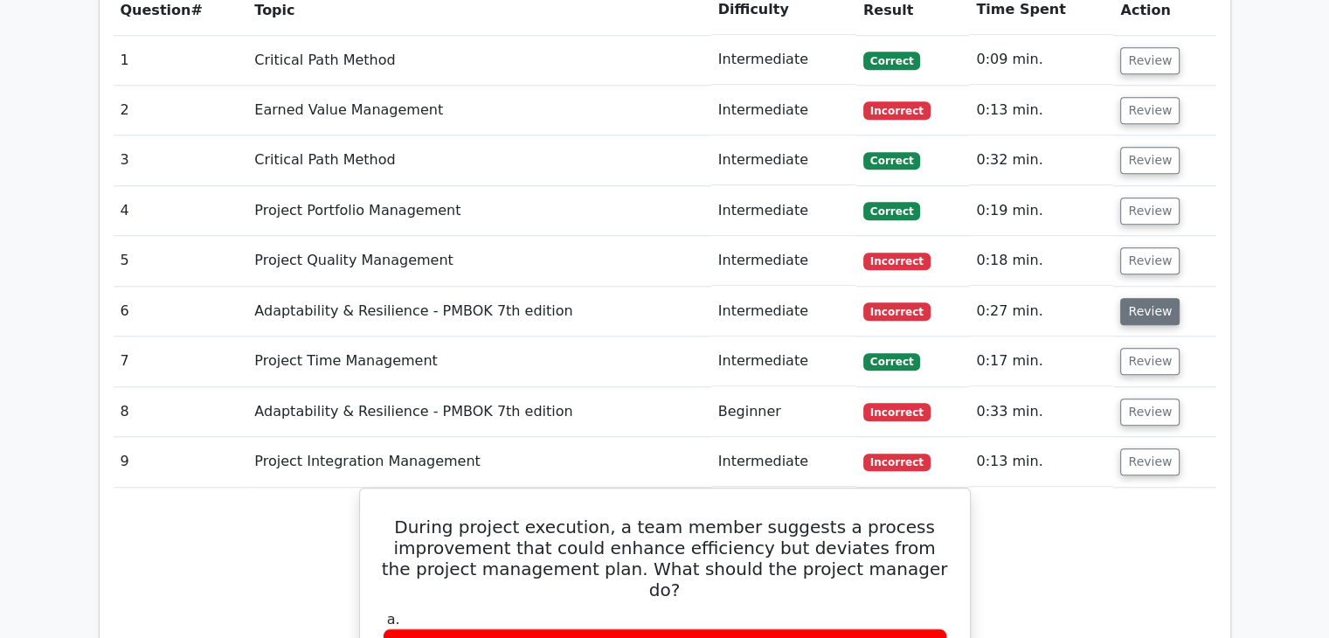
click at [1139, 298] on button "Review" at bounding box center [1149, 311] width 59 height 27
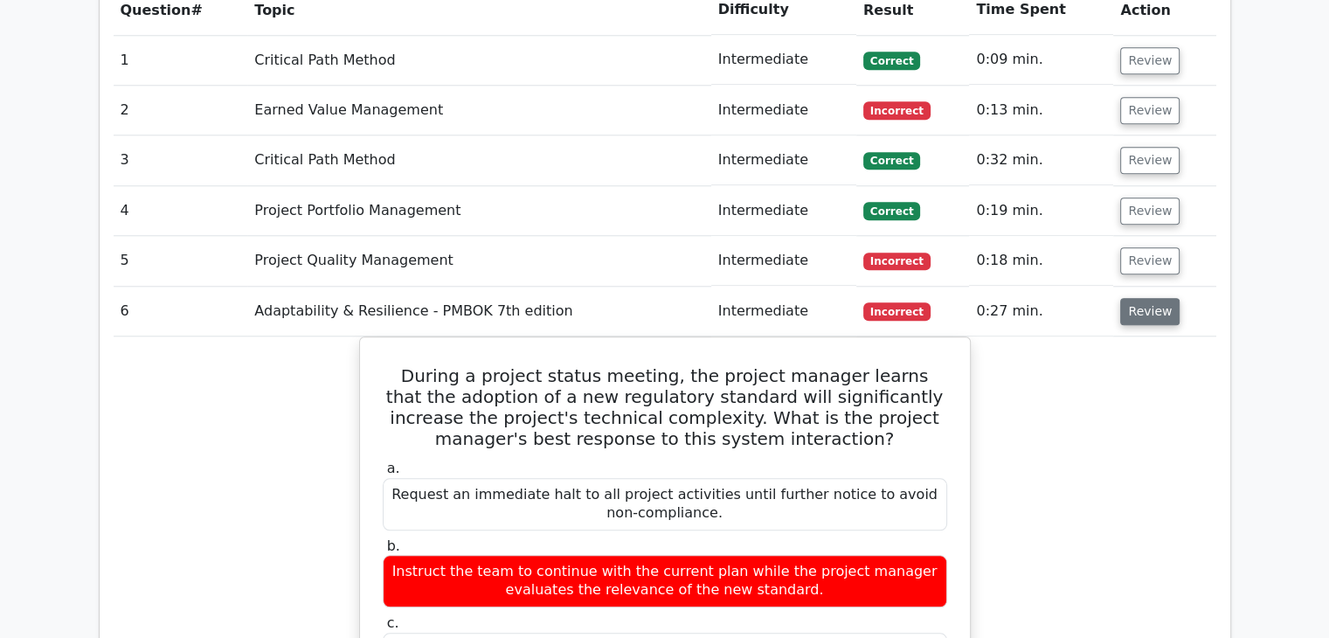
click at [1139, 298] on button "Review" at bounding box center [1149, 311] width 59 height 27
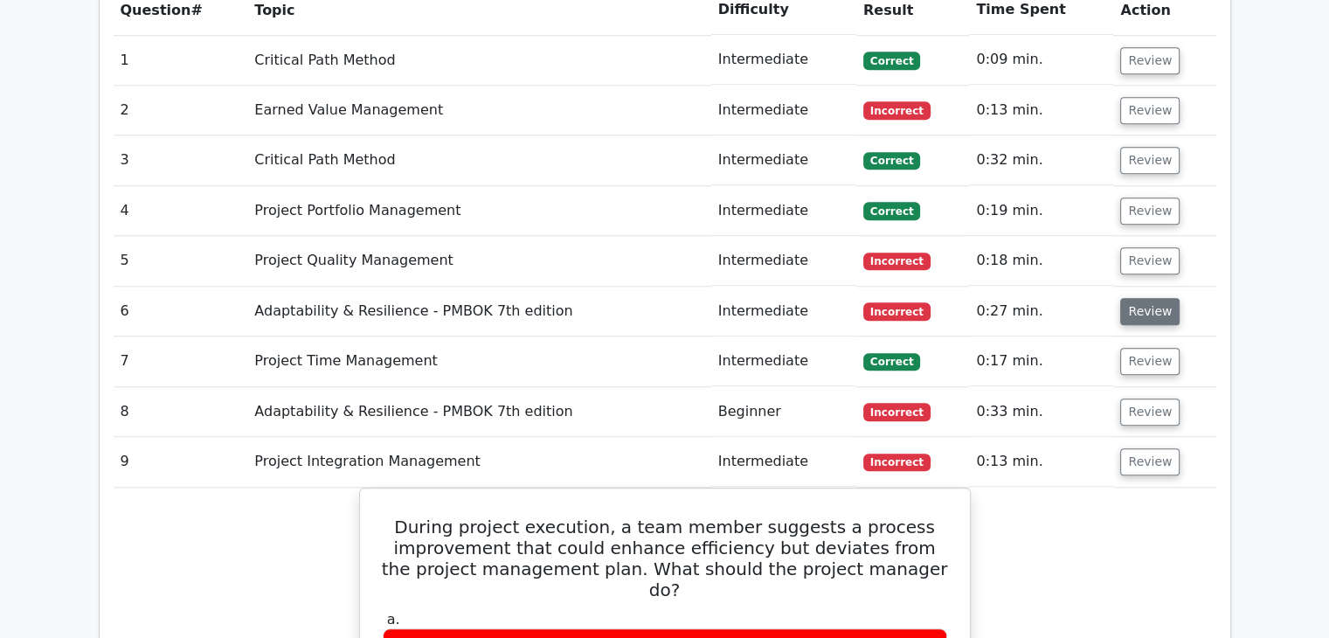
click at [1139, 298] on button "Review" at bounding box center [1149, 311] width 59 height 27
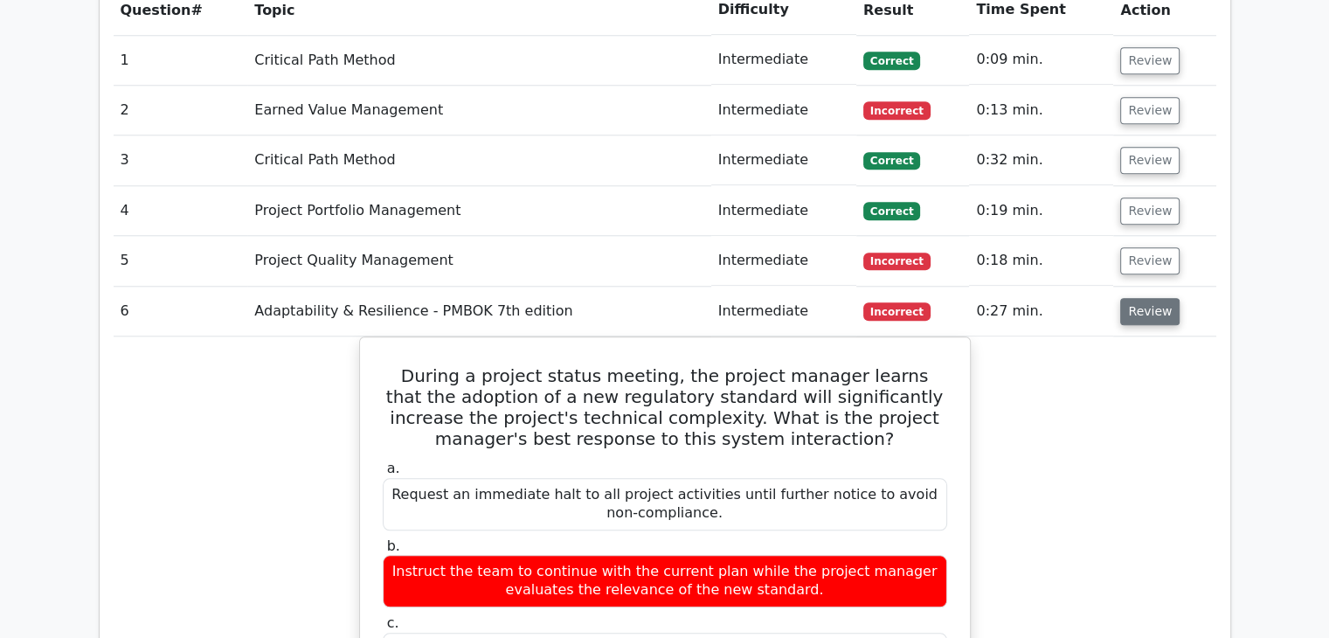
click at [1139, 298] on button "Review" at bounding box center [1149, 311] width 59 height 27
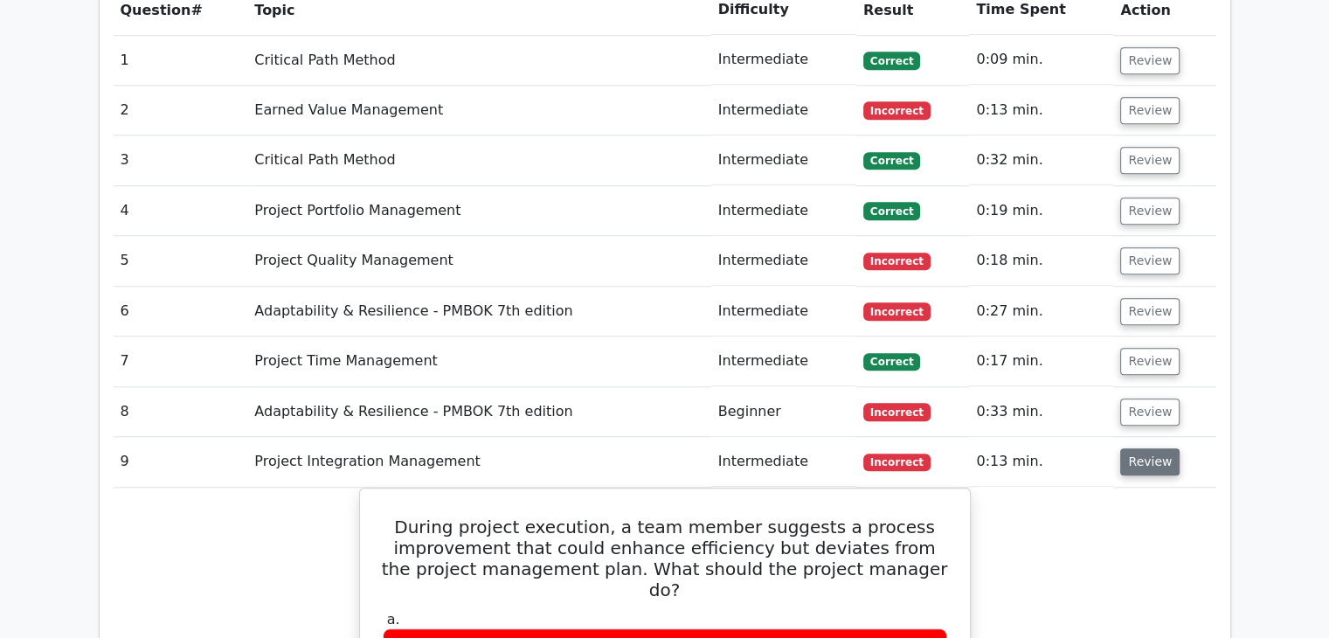
click at [1139, 448] on button "Review" at bounding box center [1149, 461] width 59 height 27
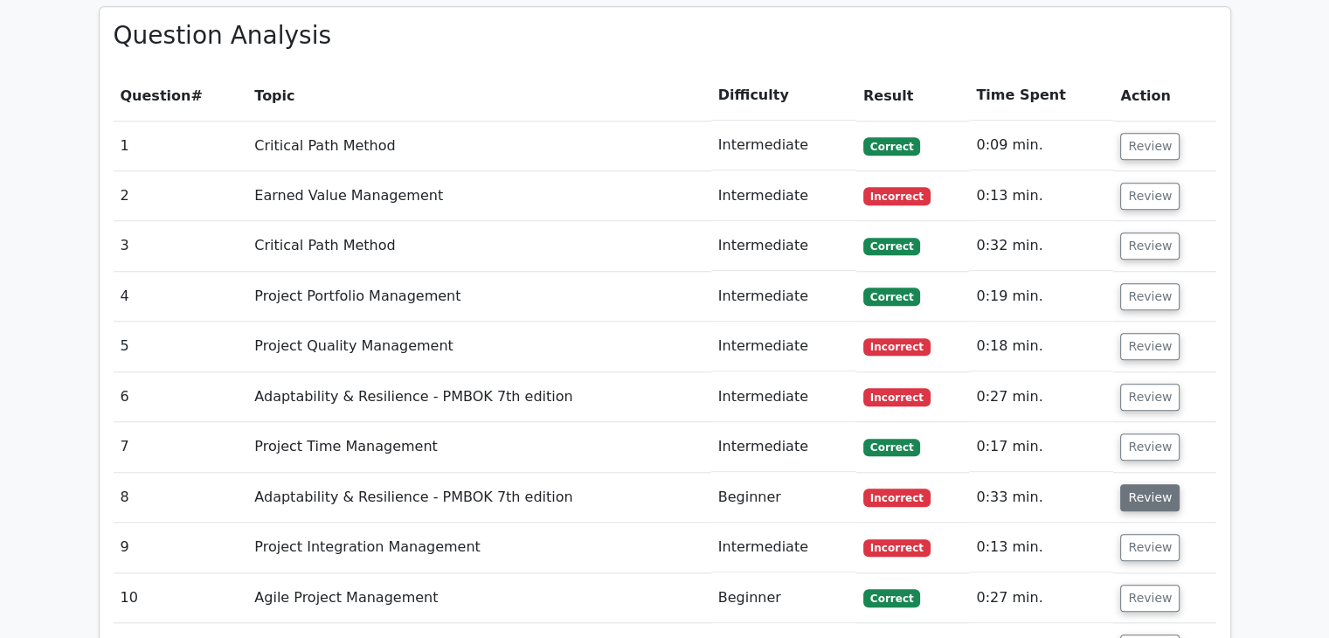
scroll to position [1629, 0]
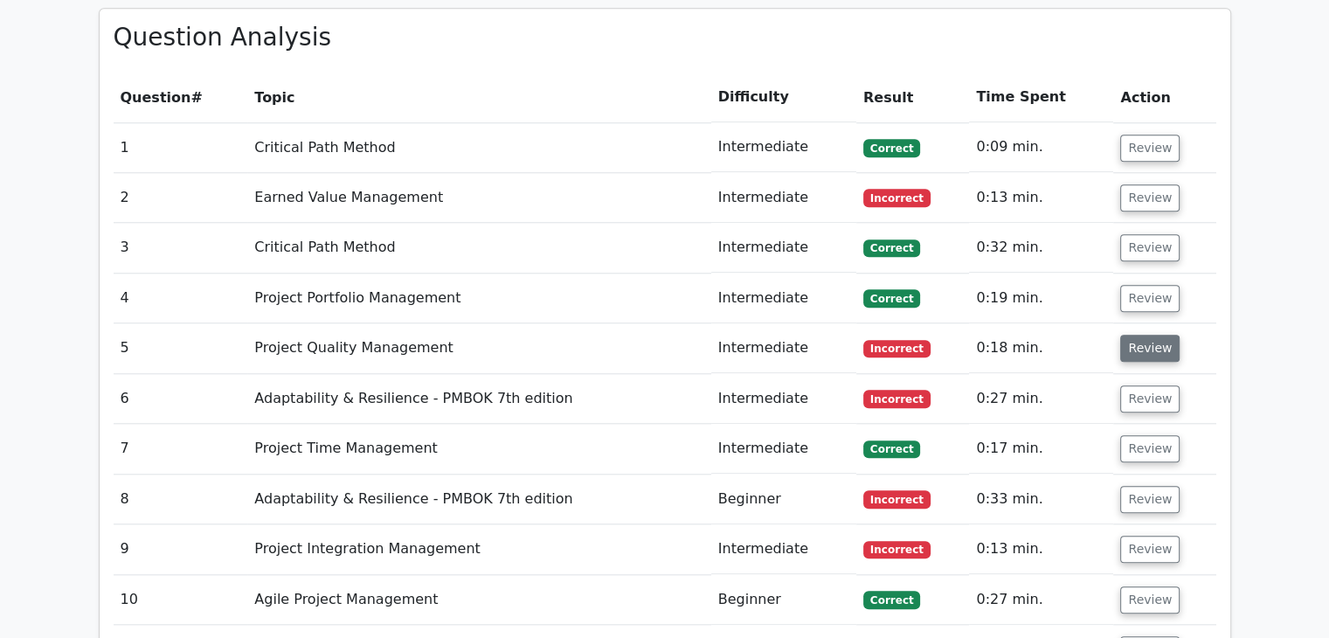
click at [1148, 335] on button "Review" at bounding box center [1149, 348] width 59 height 27
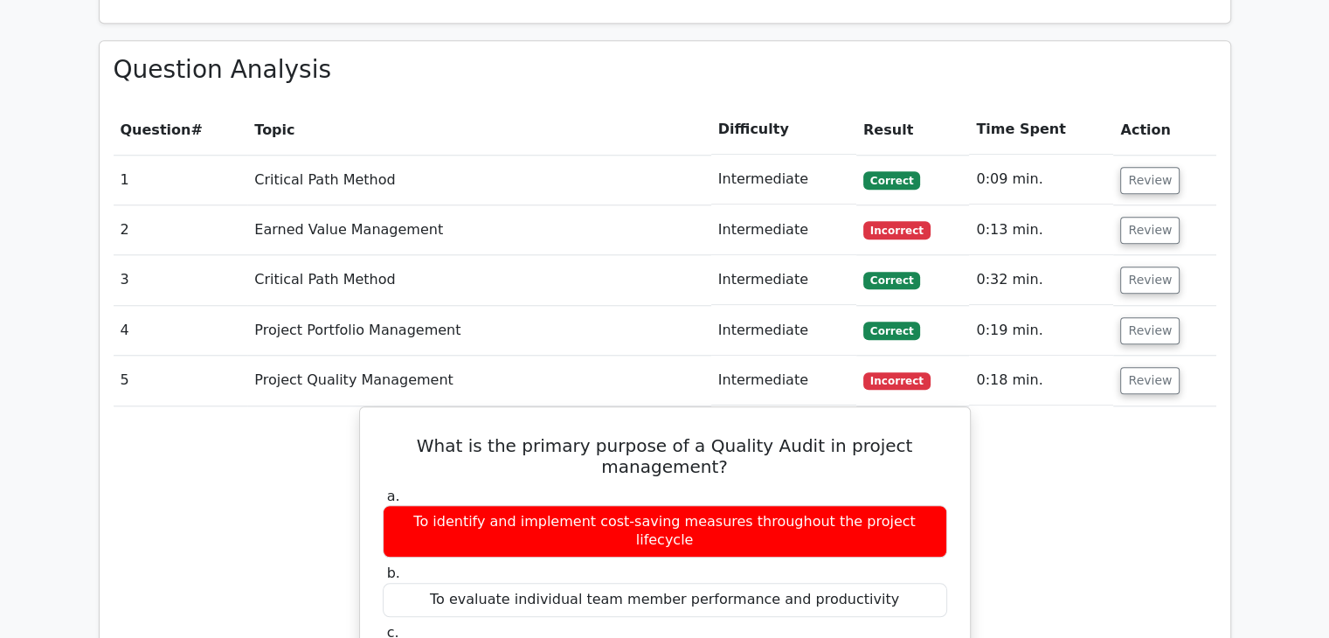
scroll to position [1594, 0]
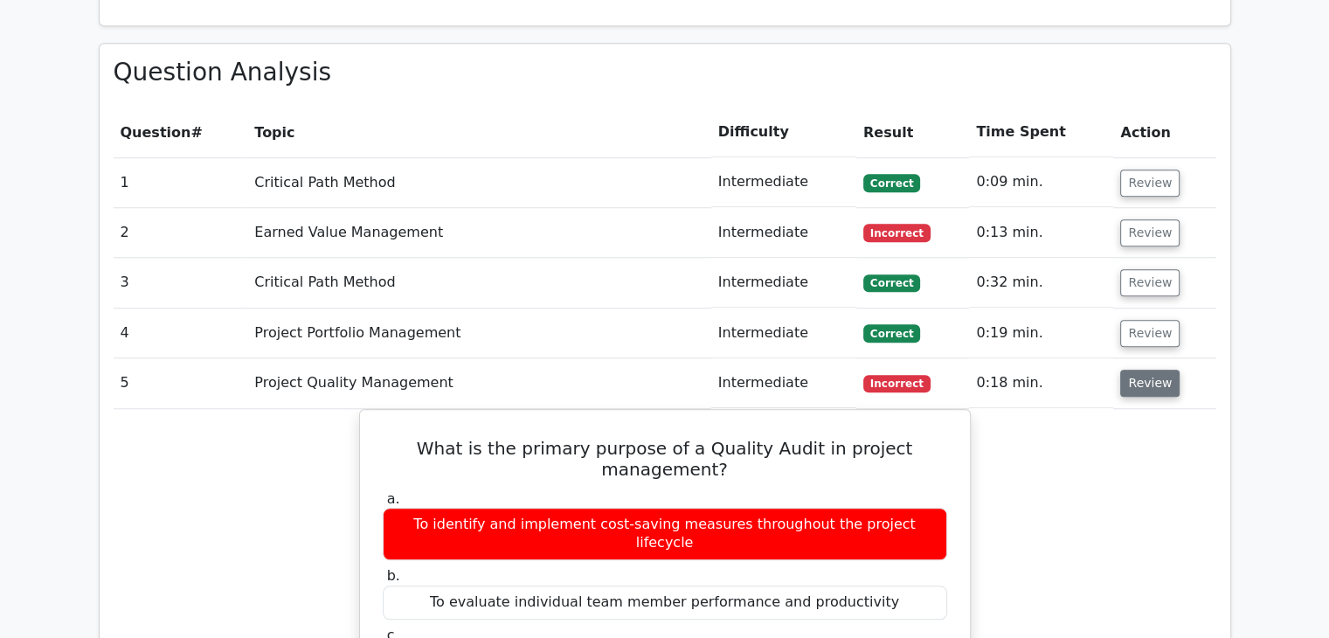
click at [1141, 370] on button "Review" at bounding box center [1149, 383] width 59 height 27
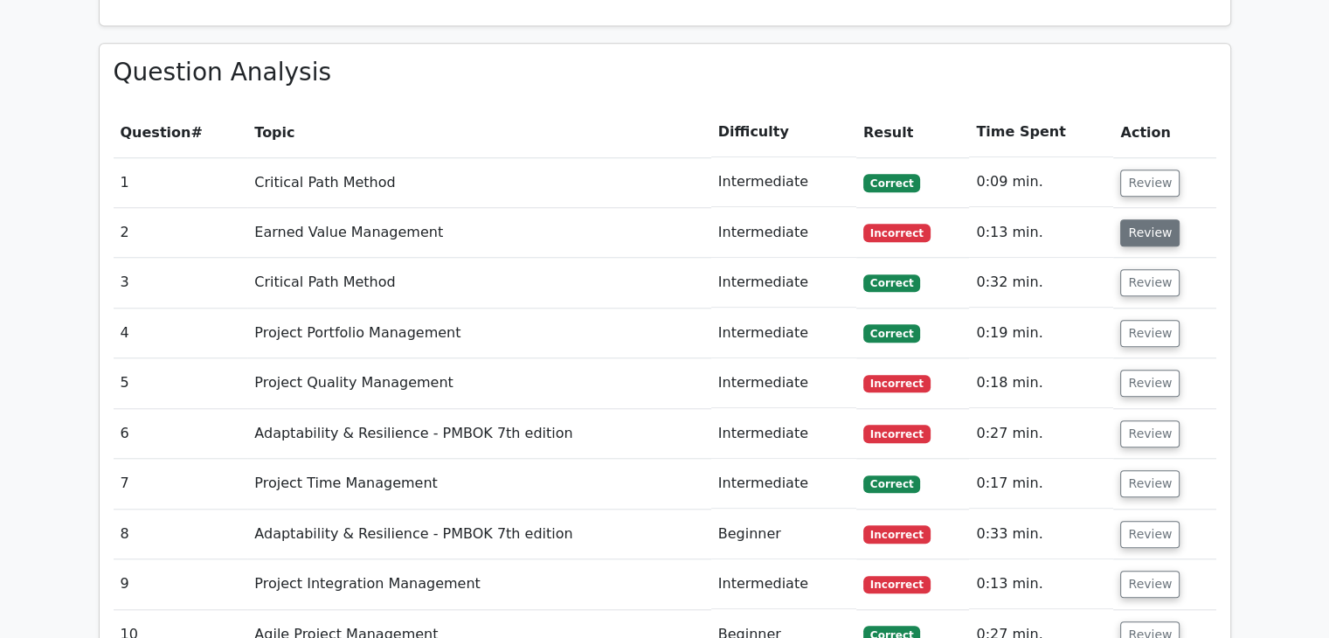
click at [1136, 219] on button "Review" at bounding box center [1149, 232] width 59 height 27
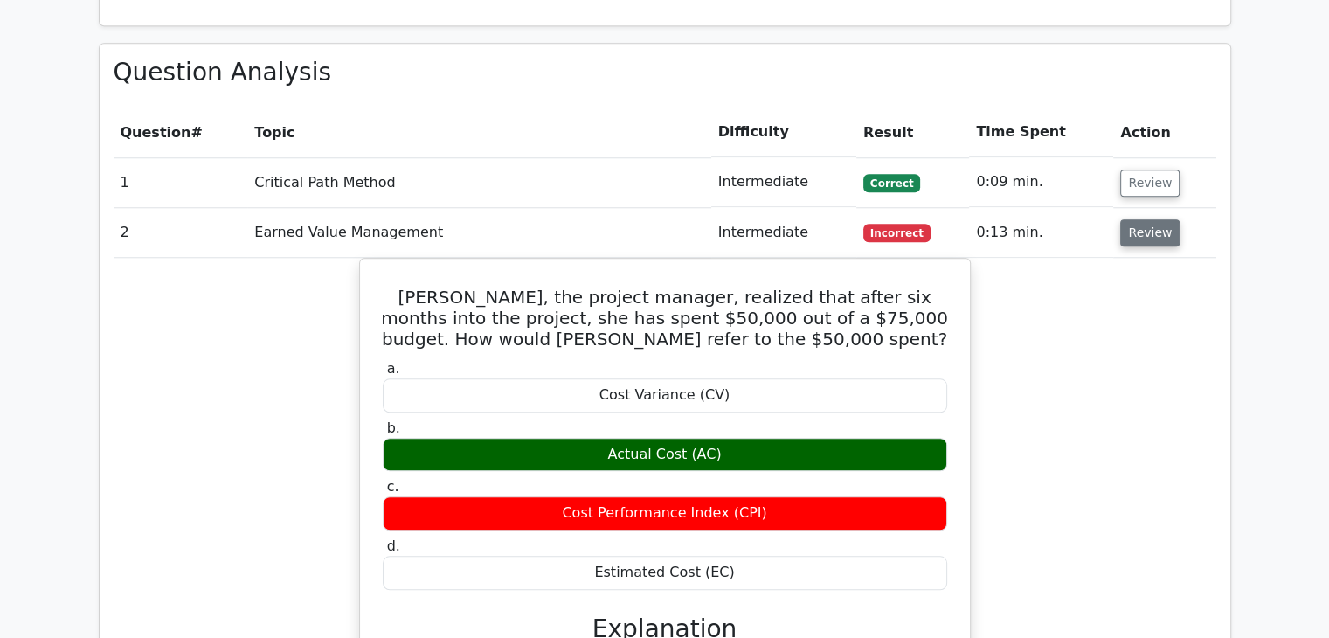
click at [1125, 219] on button "Review" at bounding box center [1149, 232] width 59 height 27
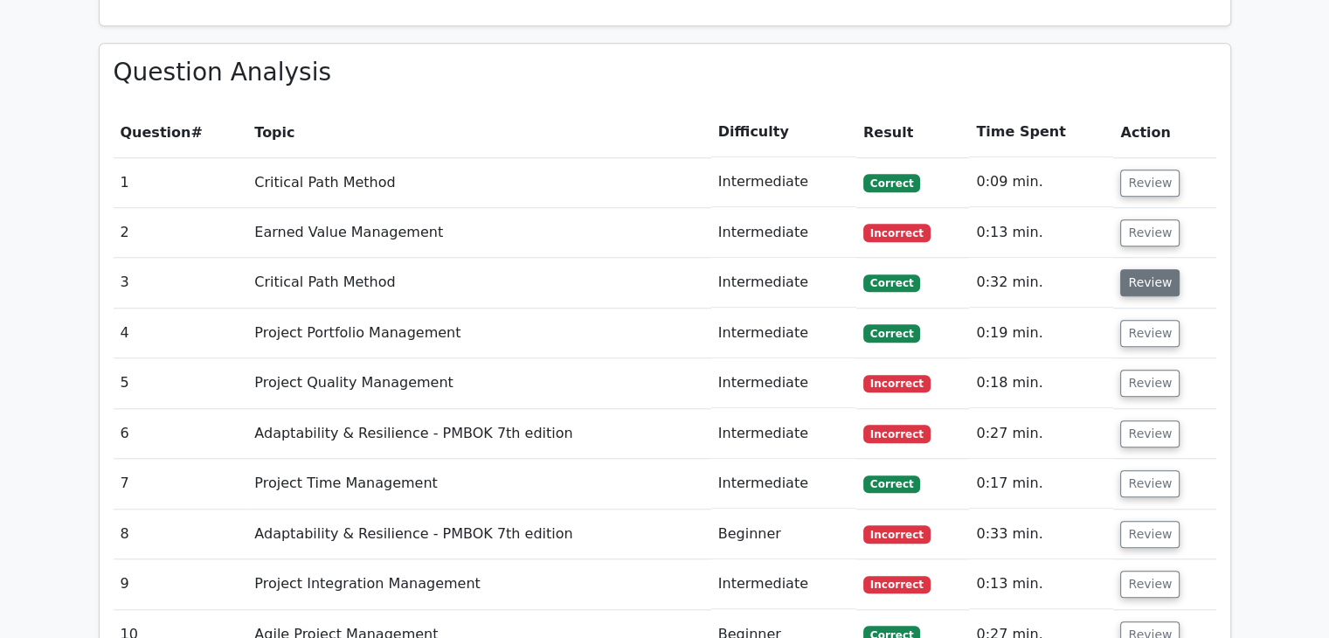
click at [1142, 269] on button "Review" at bounding box center [1149, 282] width 59 height 27
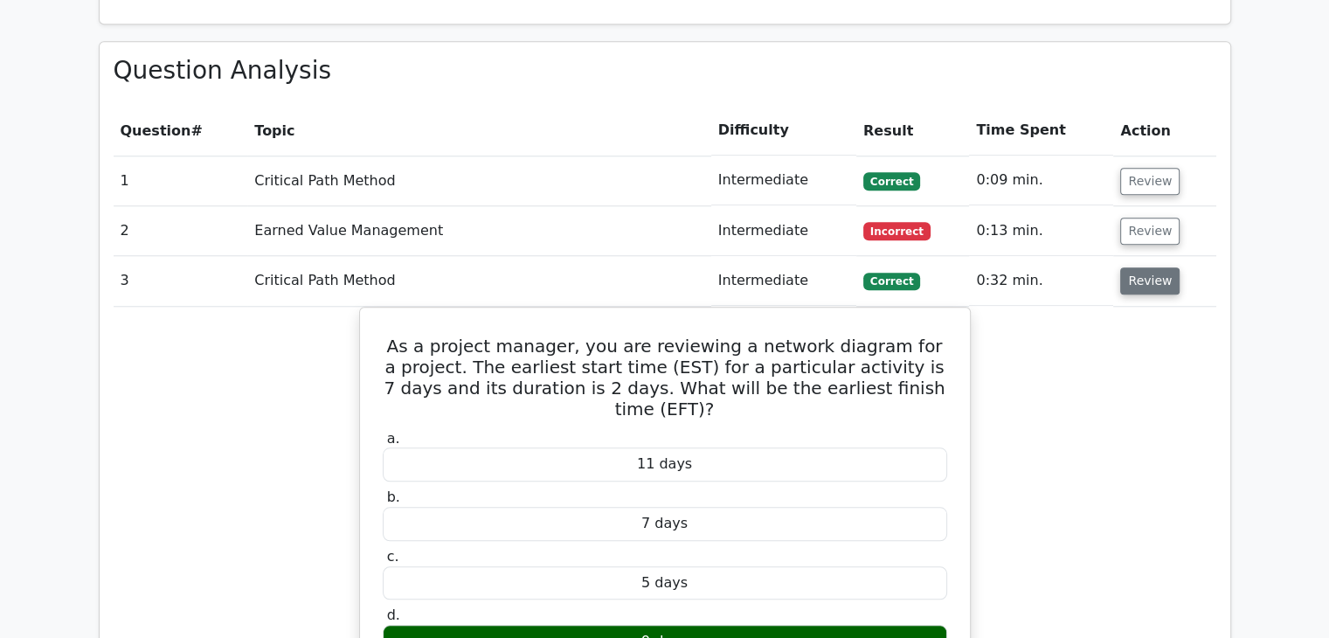
scroll to position [1596, 0]
click at [1144, 266] on button "Review" at bounding box center [1149, 279] width 59 height 27
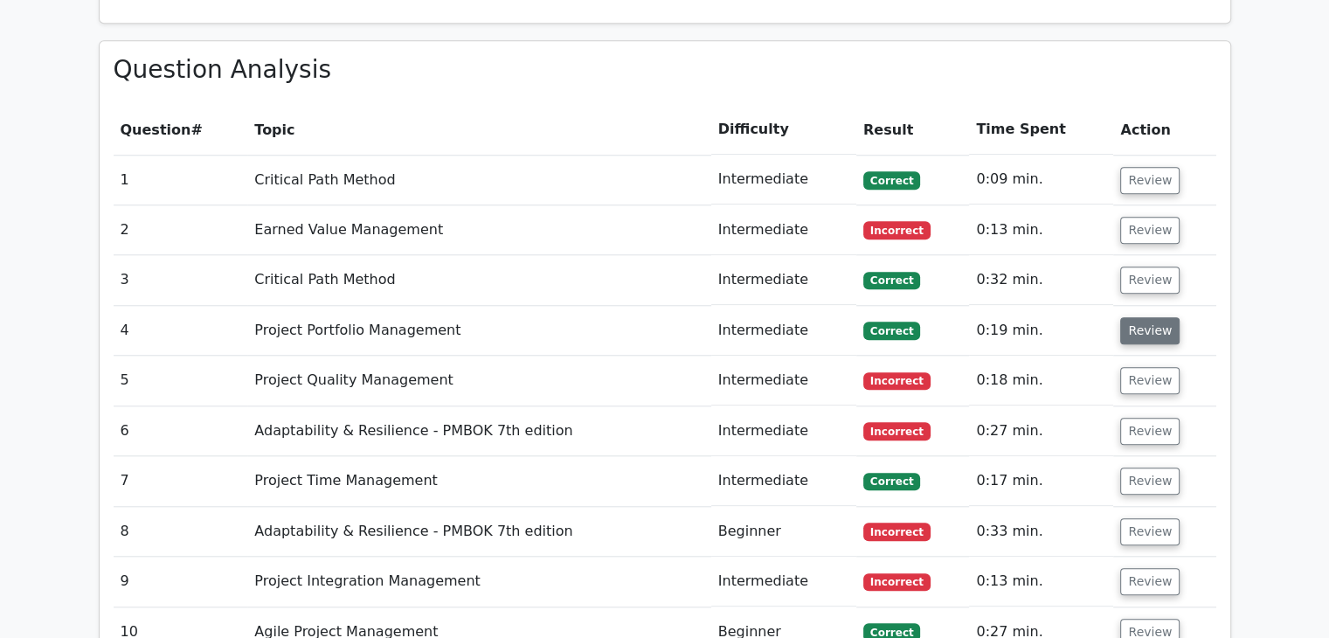
click at [1153, 317] on button "Review" at bounding box center [1149, 330] width 59 height 27
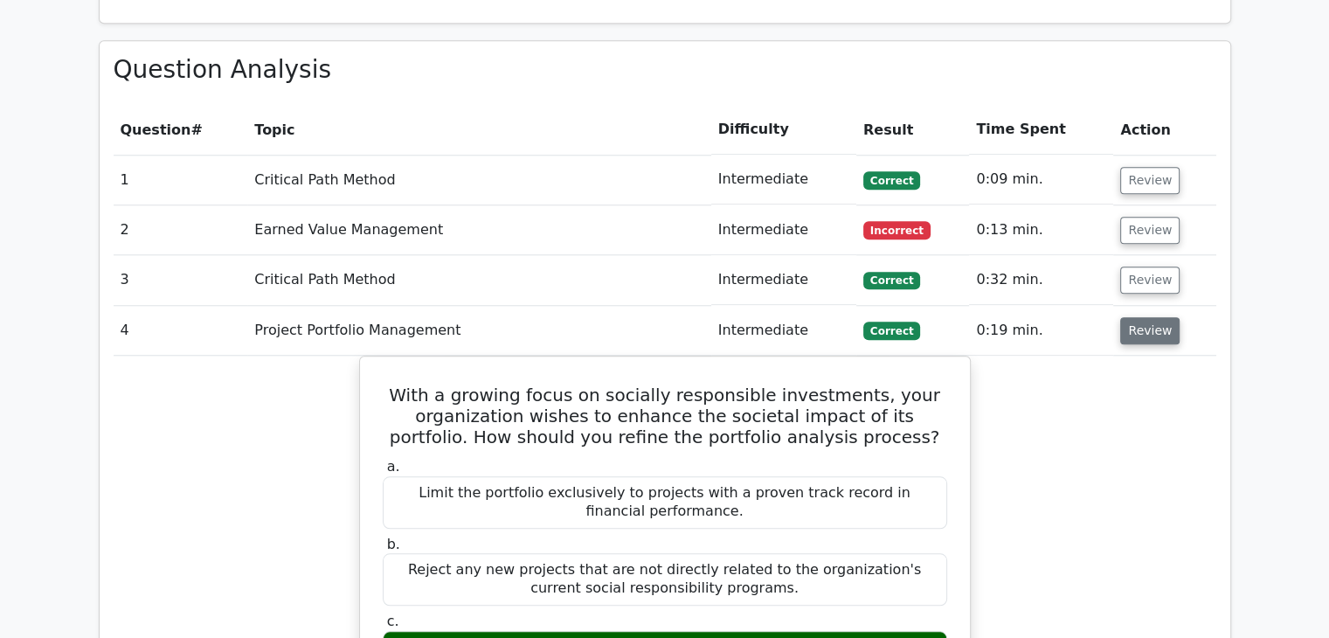
click at [1153, 317] on button "Review" at bounding box center [1149, 330] width 59 height 27
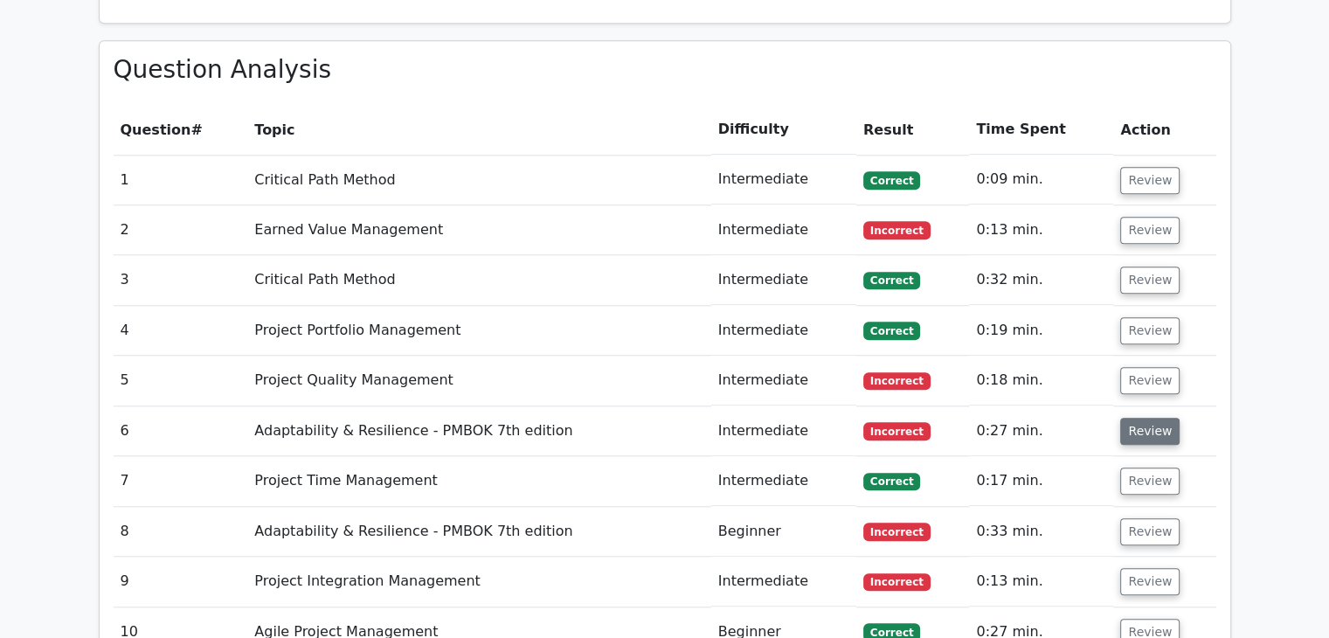
click at [1159, 418] on button "Review" at bounding box center [1149, 431] width 59 height 27
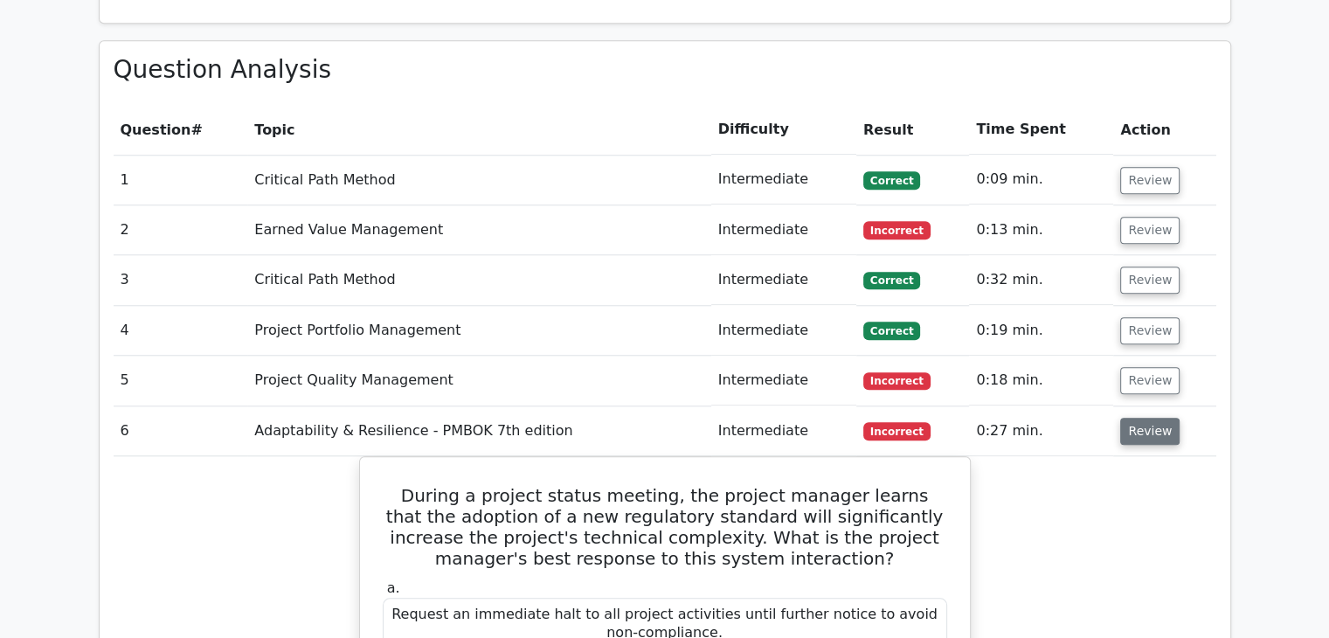
click at [1159, 418] on button "Review" at bounding box center [1149, 431] width 59 height 27
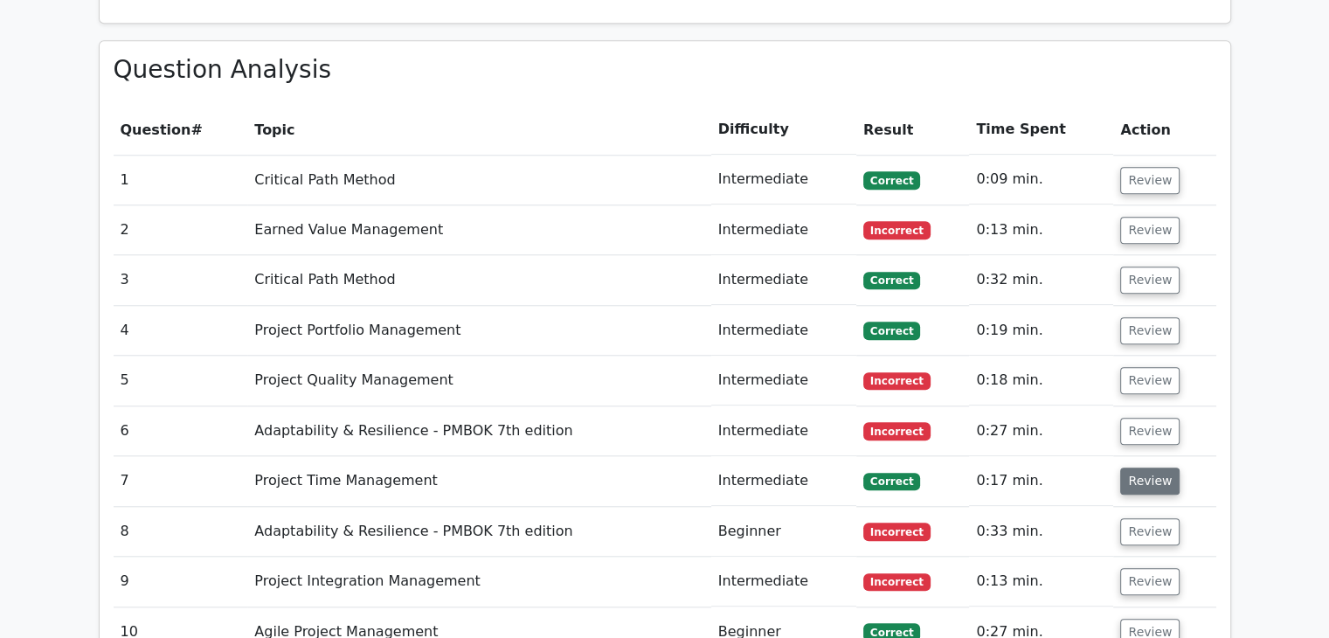
click at [1160, 467] on button "Review" at bounding box center [1149, 480] width 59 height 27
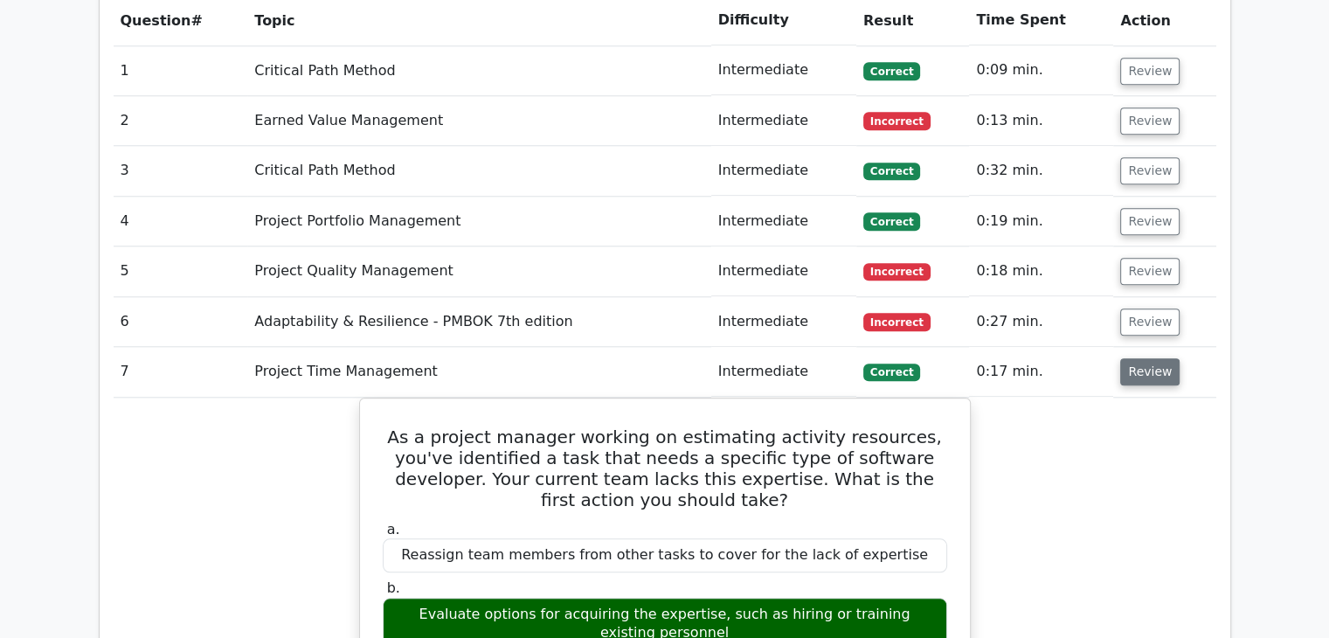
scroll to position [1701, 0]
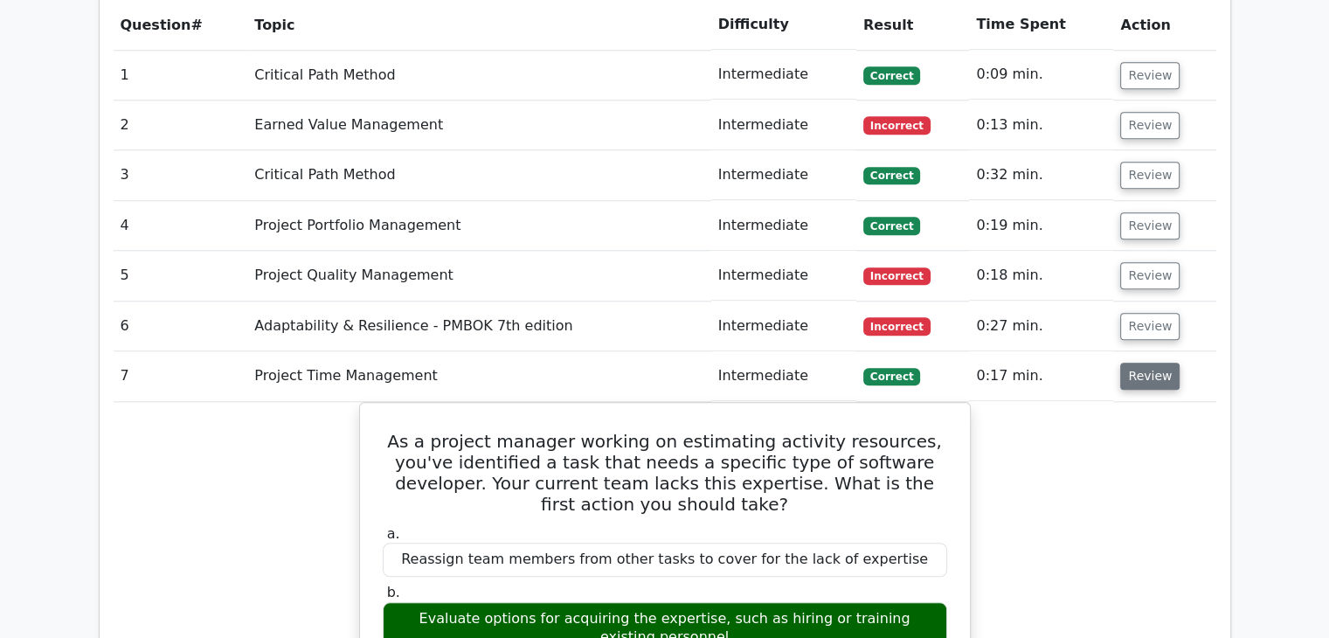
click at [1143, 363] on button "Review" at bounding box center [1149, 376] width 59 height 27
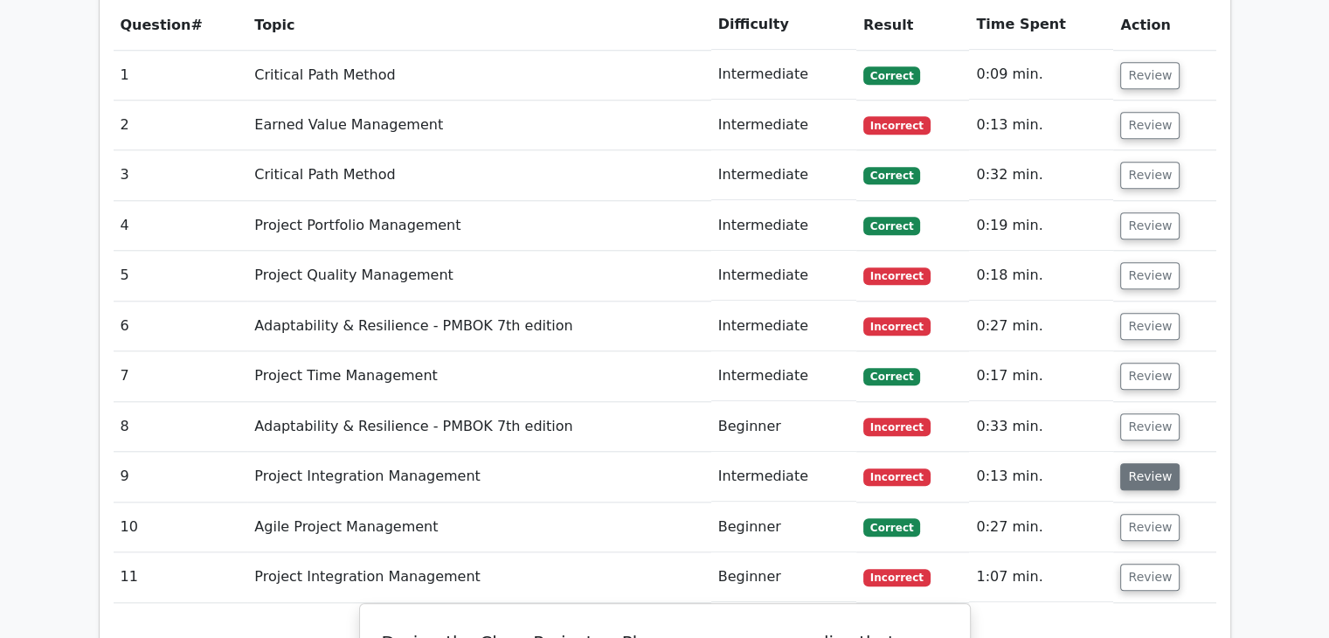
click at [1152, 463] on button "Review" at bounding box center [1149, 476] width 59 height 27
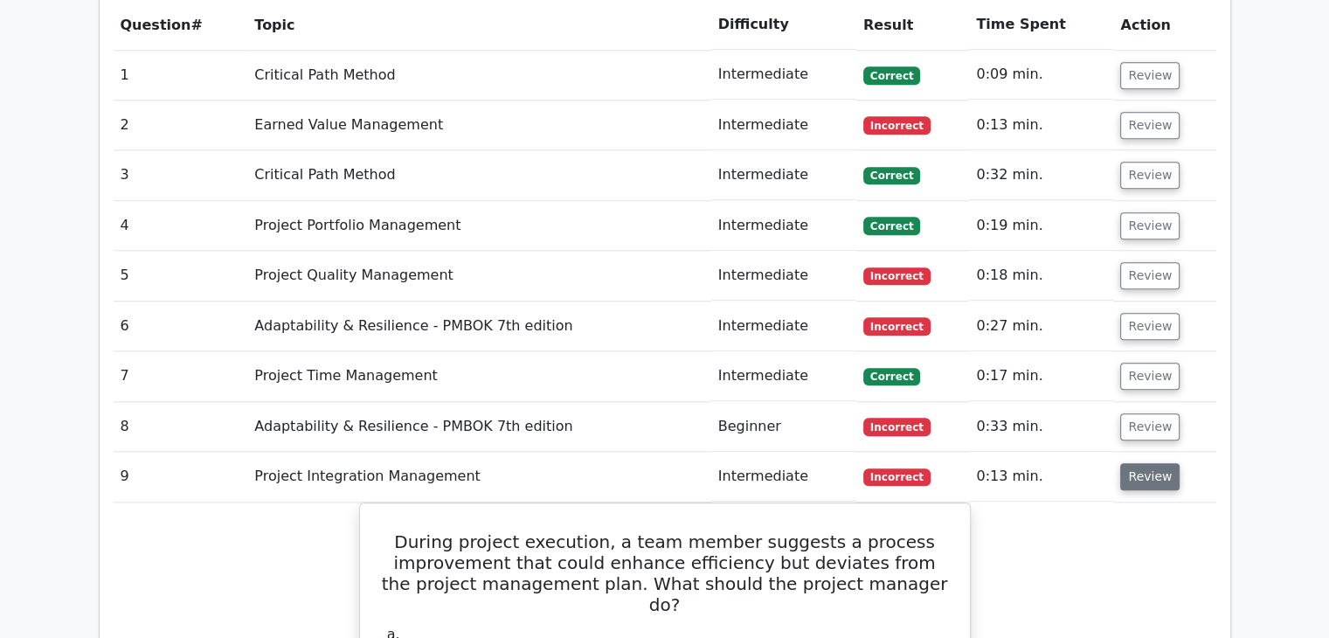
click at [1152, 463] on button "Review" at bounding box center [1149, 476] width 59 height 27
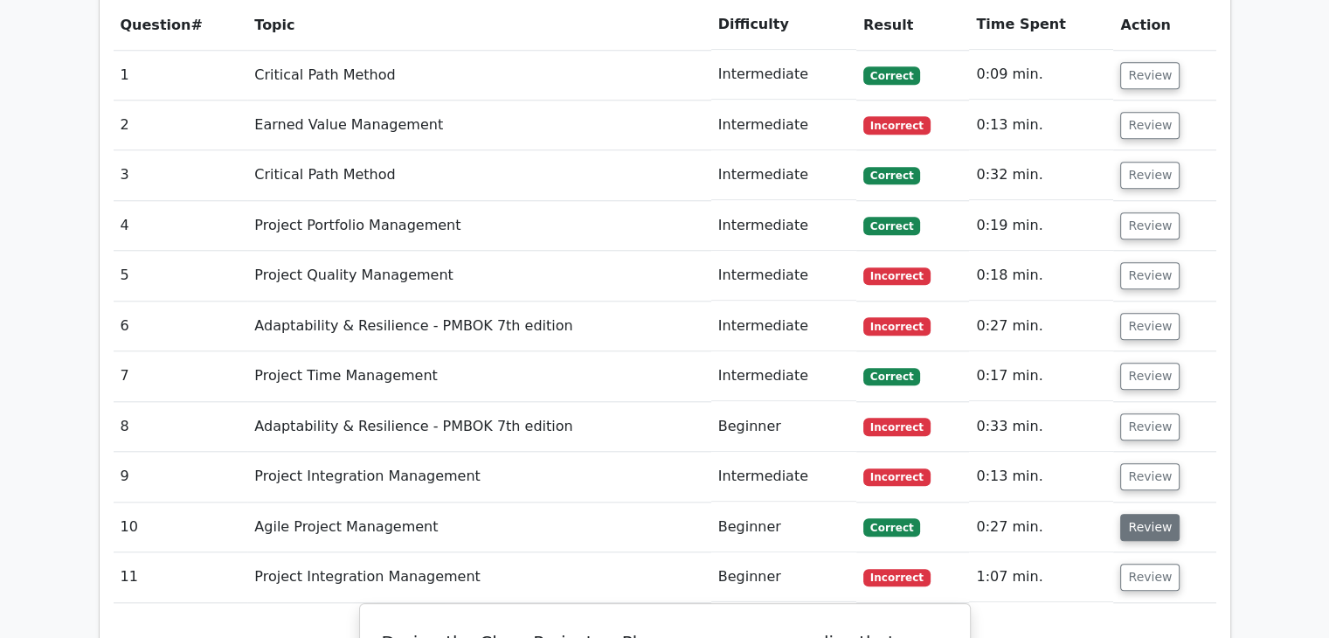
click at [1158, 514] on button "Review" at bounding box center [1149, 527] width 59 height 27
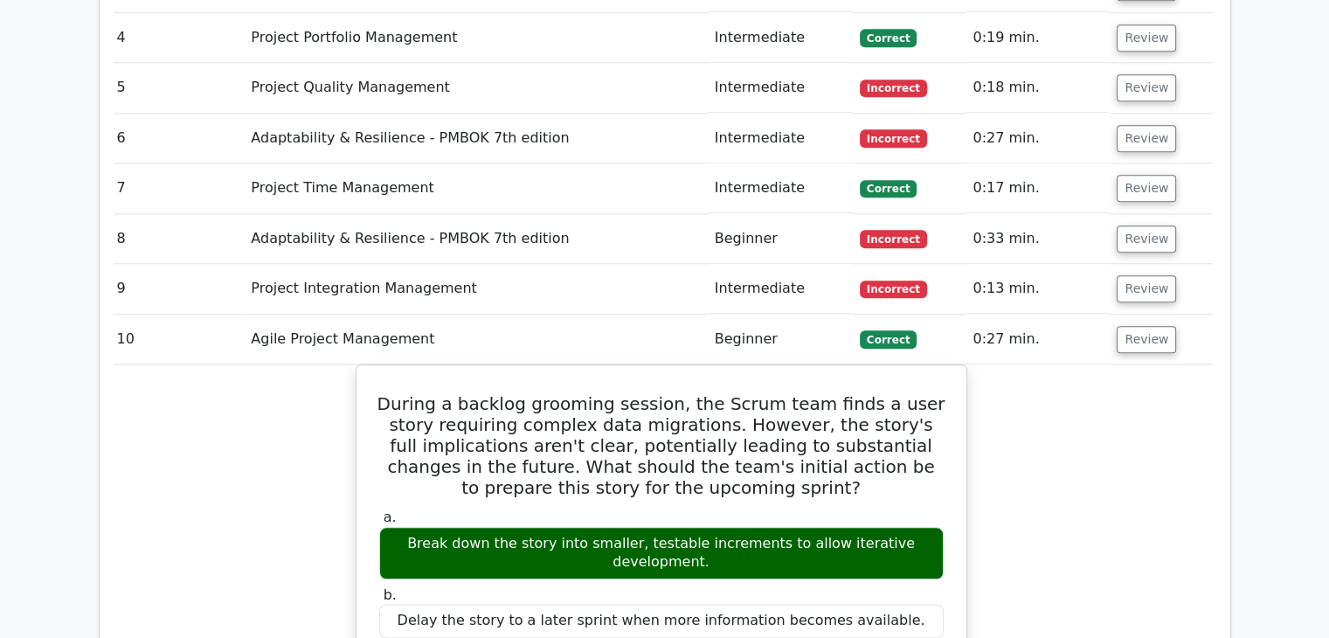
scroll to position [1890, 0]
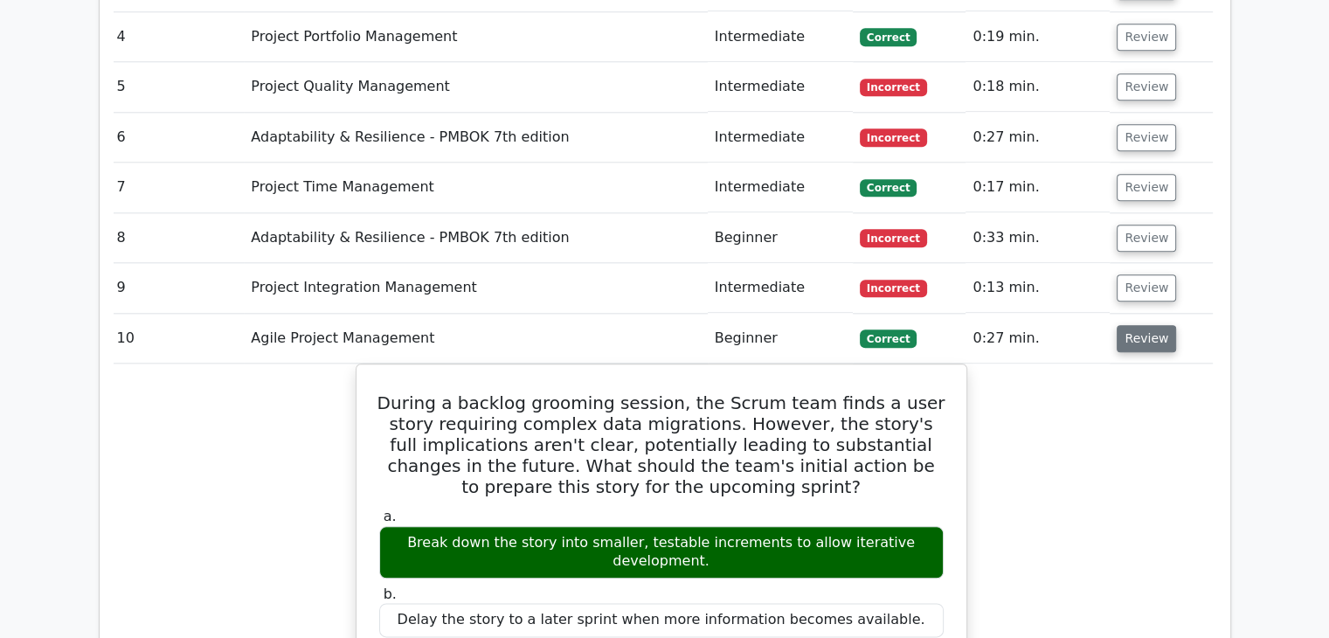
click at [1118, 325] on button "Review" at bounding box center [1146, 338] width 59 height 27
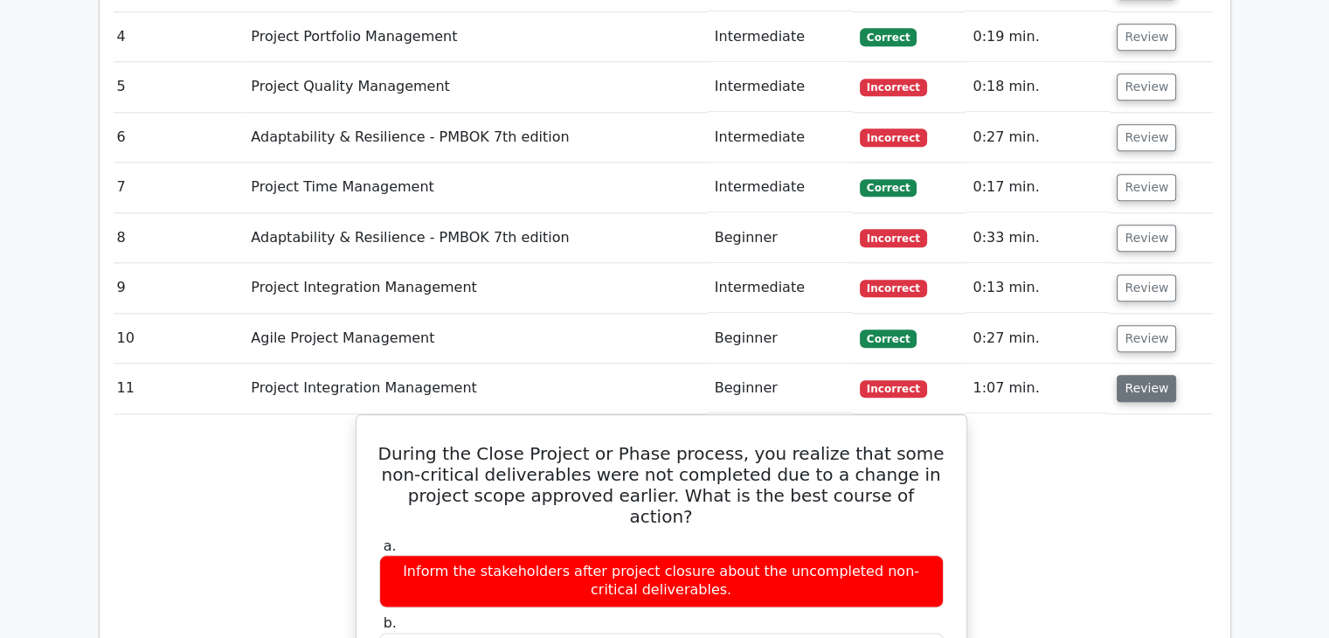
click at [1138, 375] on button "Review" at bounding box center [1146, 388] width 59 height 27
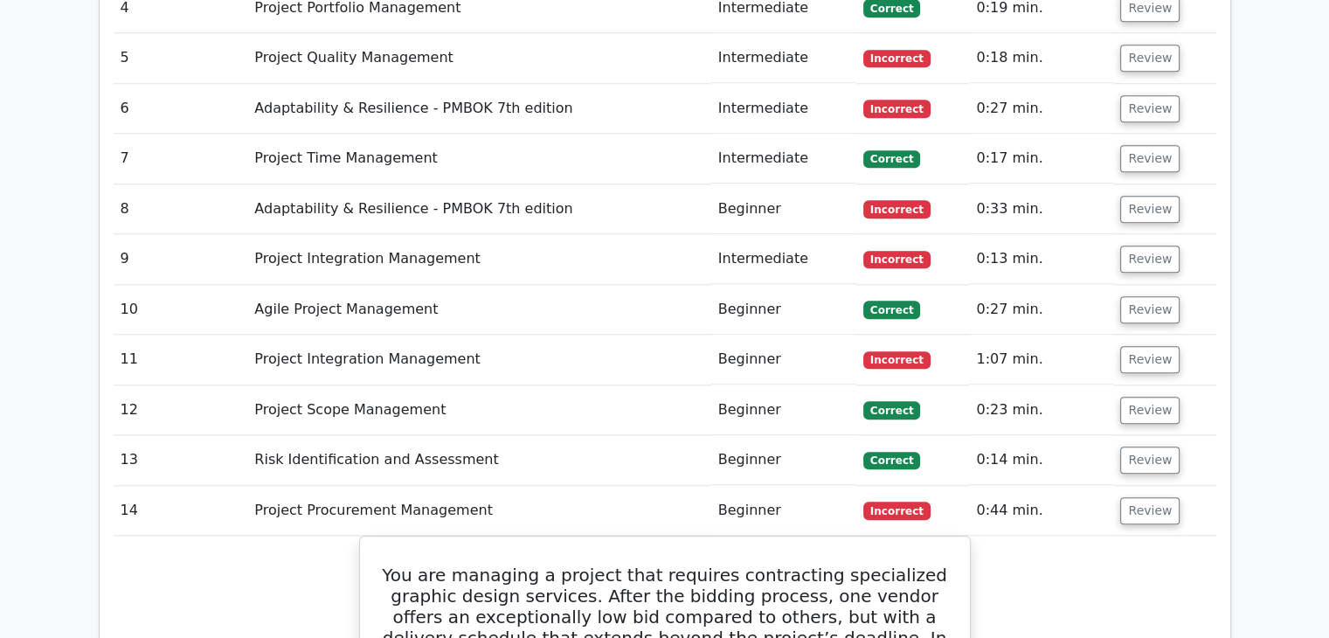
scroll to position [1918, 0]
click at [1128, 347] on button "Review" at bounding box center [1149, 360] width 59 height 27
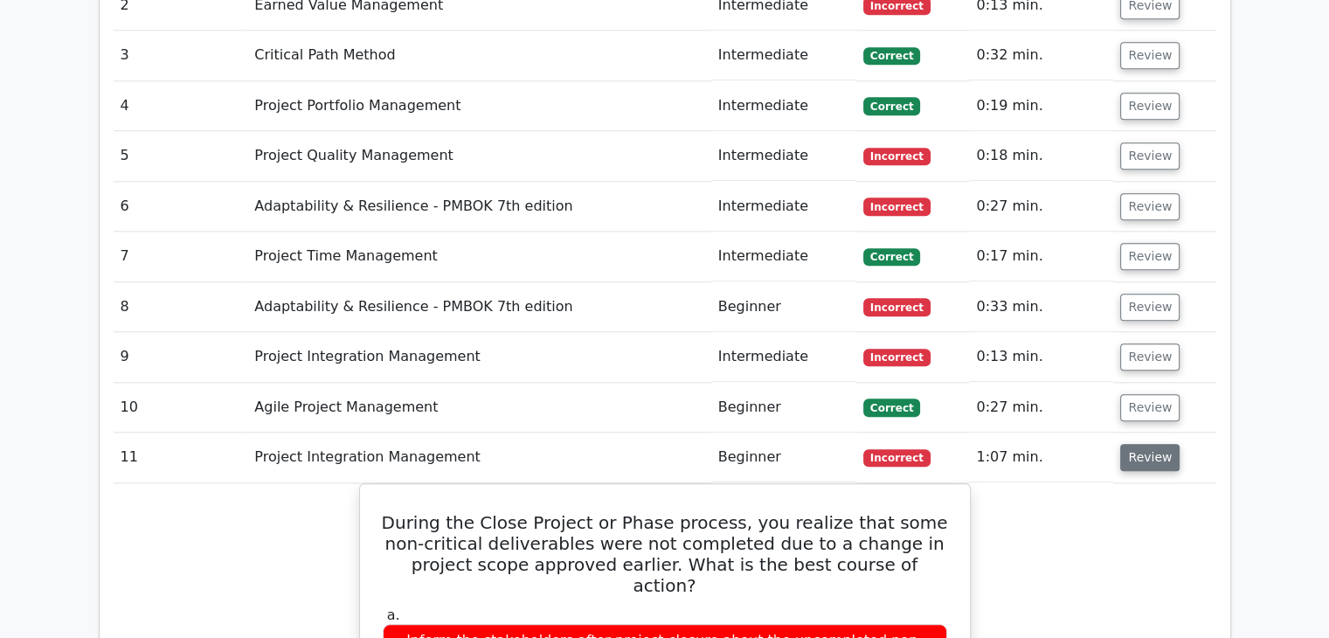
scroll to position [1814, 0]
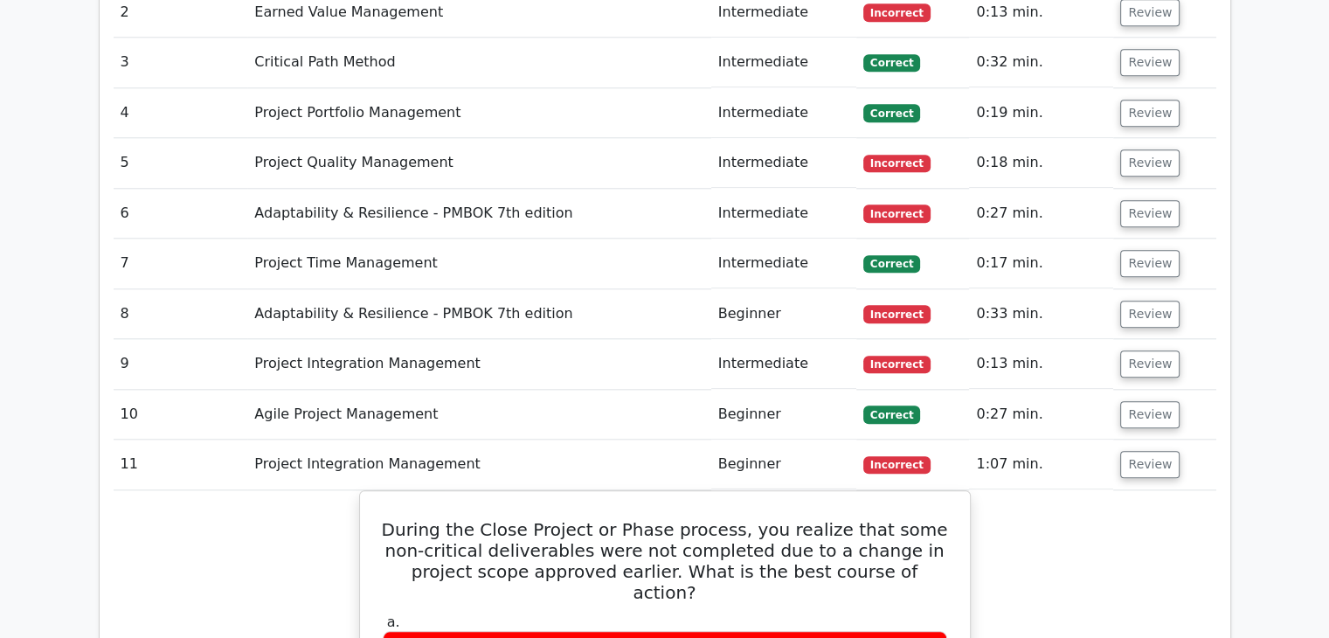
click at [1140, 289] on td "Review" at bounding box center [1164, 314] width 102 height 50
click at [1140, 301] on button "Review" at bounding box center [1149, 314] width 59 height 27
